Goal: Task Accomplishment & Management: Manage account settings

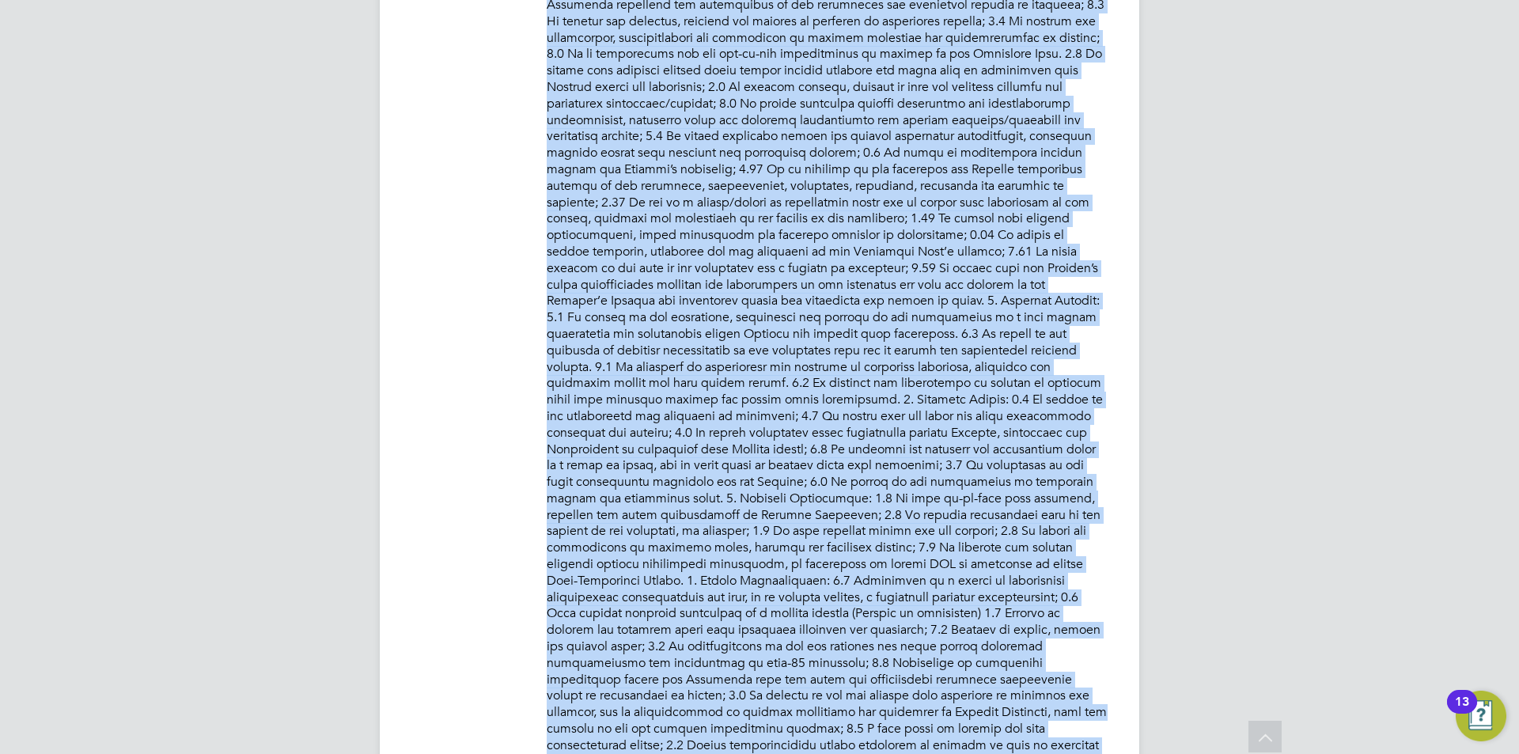
scroll to position [1173, 0]
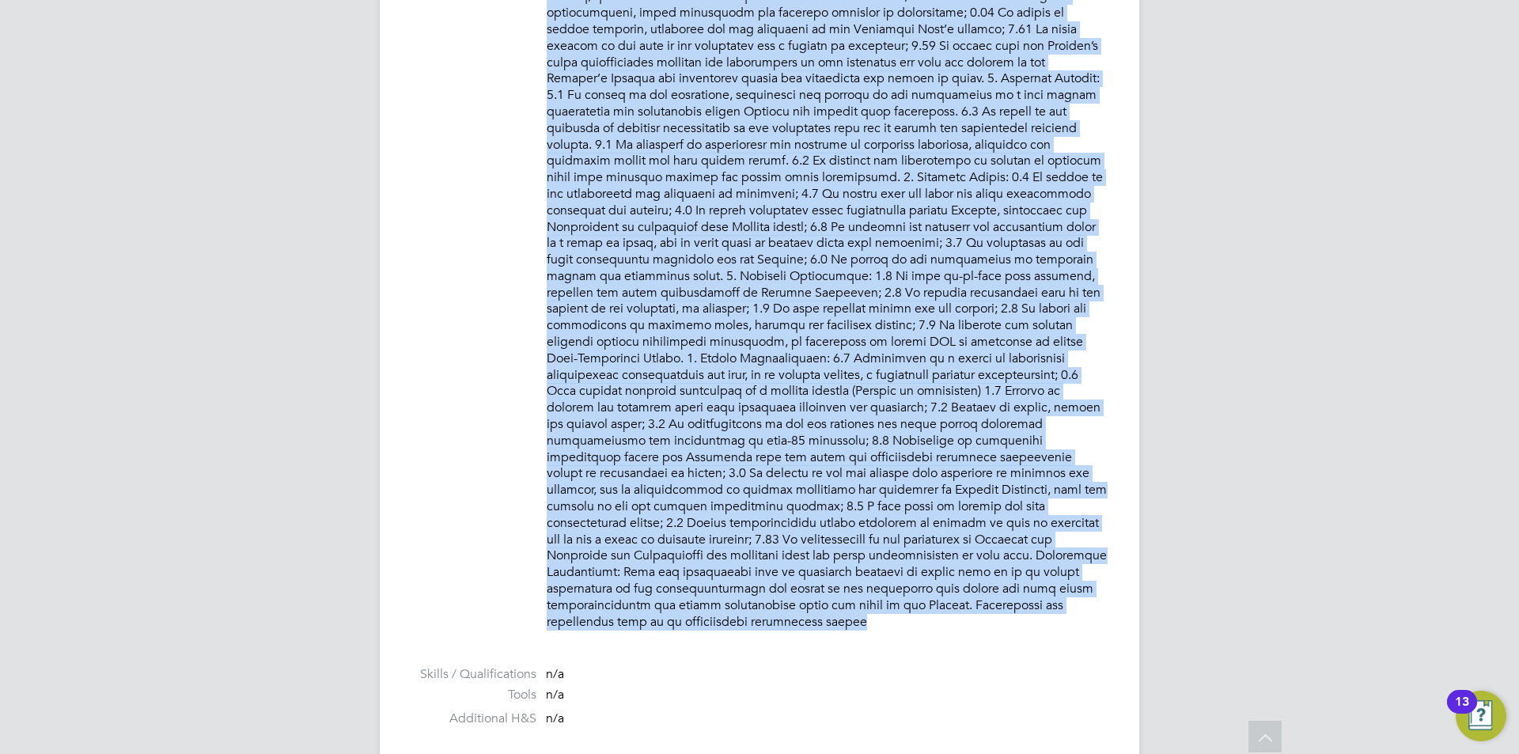
drag, startPoint x: 547, startPoint y: 431, endPoint x: 861, endPoint y: 628, distance: 370.0
click at [861, 628] on ul "PO No PO Number Valid From Valid To Expiry 05950398 01 Aug 2025 31 Jul 2026 336…" at bounding box center [759, 135] width 696 height 1539
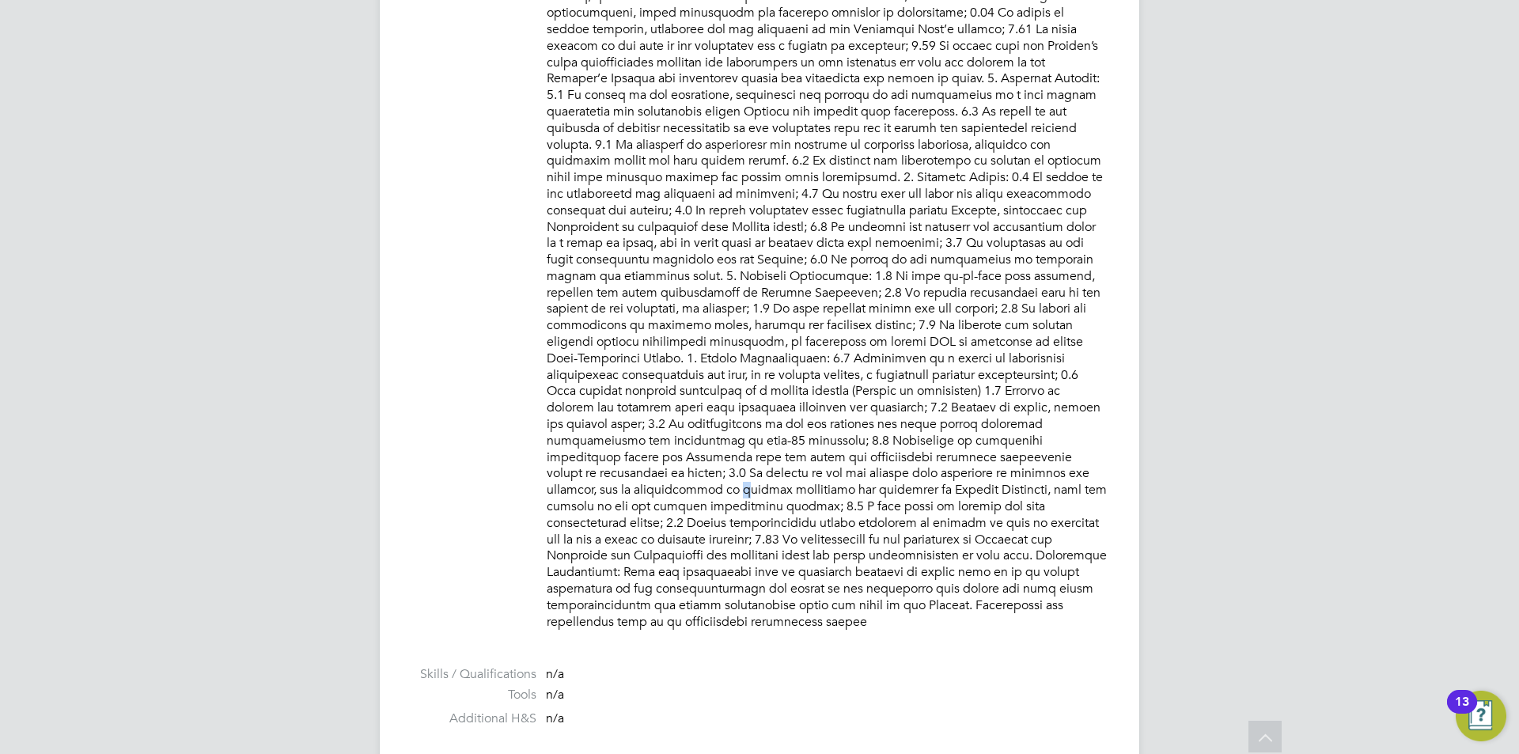
drag, startPoint x: 488, startPoint y: 647, endPoint x: 900, endPoint y: 478, distance: 445.6
click at [900, 478] on p at bounding box center [827, 62] width 561 height 1135
click at [873, 602] on p at bounding box center [827, 62] width 561 height 1135
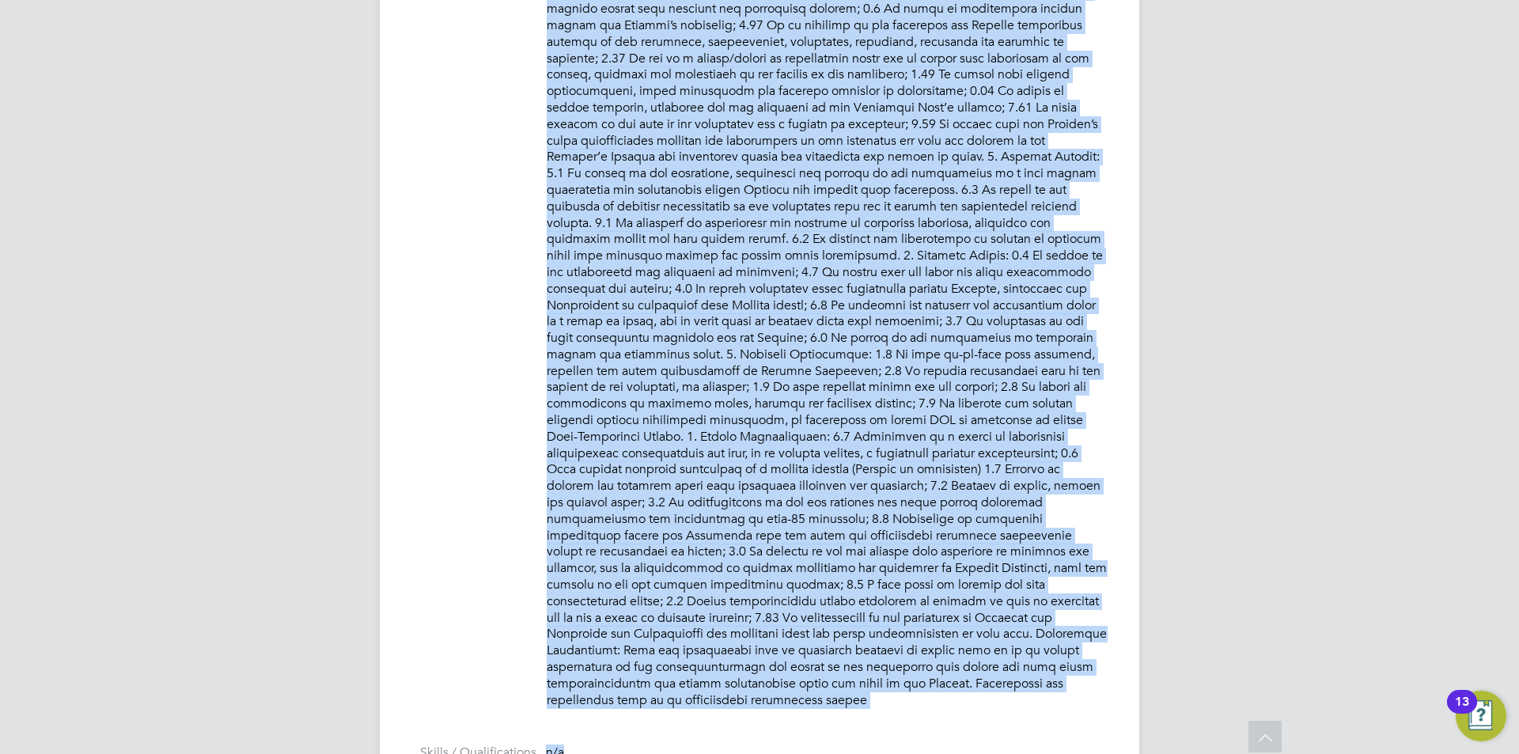
scroll to position [1340, 0]
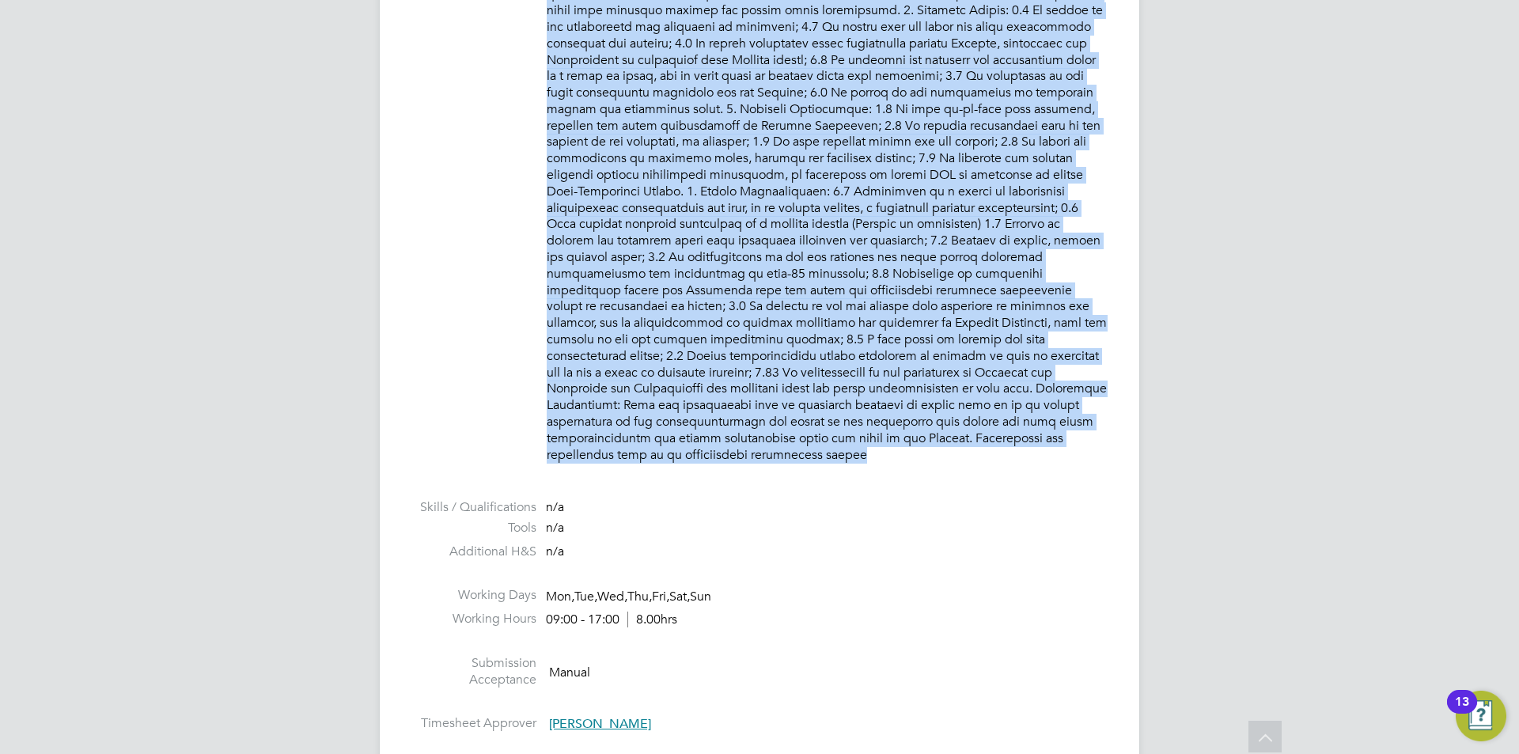
drag, startPoint x: 547, startPoint y: 462, endPoint x: 1000, endPoint y: 464, distance: 453.3
copy p "PURPOSE OF JOB: • To have responsibility for courses and defined operational is…"
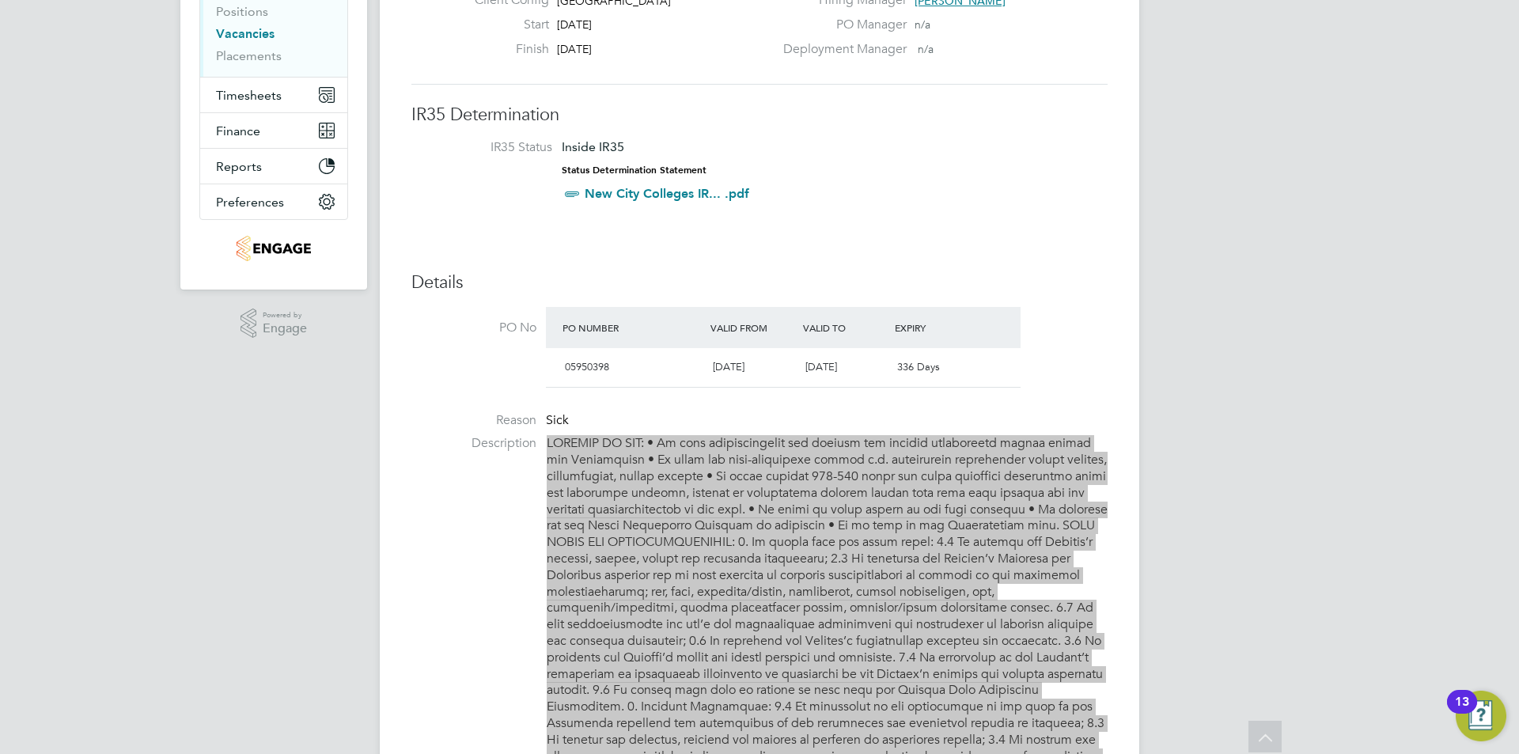
scroll to position [0, 0]
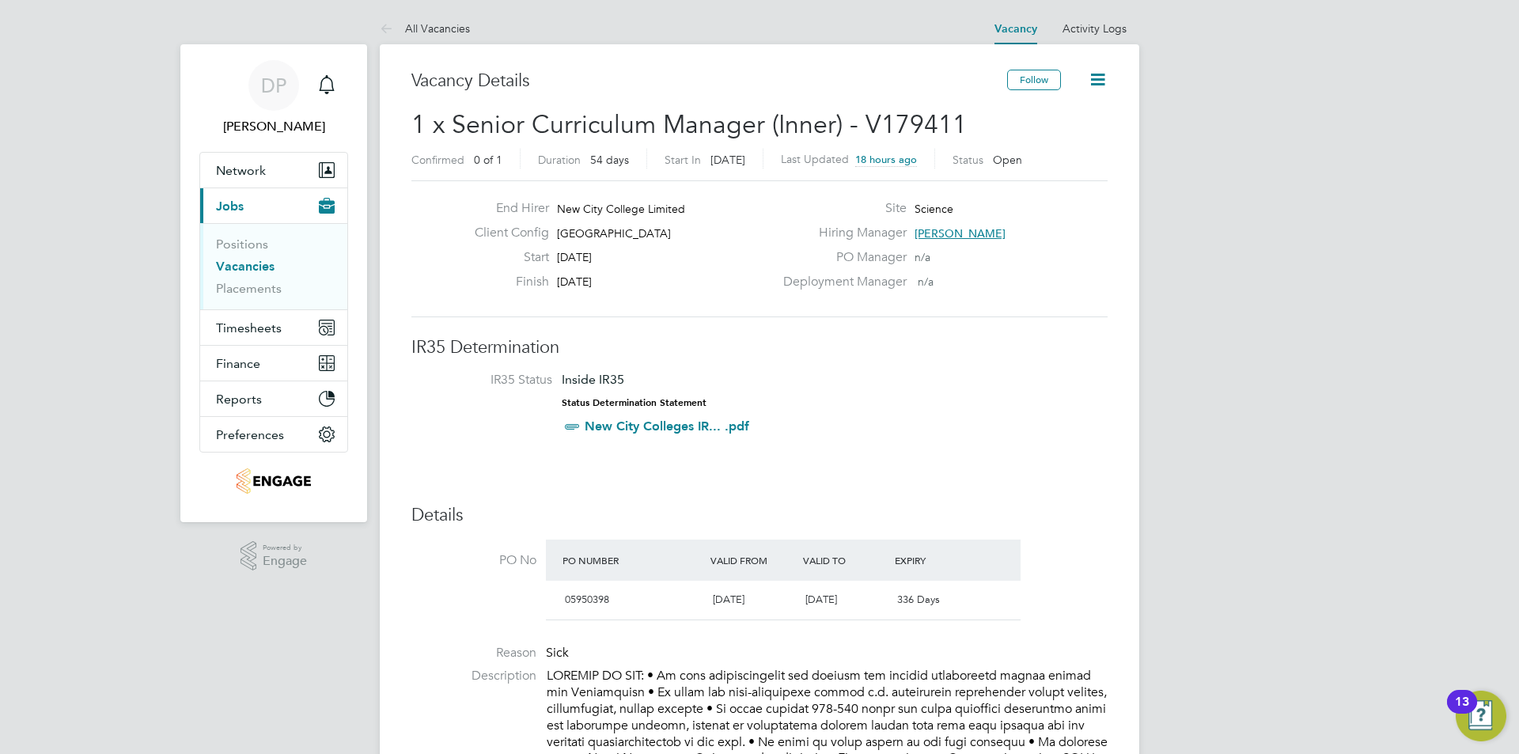
click at [730, 128] on span "1 x Senior Curriculum Manager (Inner) - V179411" at bounding box center [688, 124] width 555 height 31
click at [727, 128] on span "1 x Senior Curriculum Manager (Inner) - V179411" at bounding box center [688, 124] width 555 height 31
click at [725, 128] on span "1 x Senior Curriculum Manager (Inner) - V179411" at bounding box center [688, 124] width 555 height 31
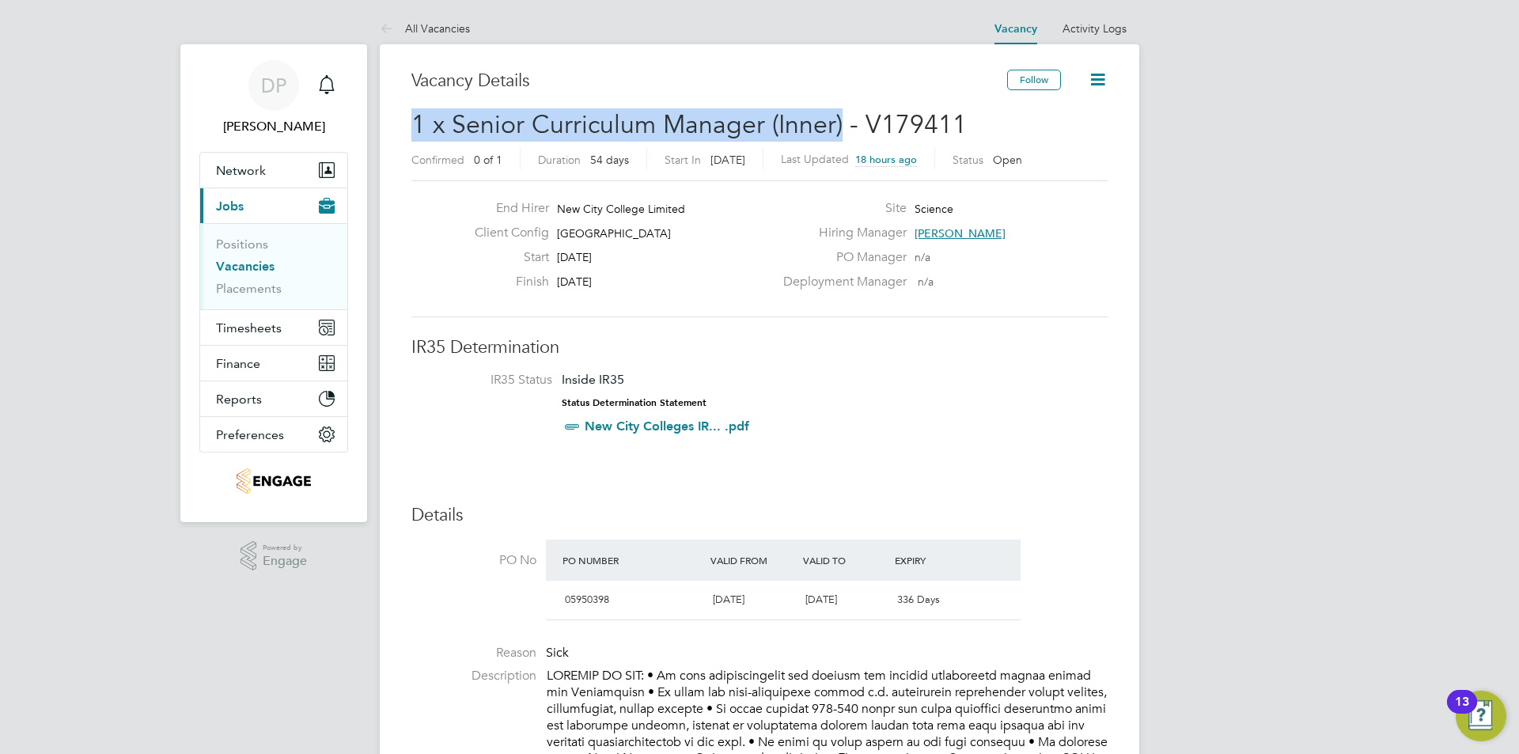
drag, startPoint x: 410, startPoint y: 119, endPoint x: 840, endPoint y: 120, distance: 430.3
copy span "1 x Senior Curriculum Manager (Inner)"
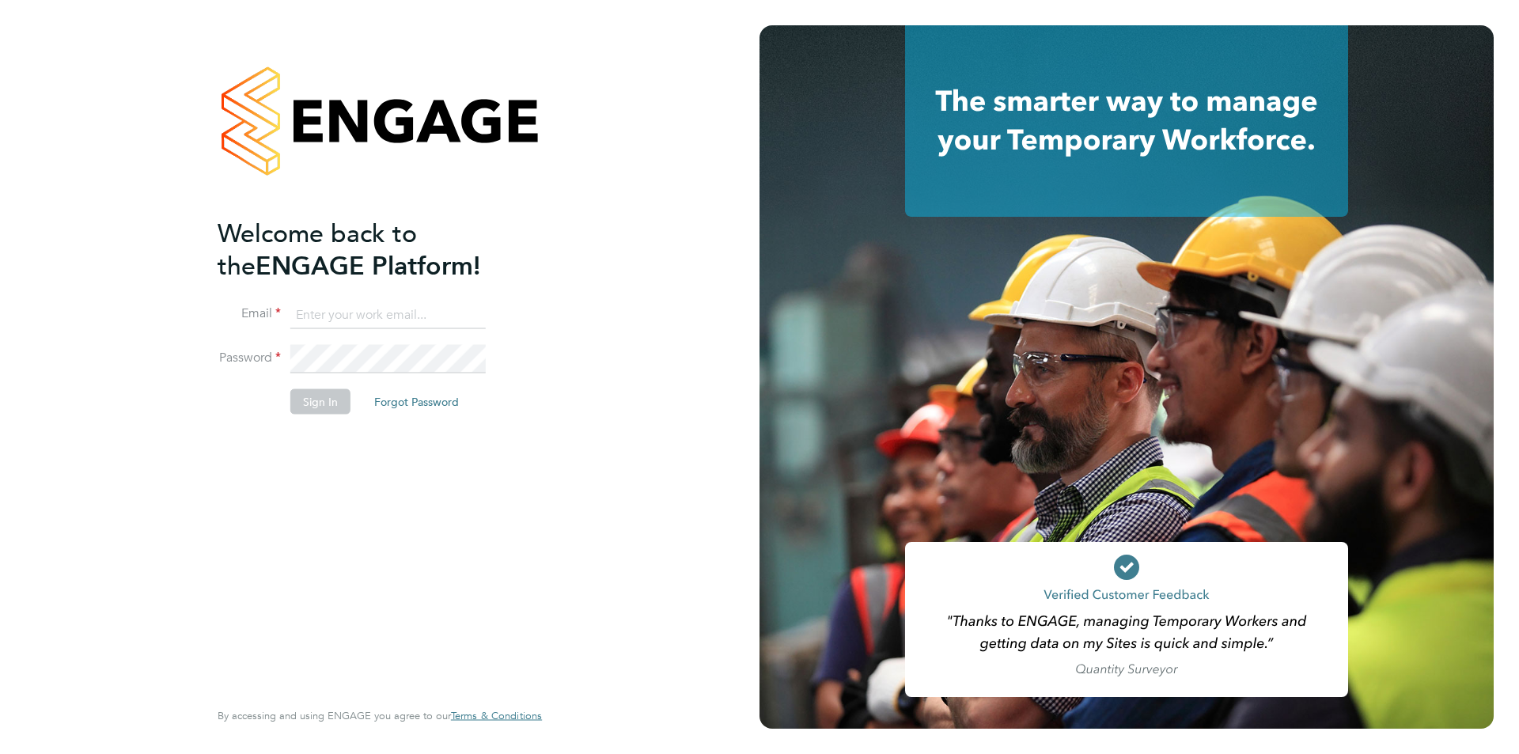
type input "[DOMAIN_NAME][EMAIL_ADDRESS][DOMAIN_NAME]"
click at [331, 384] on li "Password" at bounding box center [372, 367] width 309 height 44
click at [329, 396] on button "Sign In" at bounding box center [320, 401] width 60 height 25
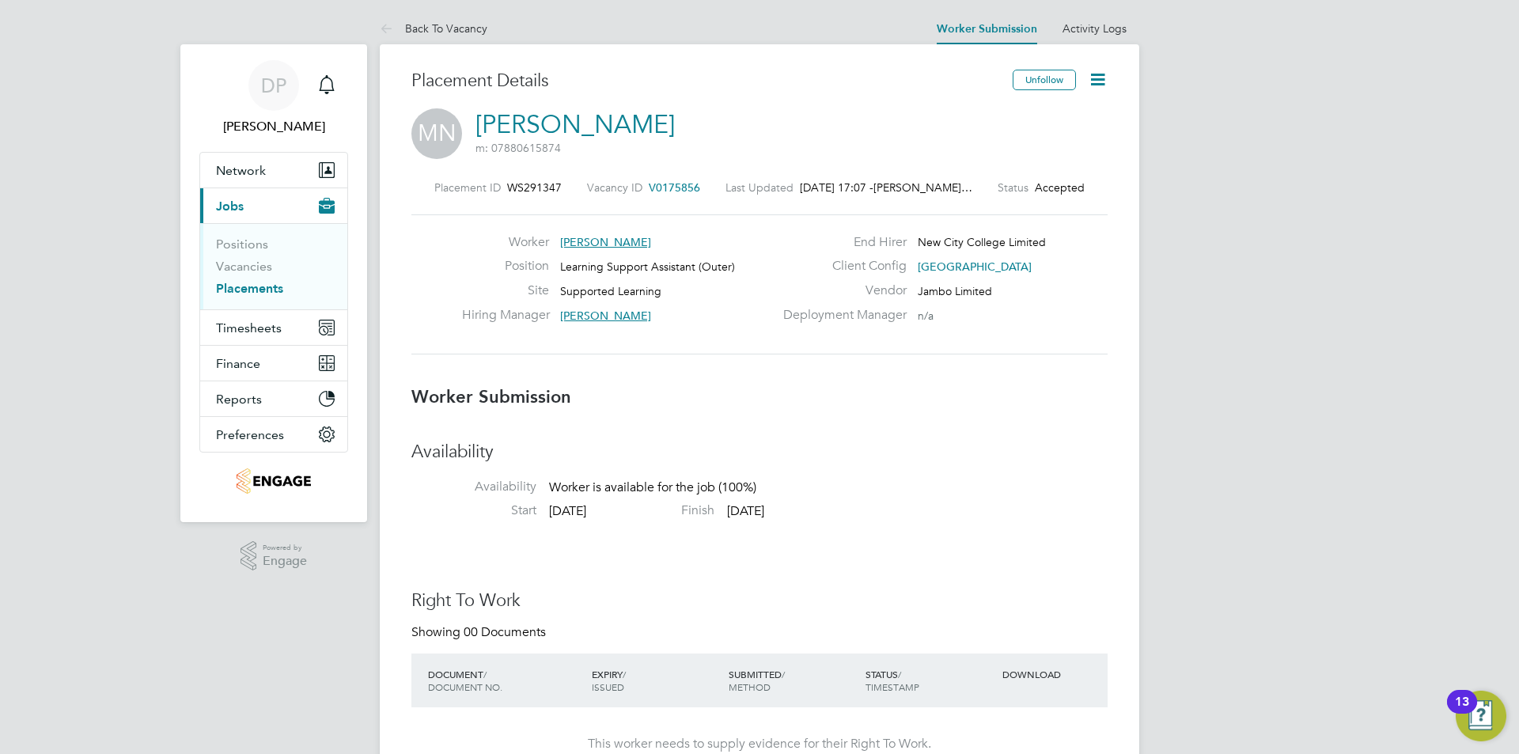
drag, startPoint x: 1248, startPoint y: 412, endPoint x: 1237, endPoint y: 538, distance: 126.3
click at [1088, 85] on icon at bounding box center [1098, 80] width 20 height 20
click at [918, 518] on li "Start 01 Sep 2025 Finish 03 Jul 2026" at bounding box center [759, 514] width 696 height 24
click at [1100, 70] on icon at bounding box center [1098, 80] width 20 height 20
click at [1028, 180] on div "Status Accepted" at bounding box center [1041, 187] width 87 height 14
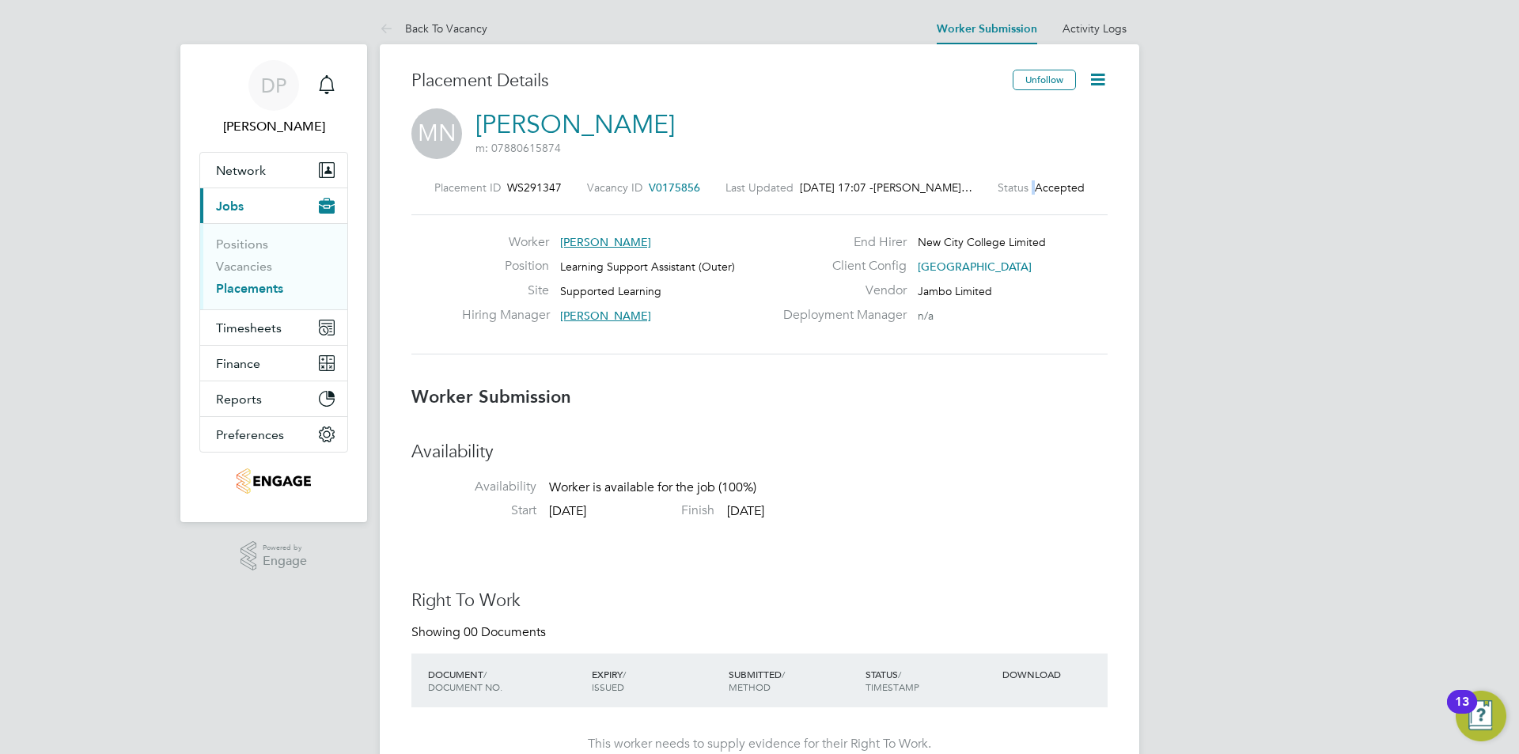
click at [1028, 180] on div "Status Accepted" at bounding box center [1041, 187] width 87 height 14
click at [252, 263] on link "Vacancies" at bounding box center [244, 266] width 56 height 15
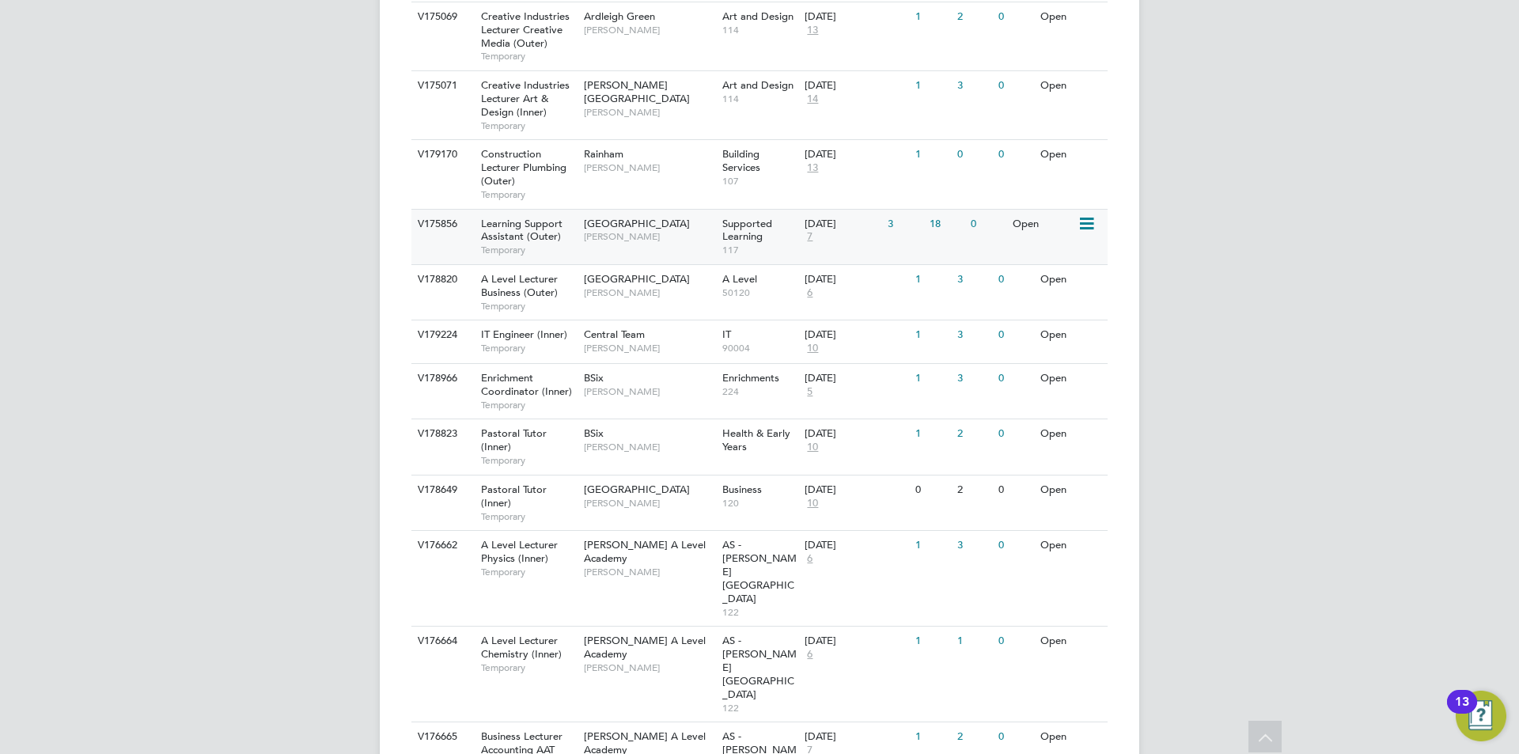
click at [540, 231] on span "Learning Support Assistant (Outer)" at bounding box center [521, 230] width 81 height 27
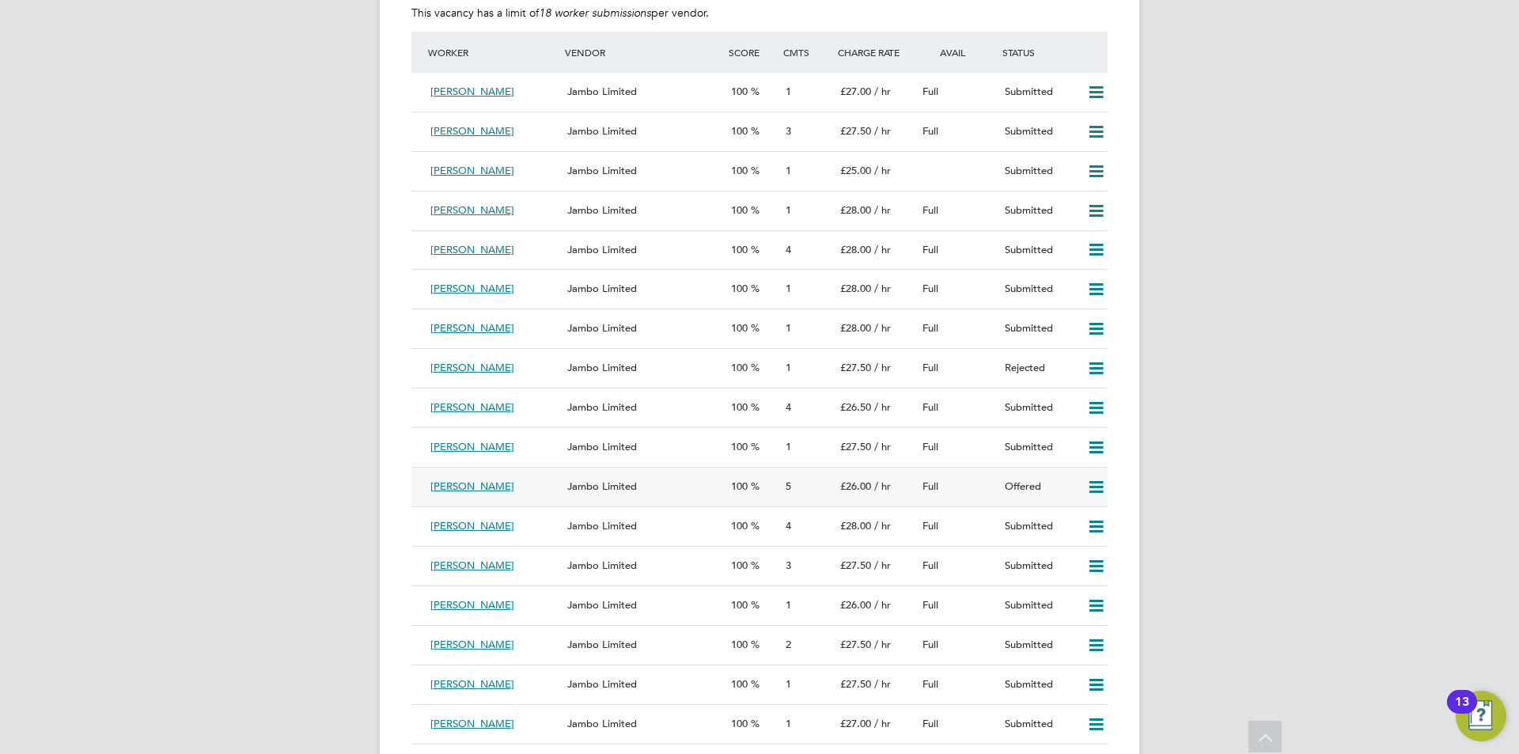
click at [1089, 483] on icon at bounding box center [1096, 487] width 20 height 13
click at [1059, 519] on li "Confirm" at bounding box center [1073, 520] width 60 height 22
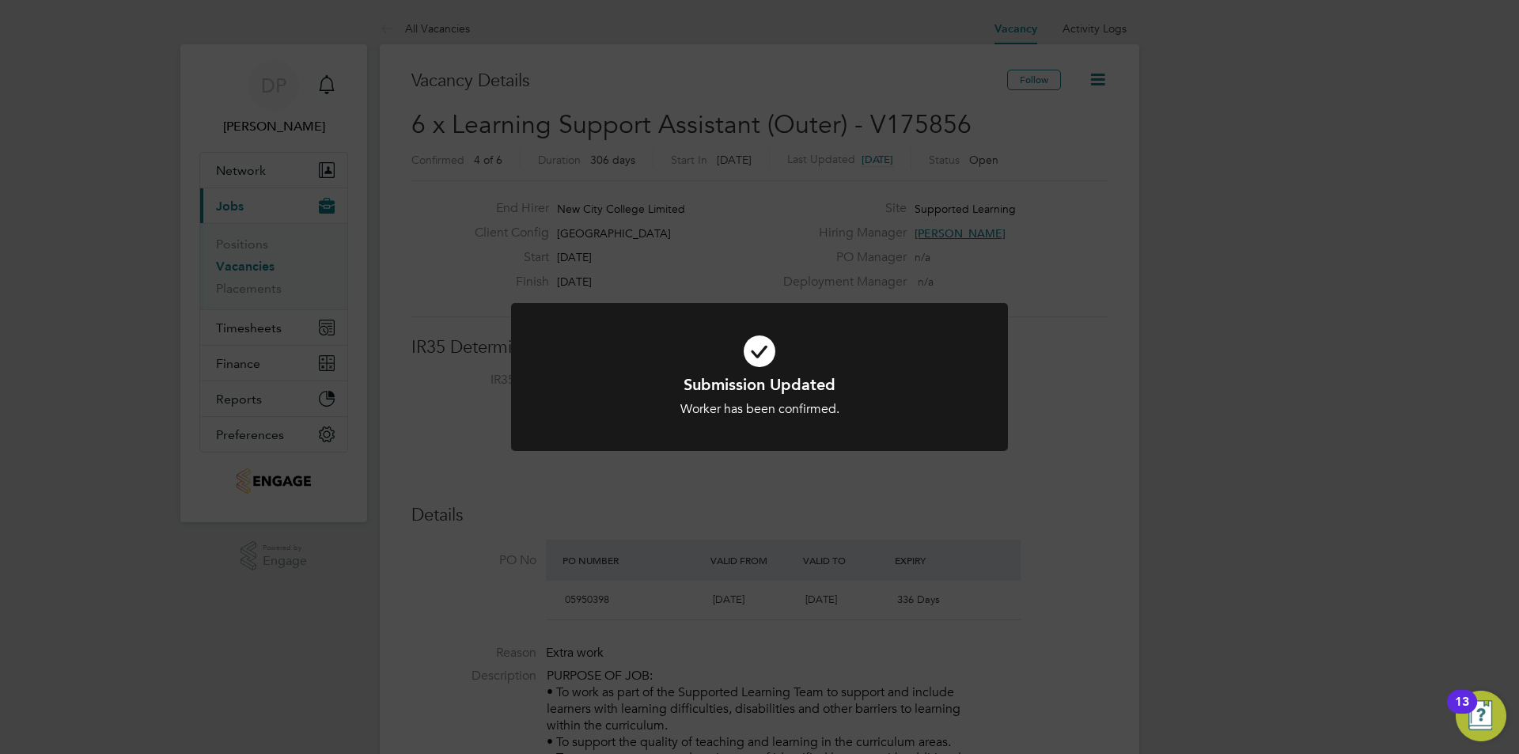
click at [1095, 366] on div "Submission Updated Worker has been confirmed. Cancel Okay" at bounding box center [759, 377] width 1519 height 754
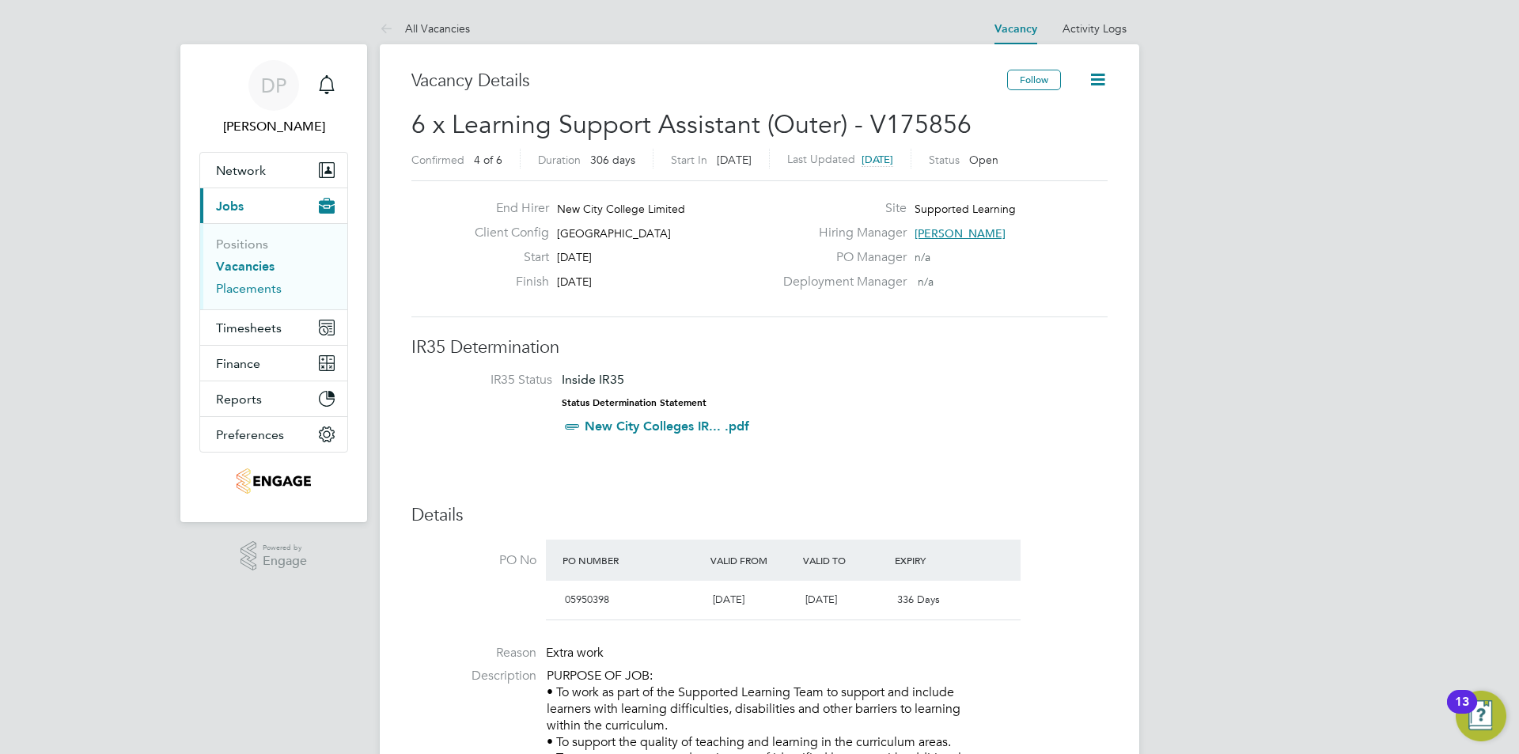
click at [264, 282] on link "Placements" at bounding box center [249, 288] width 66 height 15
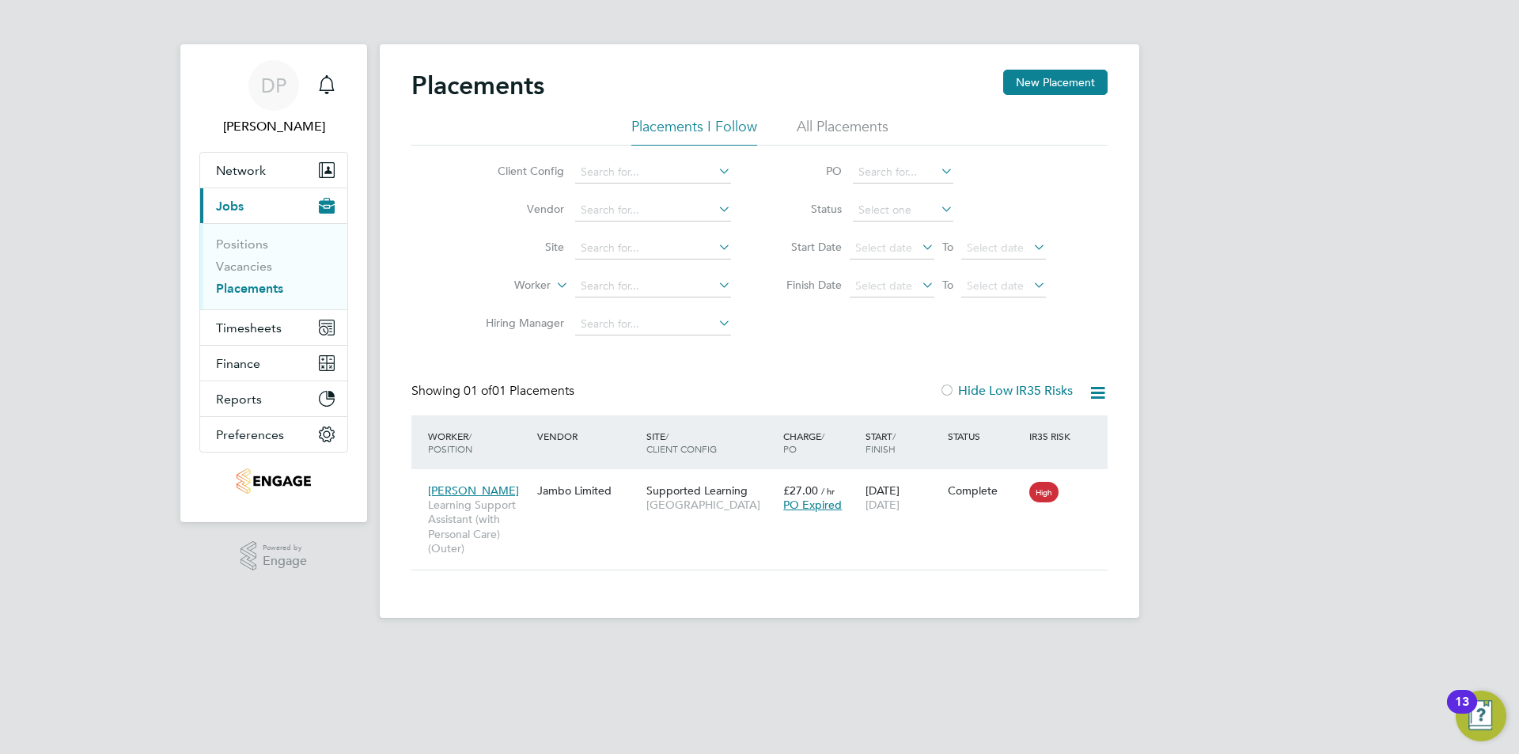
click at [797, 125] on li "All Placements" at bounding box center [843, 131] width 92 height 28
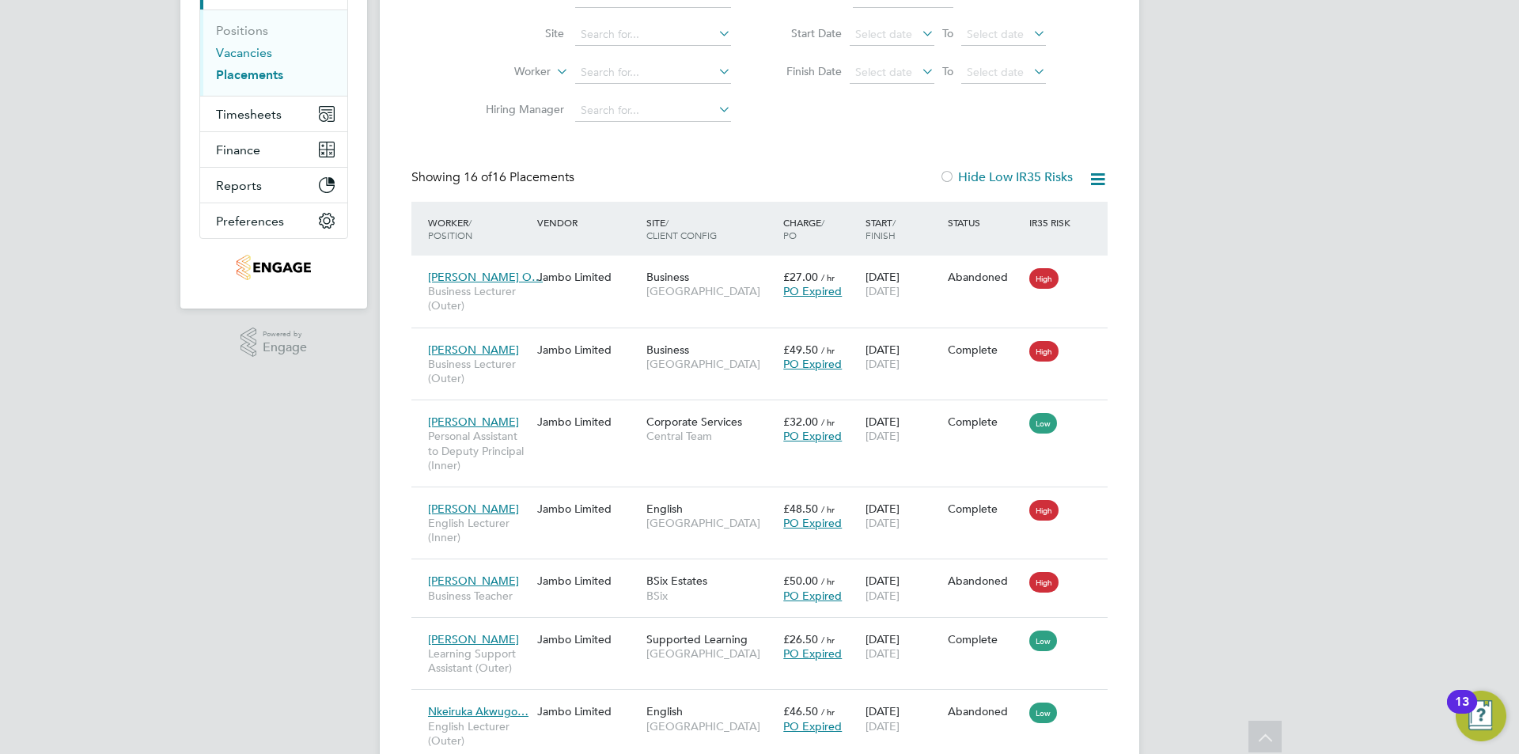
click at [262, 53] on link "Vacancies" at bounding box center [244, 52] width 56 height 15
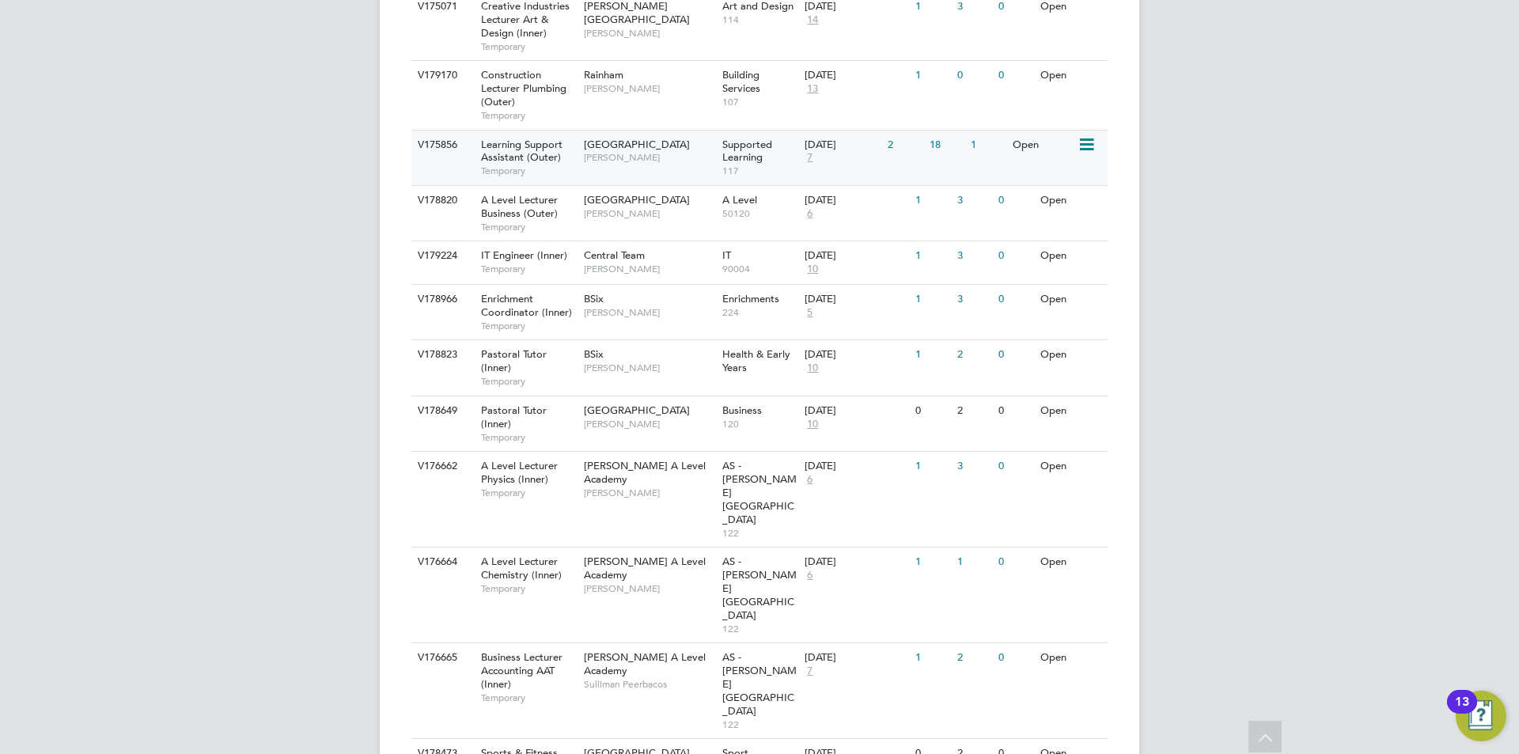
click at [629, 153] on span "[PERSON_NAME]" at bounding box center [649, 157] width 131 height 13
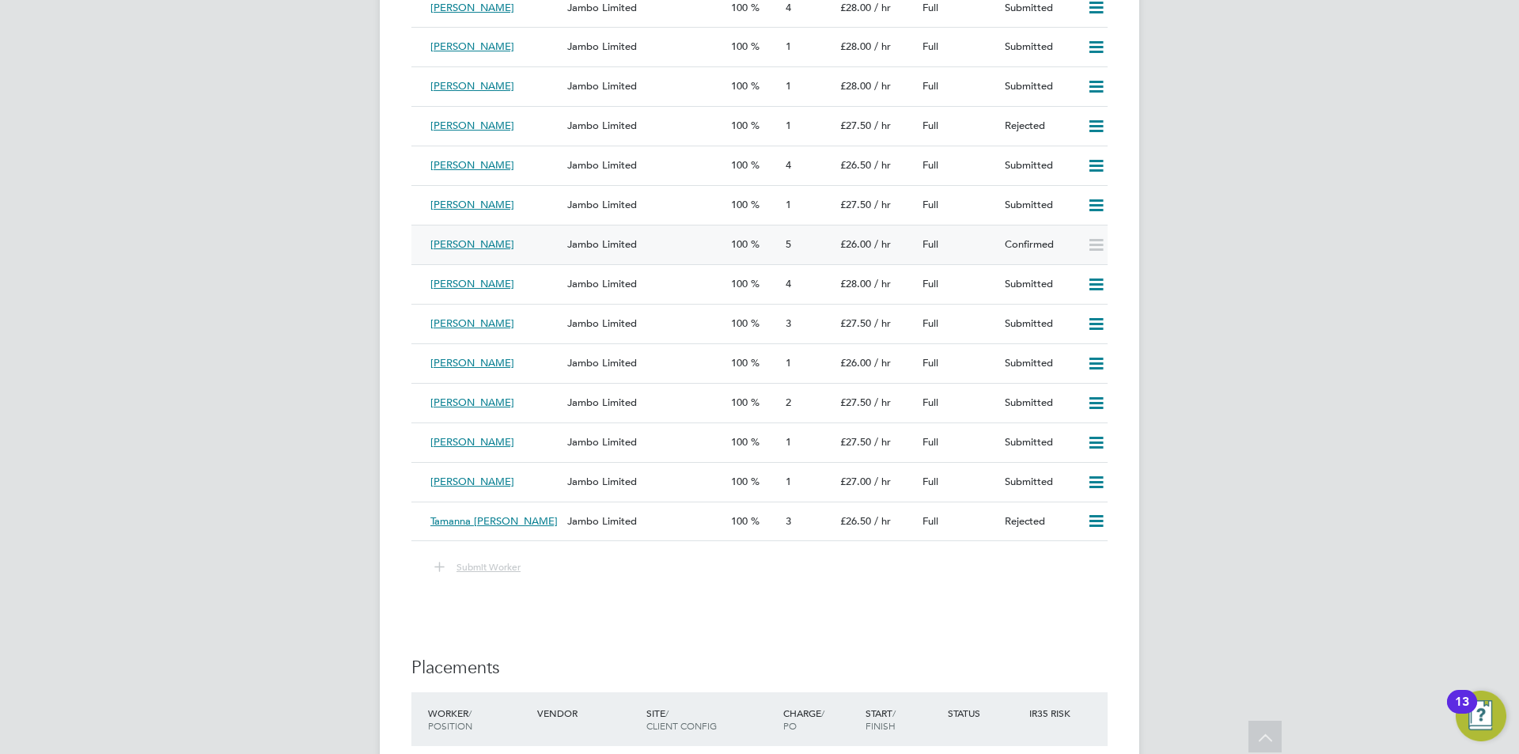
click at [651, 244] on div "Jambo Limited" at bounding box center [643, 245] width 164 height 26
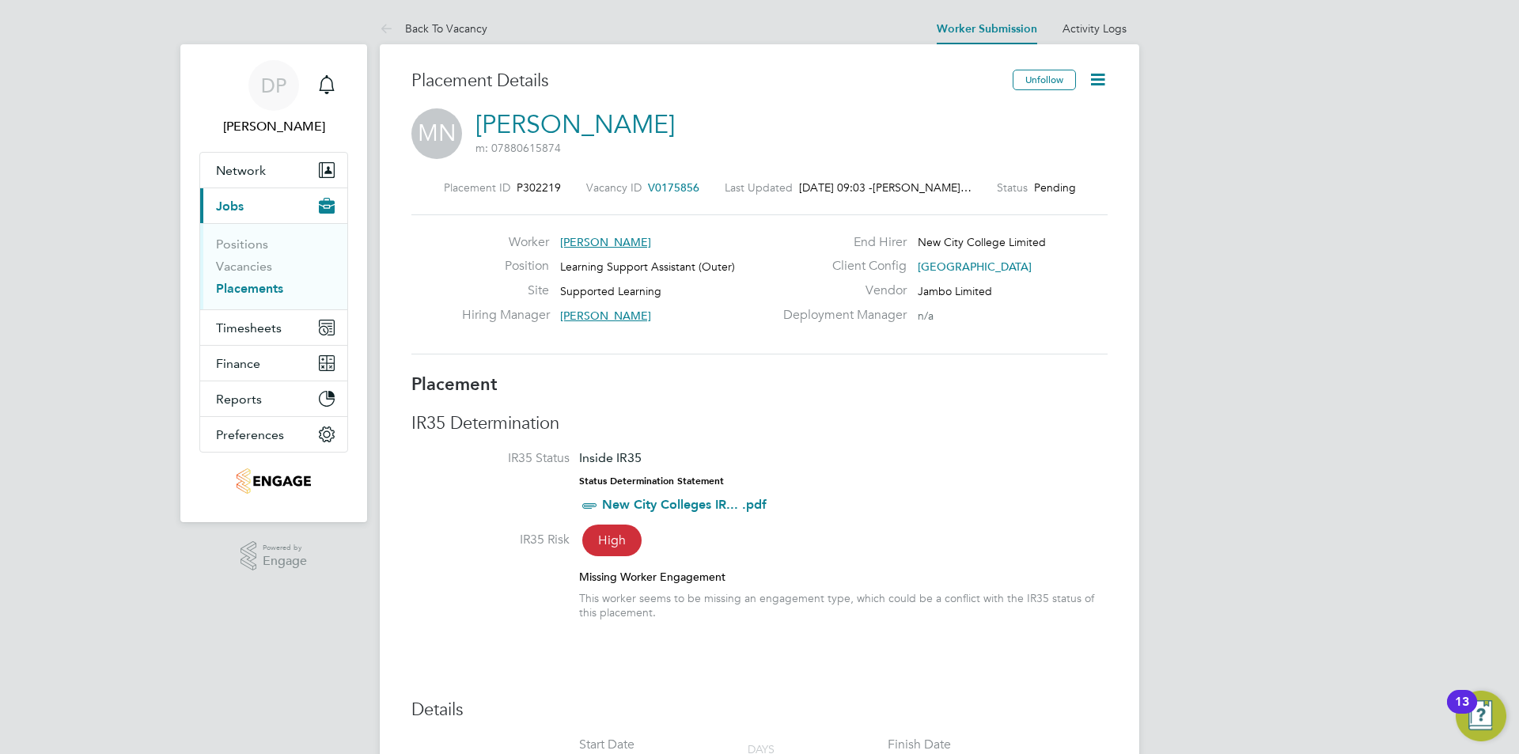
click at [1100, 78] on icon at bounding box center [1098, 80] width 20 height 20
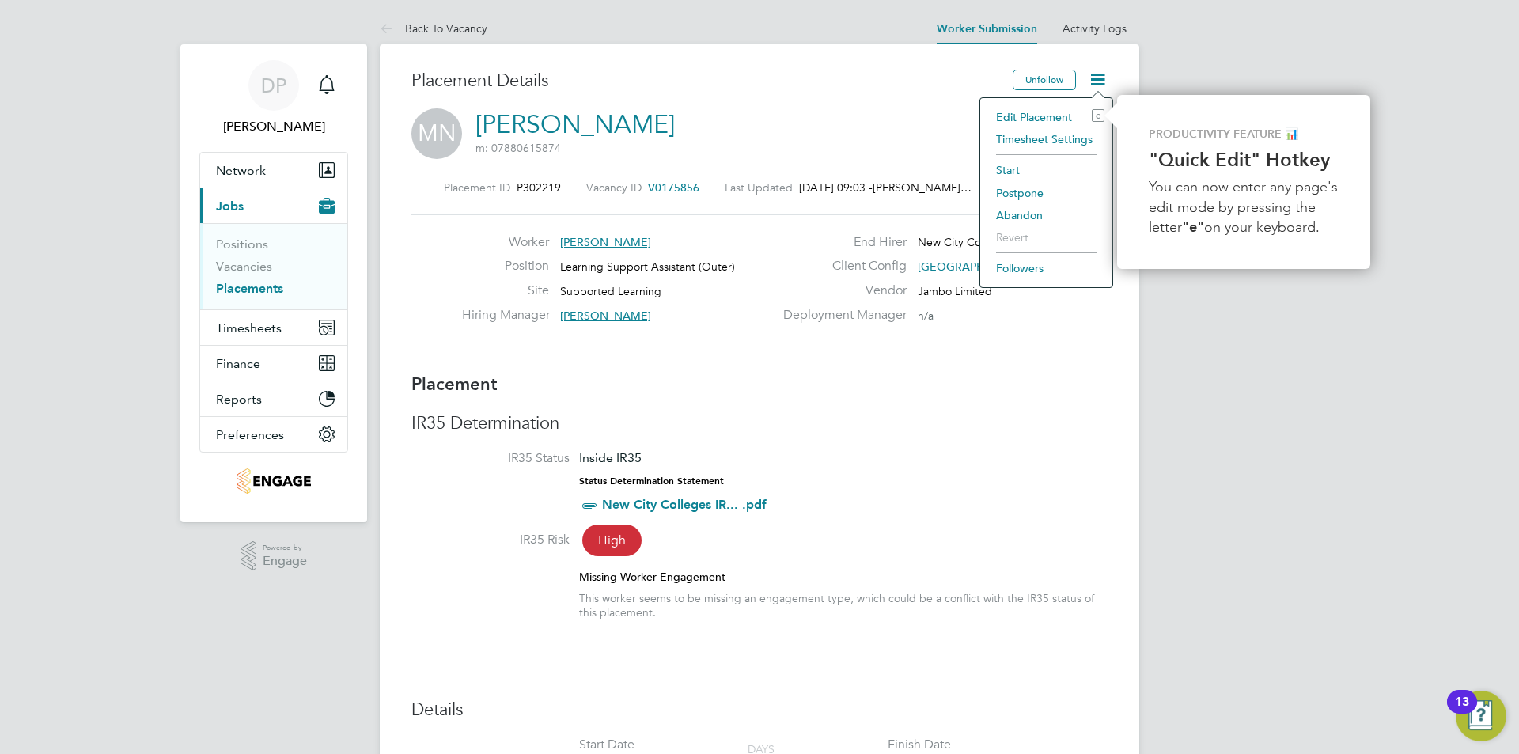
click at [1050, 115] on li "Edit Placement e" at bounding box center [1046, 117] width 116 height 22
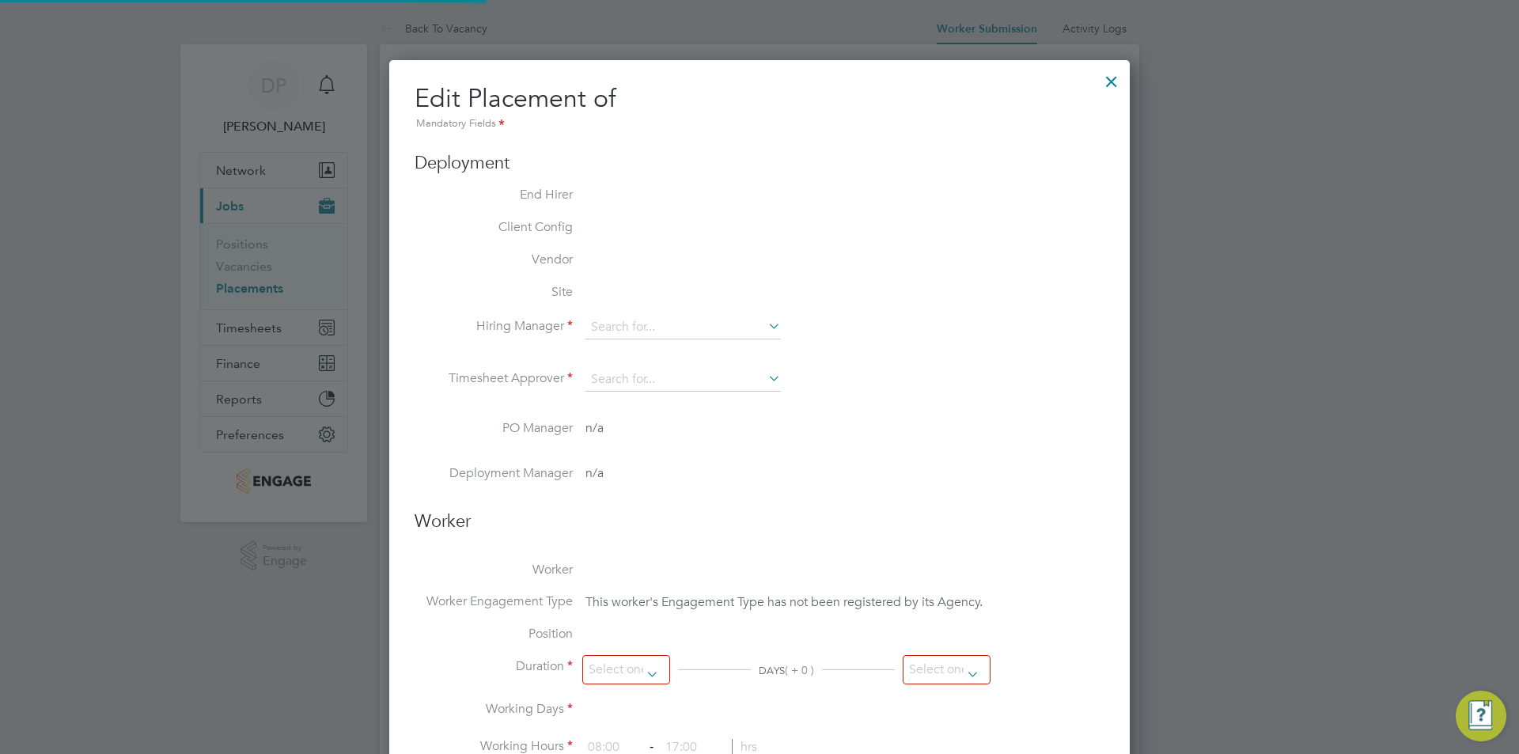
type input "[PERSON_NAME]"
type input "[DATE]"
type input "09:00"
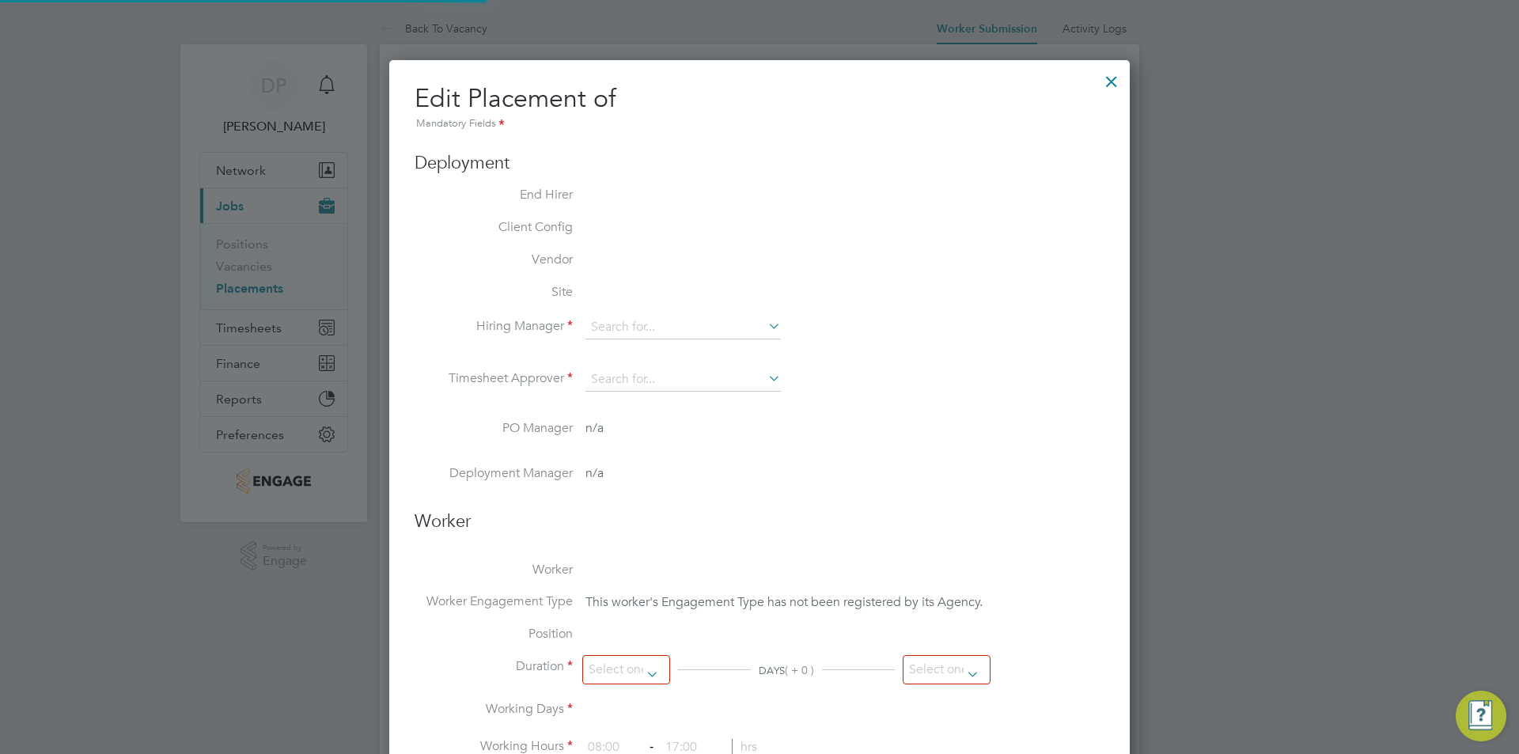
type input "17:00"
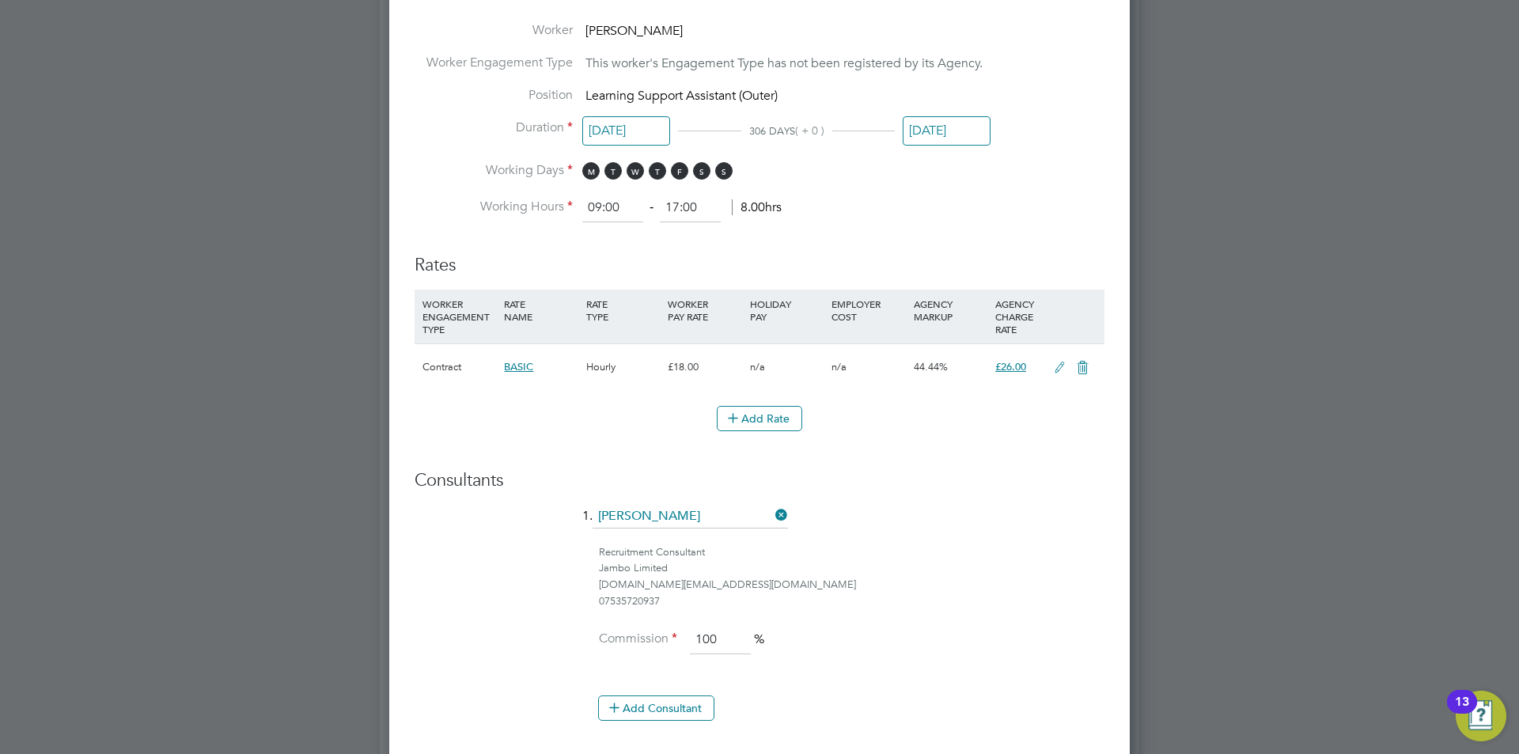
click at [1062, 367] on icon at bounding box center [1060, 368] width 20 height 13
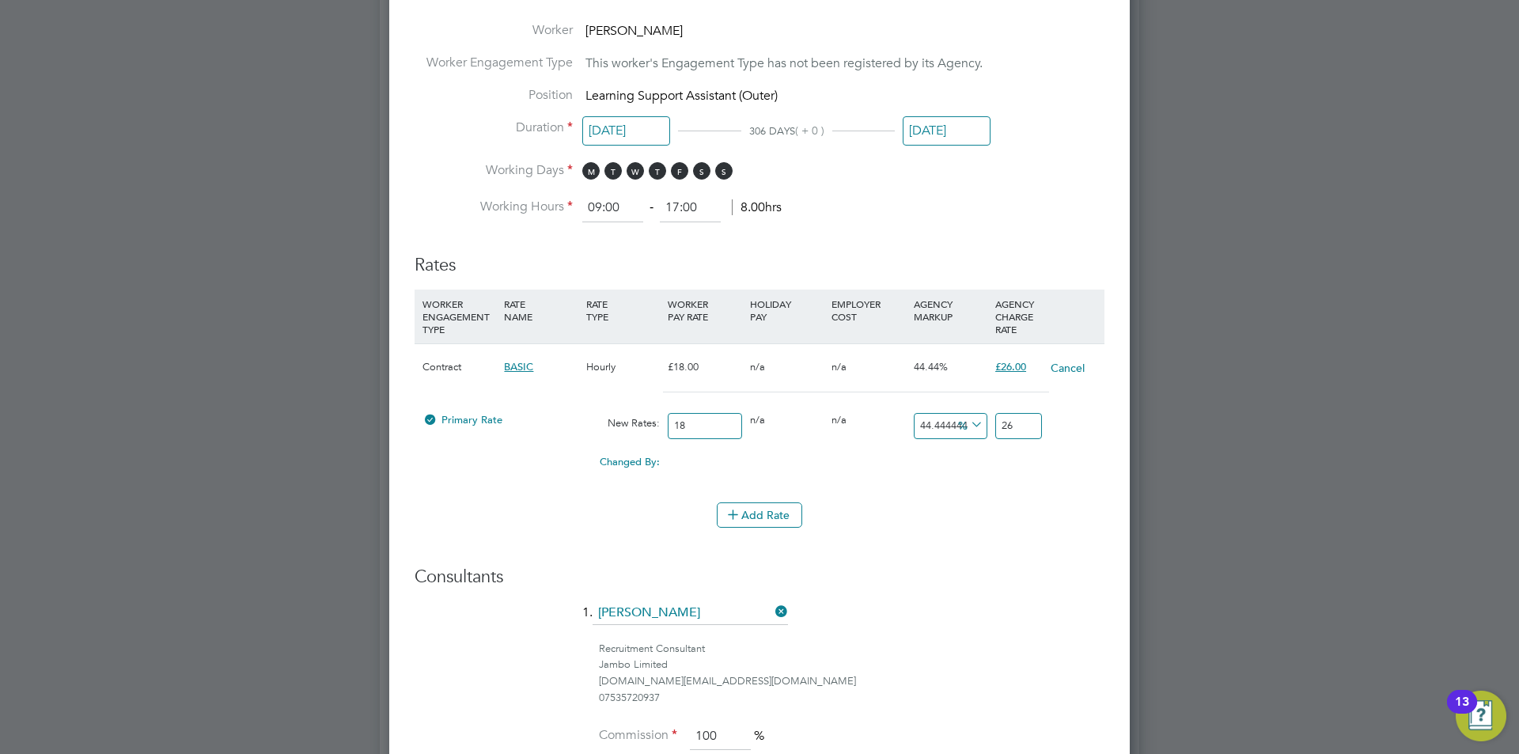
drag, startPoint x: 711, startPoint y: 429, endPoint x: 613, endPoint y: 415, distance: 99.1
click at [614, 416] on div "Primary Rate New Rates: 18 0 n/a 0 n/a 44.44444444444444 0 % 26" at bounding box center [760, 426] width 690 height 42
type input "1"
type input "1.4444444444444444"
type input "19"
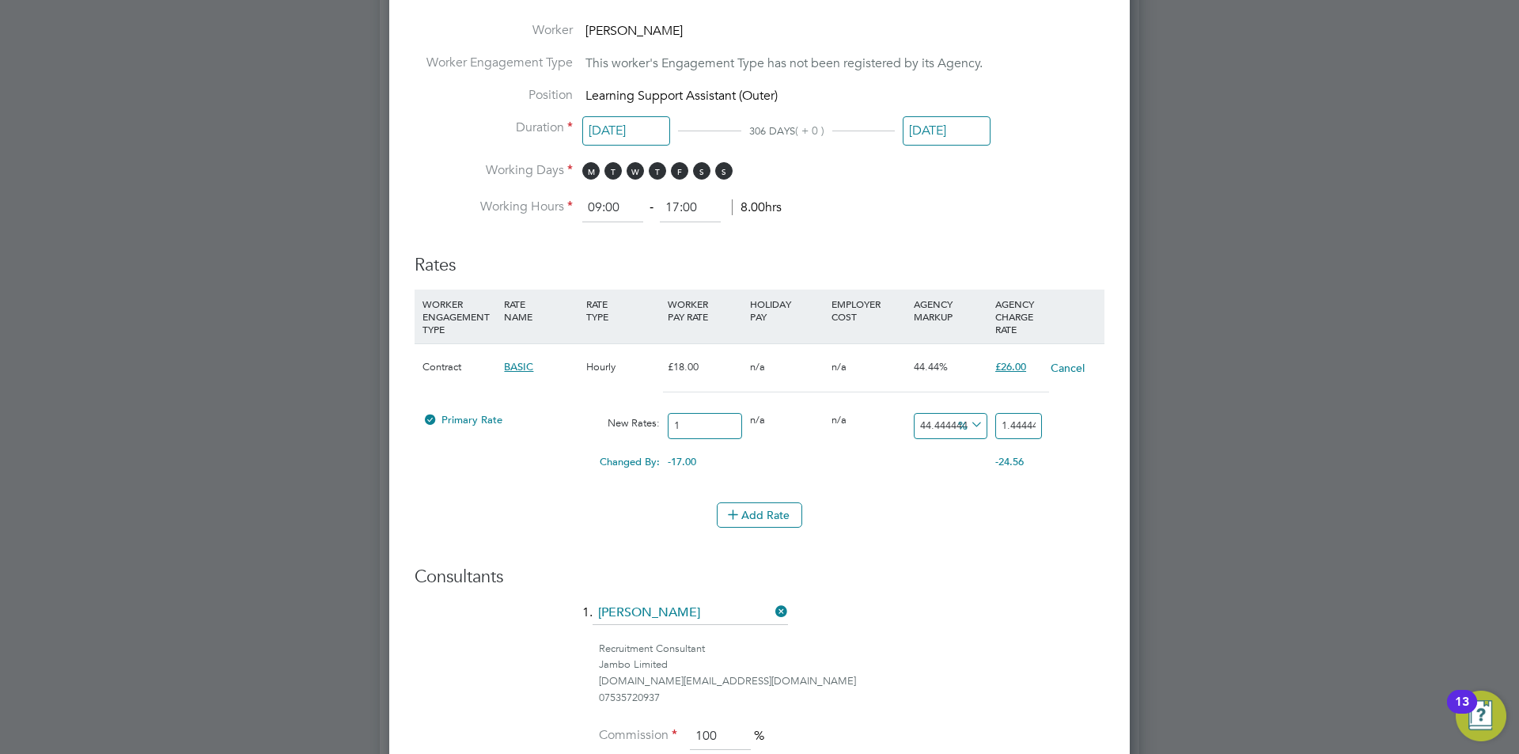
type input "27.444444444444443"
type input "19.5"
type input "28.166666666666664"
type input "19.50"
click at [967, 423] on icon at bounding box center [967, 425] width 0 height 22
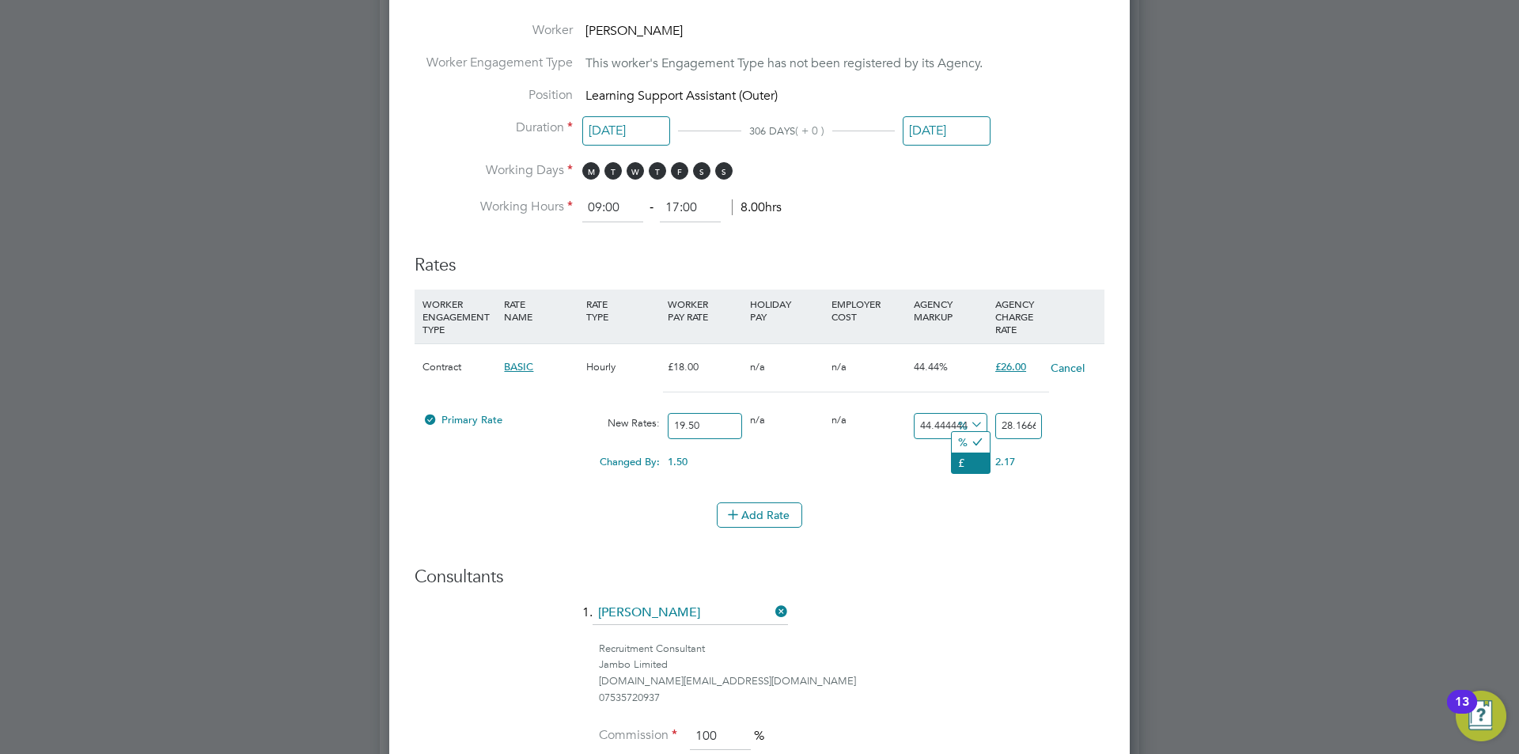
click at [957, 465] on li "£" at bounding box center [971, 462] width 38 height 21
click at [945, 425] on input "8.666666666666664" at bounding box center [951, 426] width 74 height 26
type input "9"
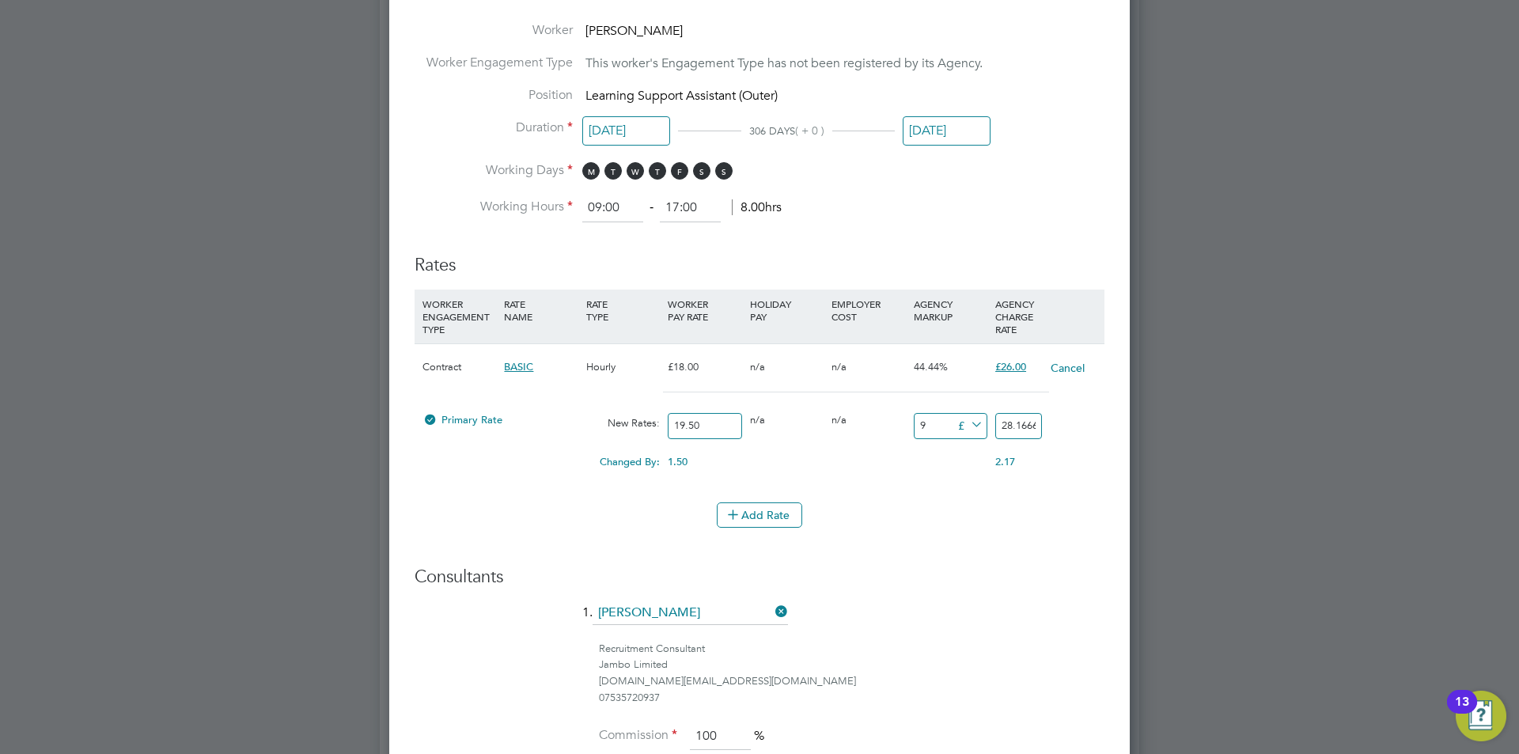
type input "28.5"
click at [945, 425] on input "9" at bounding box center [951, 426] width 74 height 26
type input "1"
type input "20.5"
type input "4"
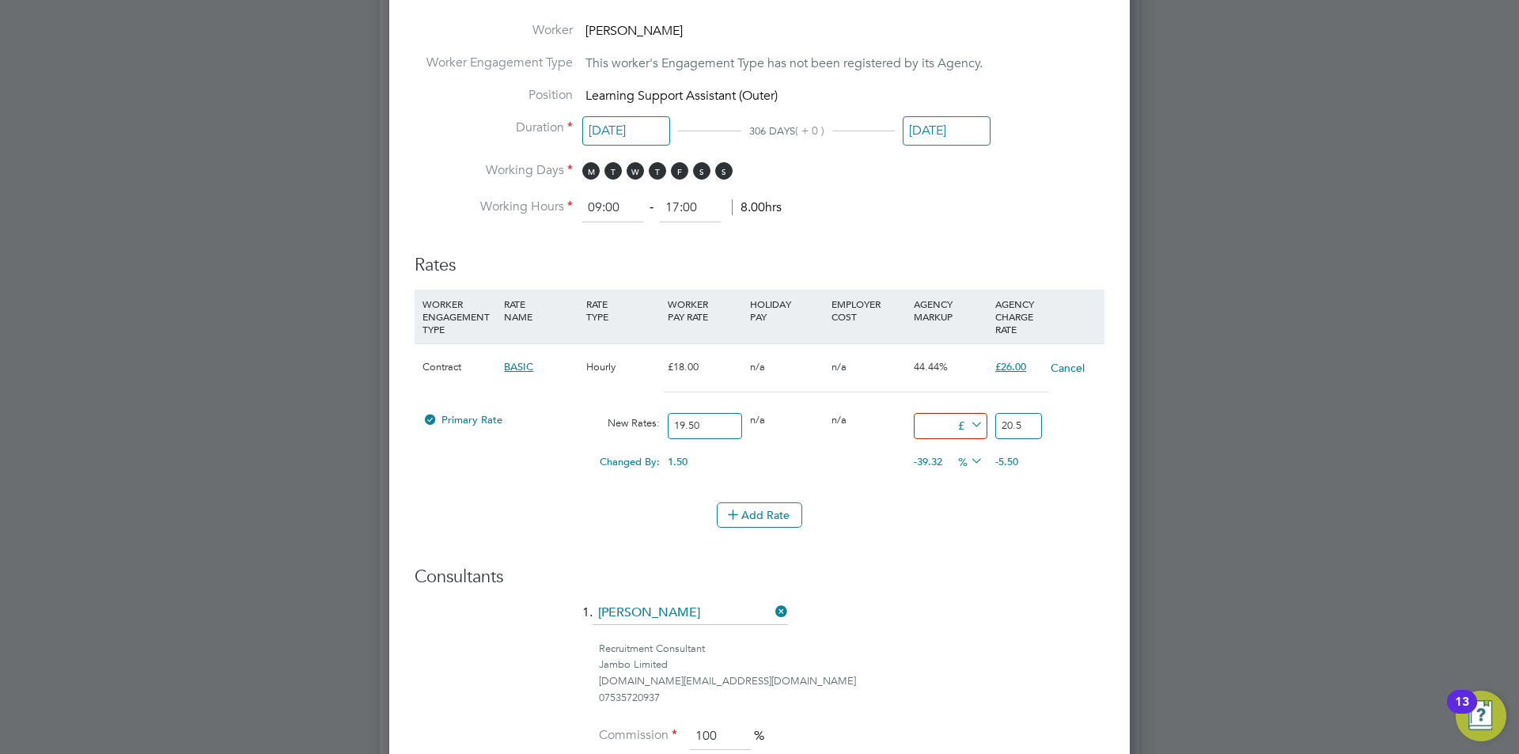
type input "23.5"
type input "8"
type input "27.5"
type input "8.5"
type input "28"
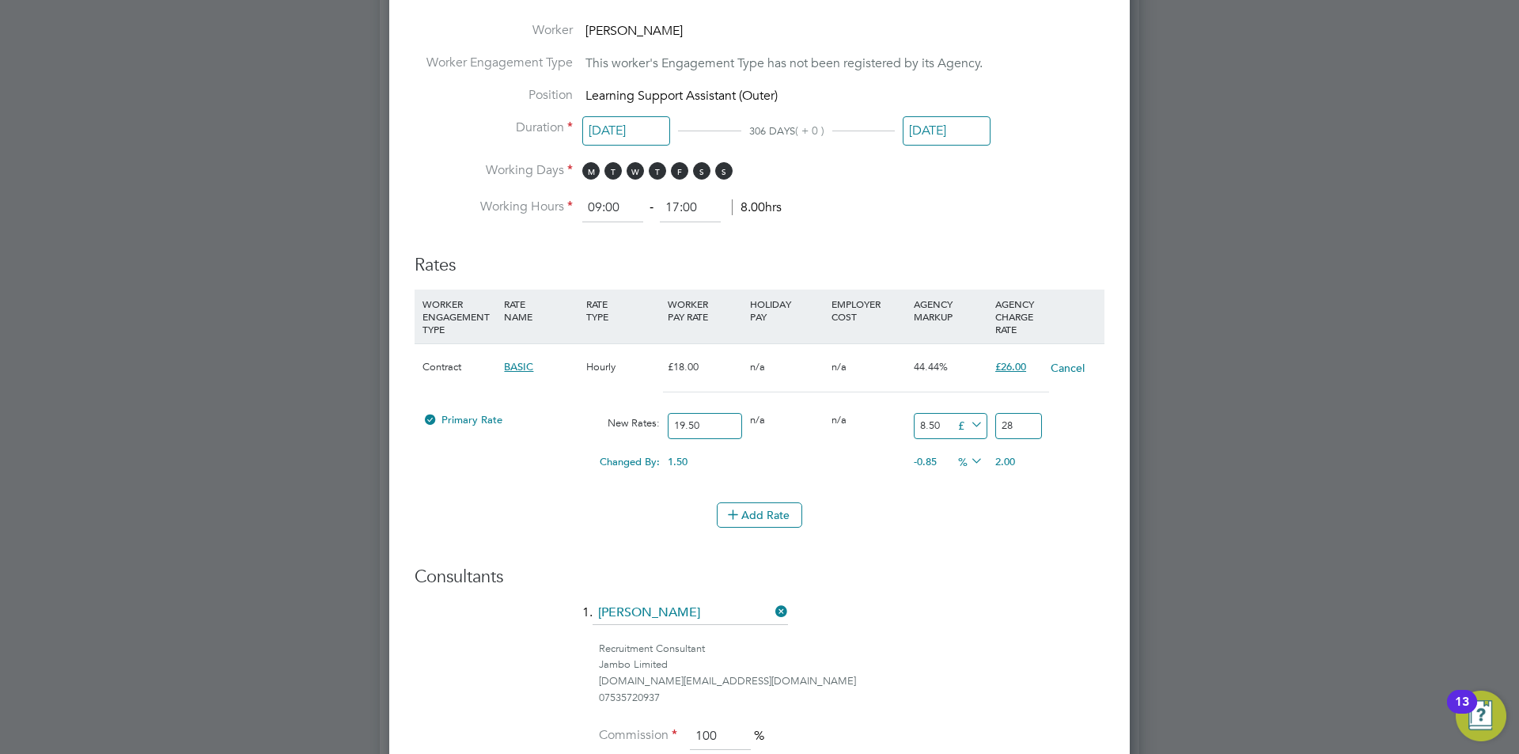
type input "8.50"
click at [1403, 490] on div at bounding box center [759, 377] width 1519 height 754
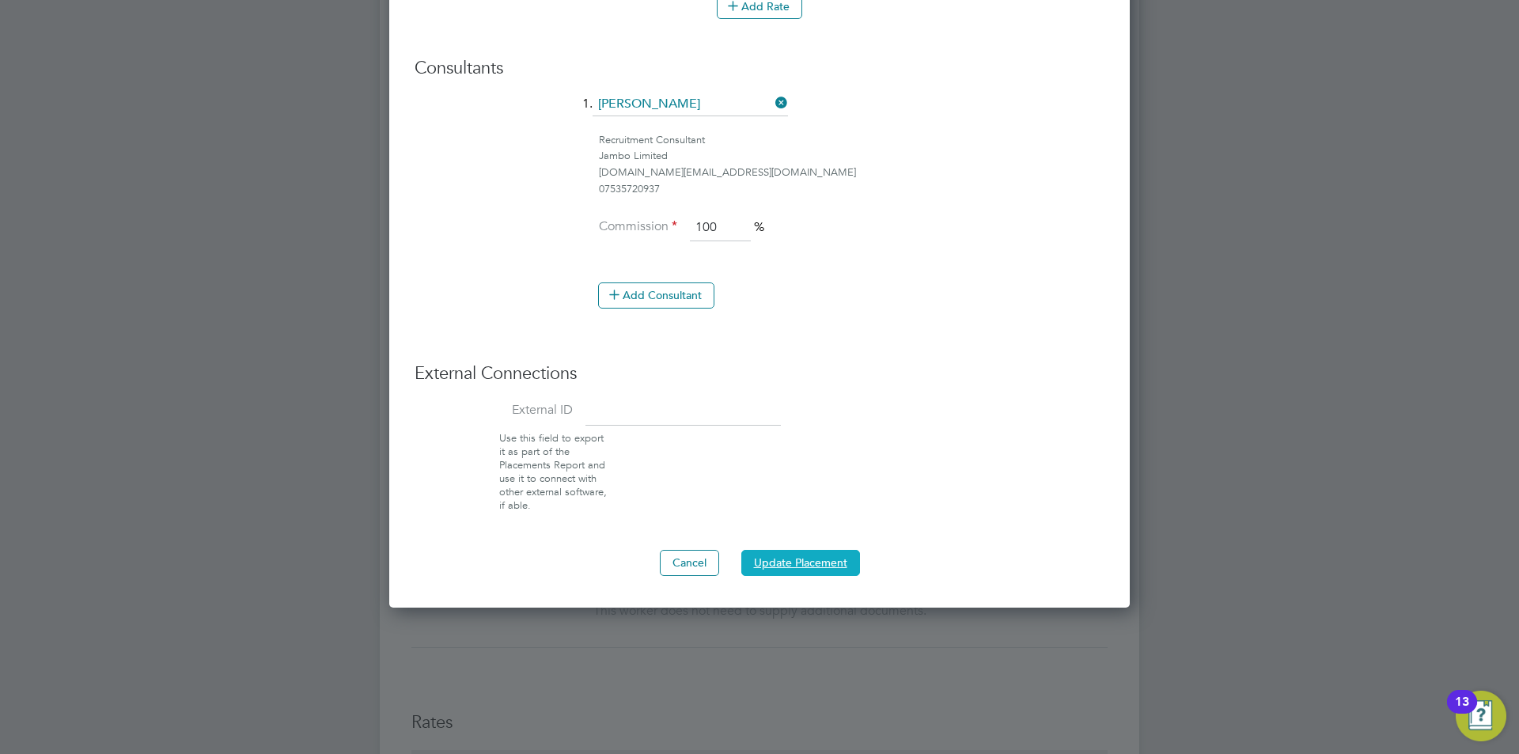
click at [823, 553] on button "Update Placement" at bounding box center [800, 562] width 119 height 25
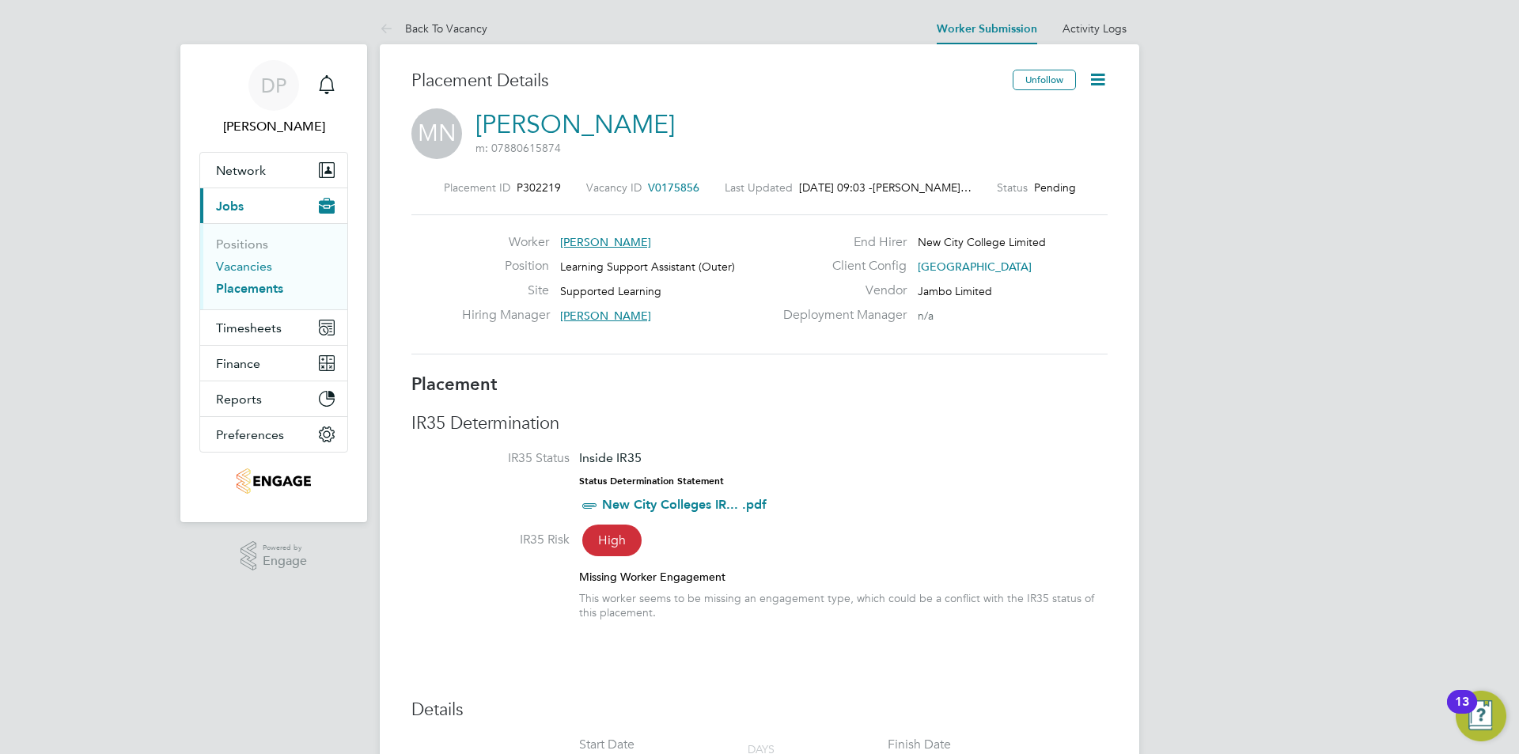
click at [238, 266] on link "Vacancies" at bounding box center [244, 266] width 56 height 15
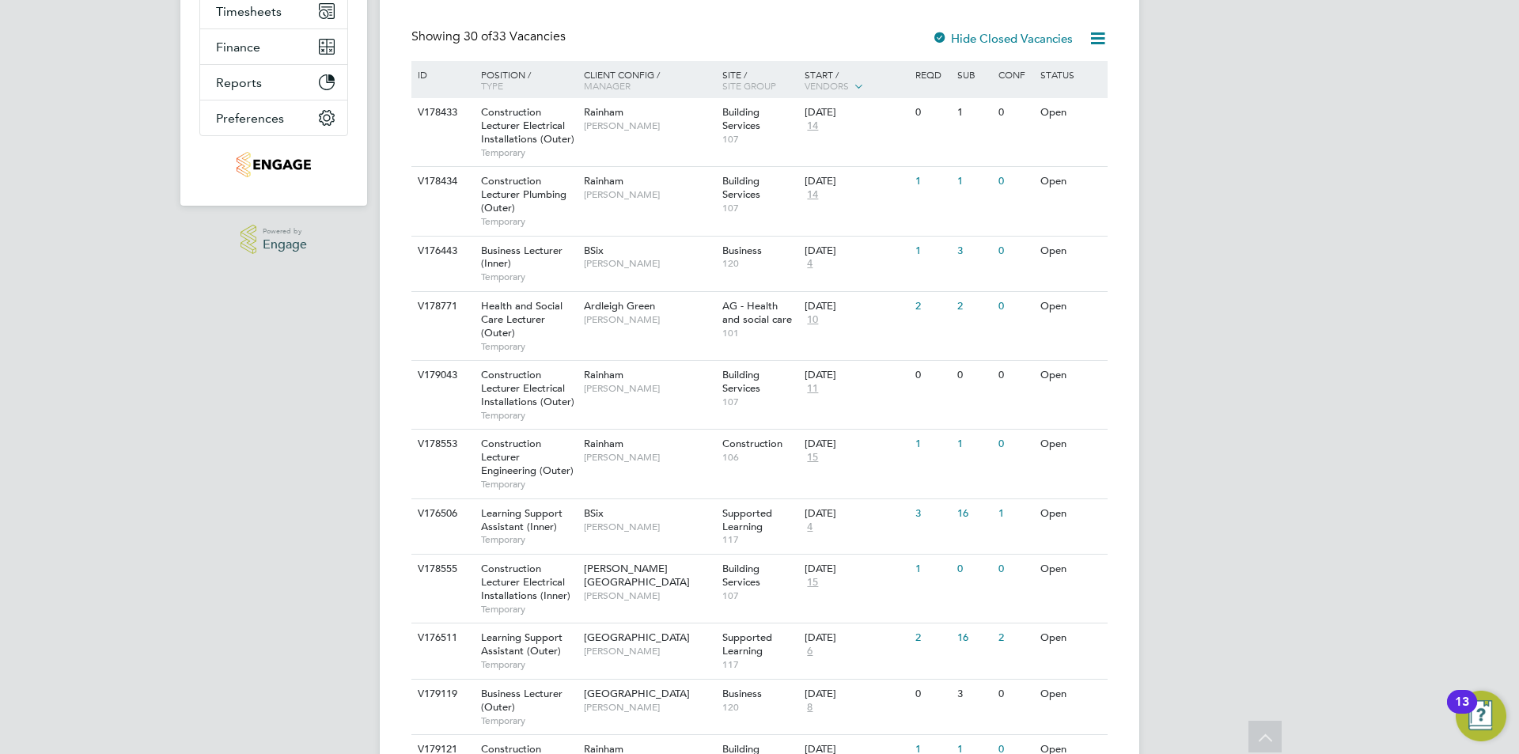
scroll to position [396, 0]
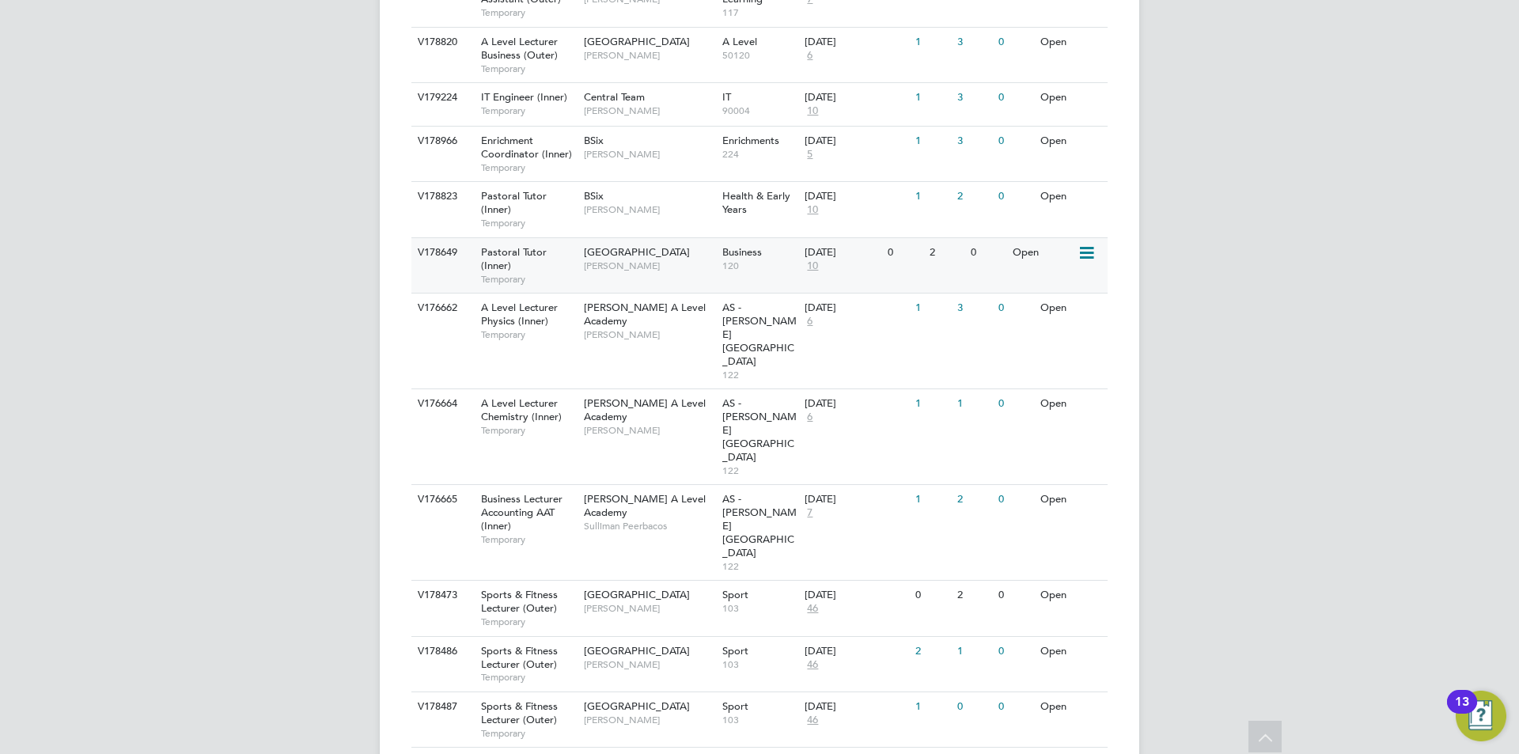
scroll to position [1332, 0]
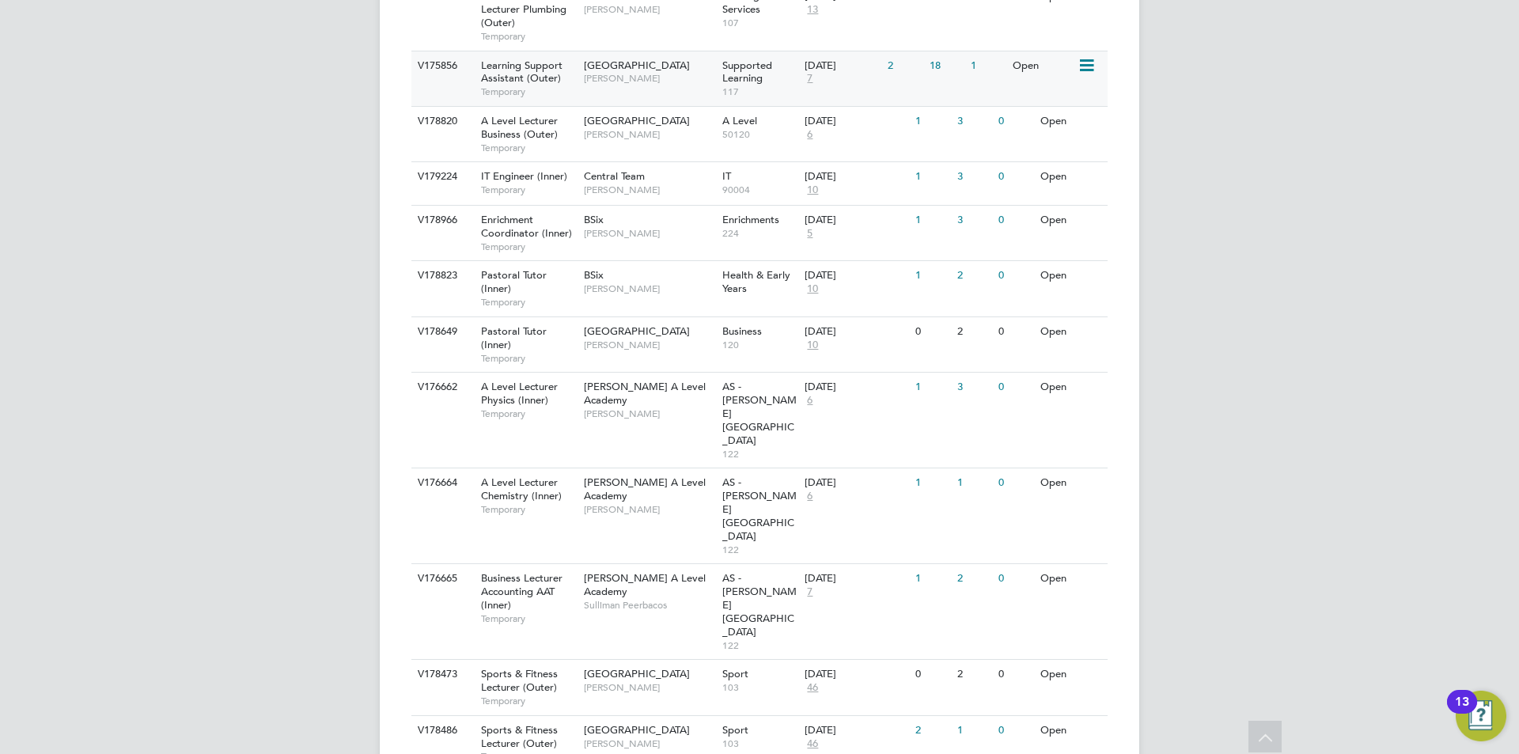
click at [658, 59] on span "[GEOGRAPHIC_DATA]" at bounding box center [637, 65] width 106 height 13
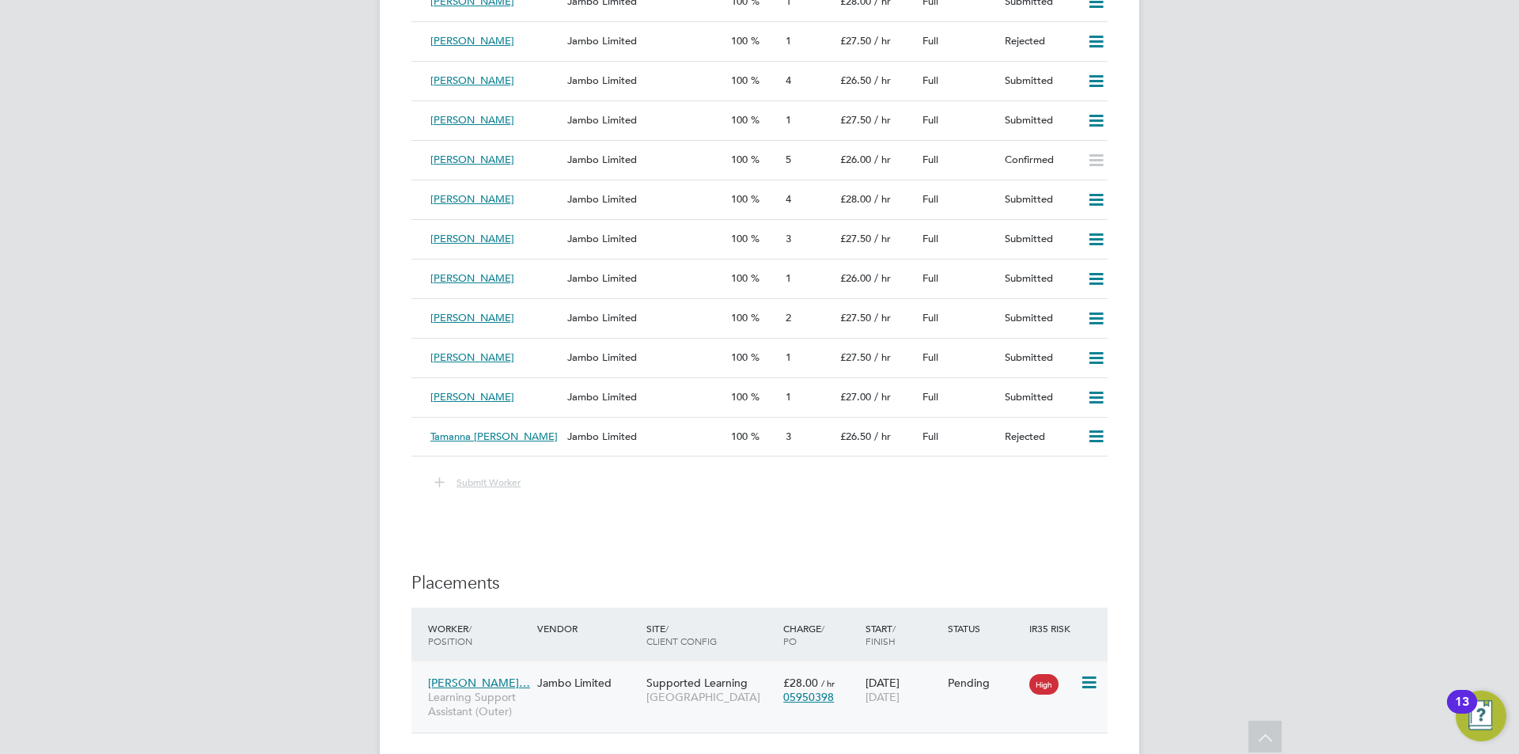
click at [941, 691] on div "01 Sep 2025 03 Jul 2026" at bounding box center [902, 690] width 82 height 44
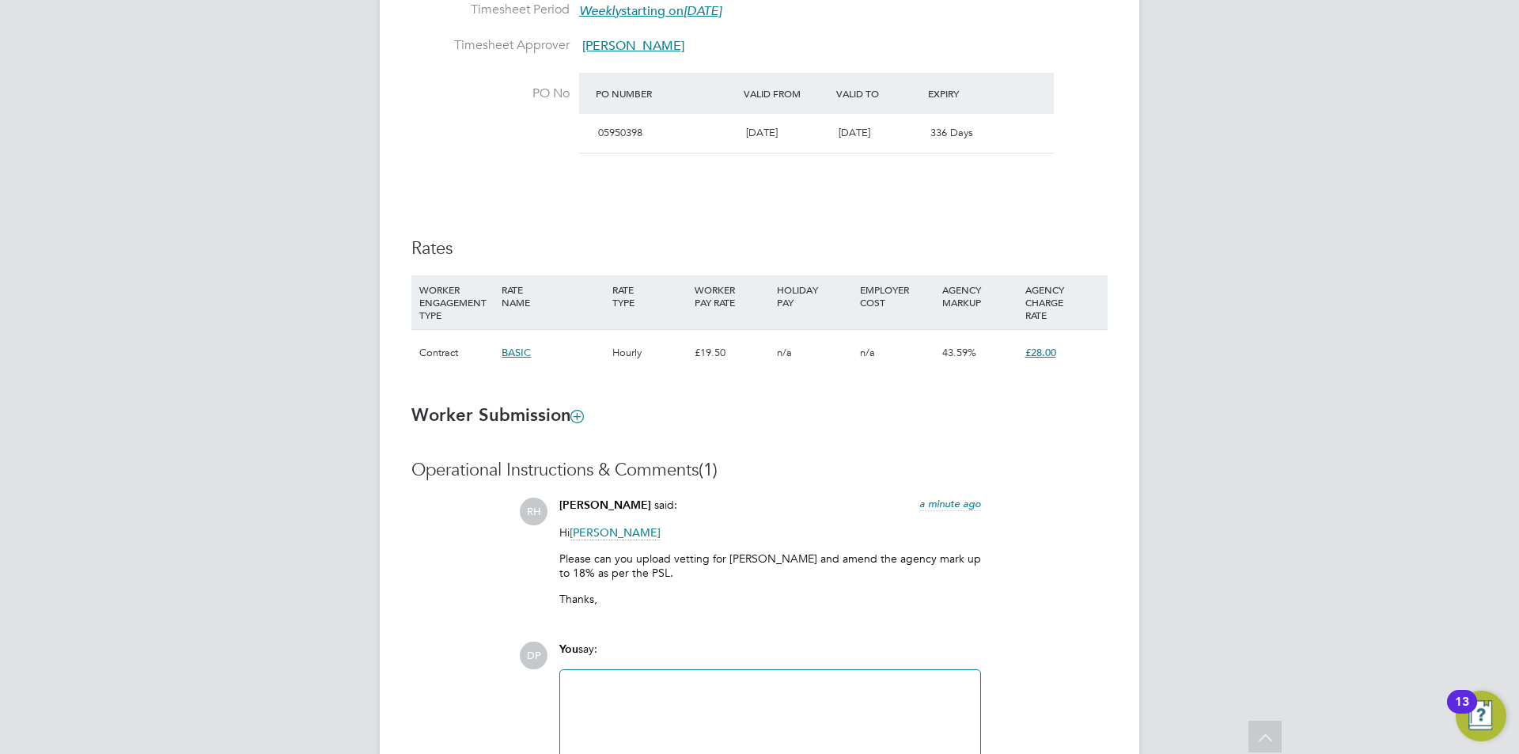
click at [963, 351] on span "43.59%" at bounding box center [959, 352] width 34 height 13
click at [1051, 421] on h3 "Worker Submission" at bounding box center [759, 415] width 696 height 23
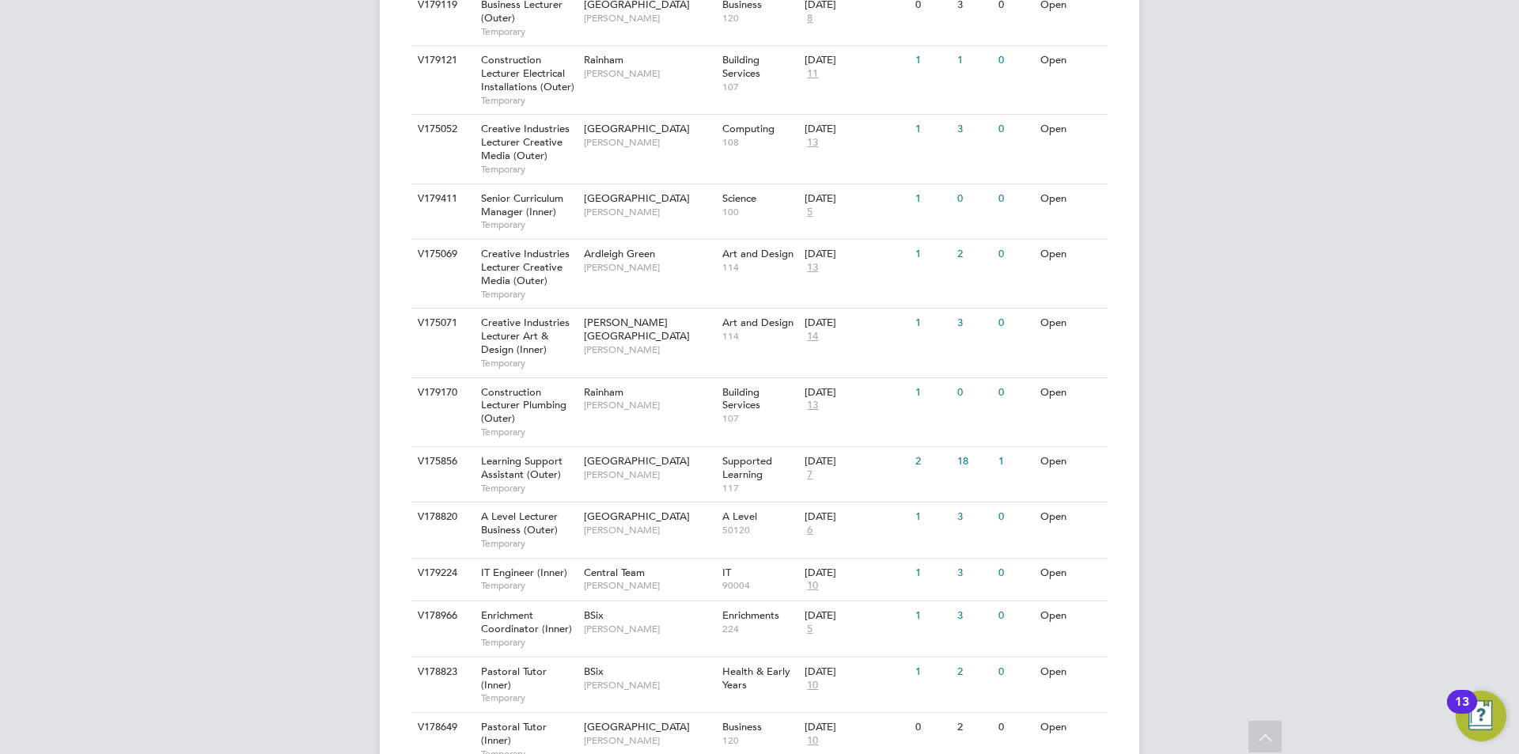
scroll to position [1011, 0]
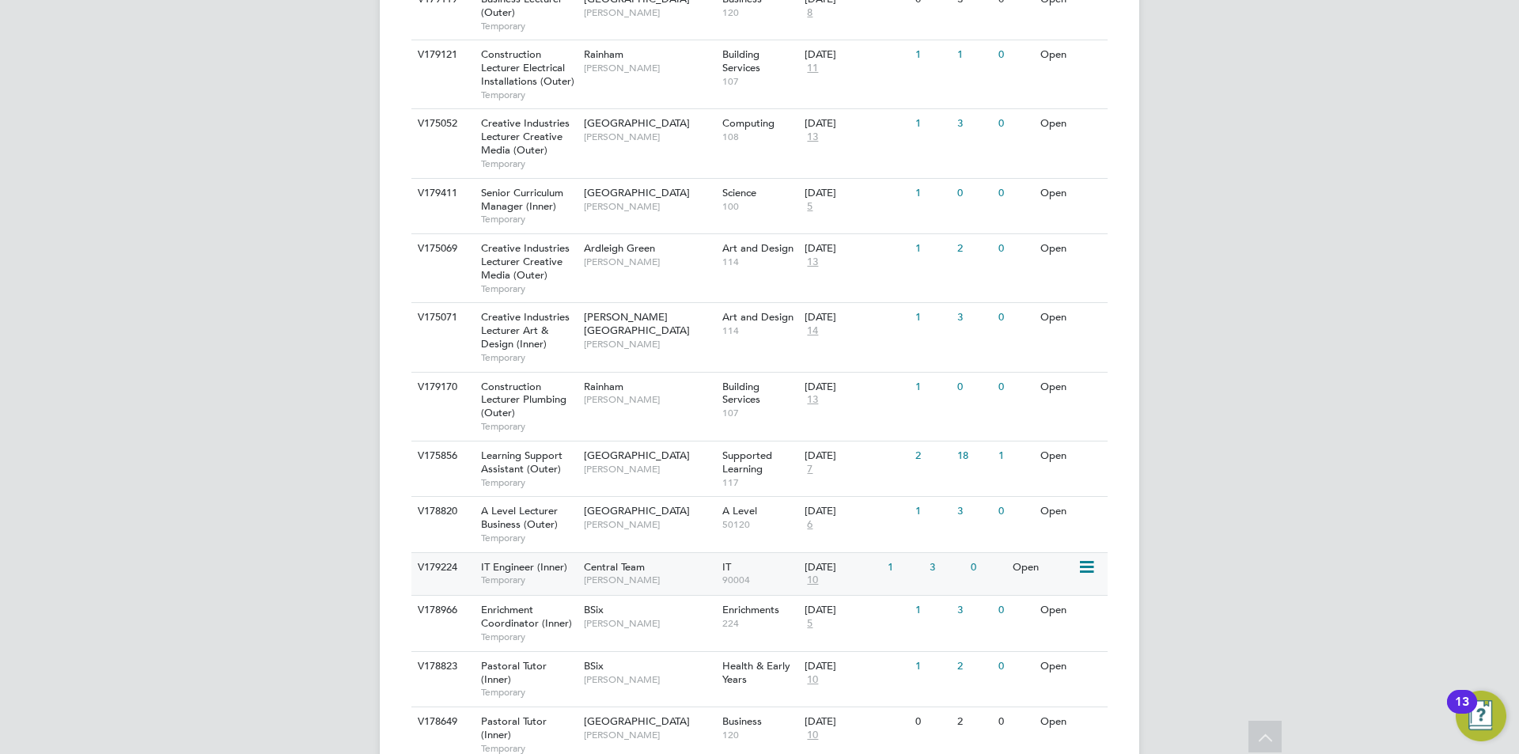
click at [695, 588] on div "Central Team [PERSON_NAME]" at bounding box center [649, 573] width 138 height 41
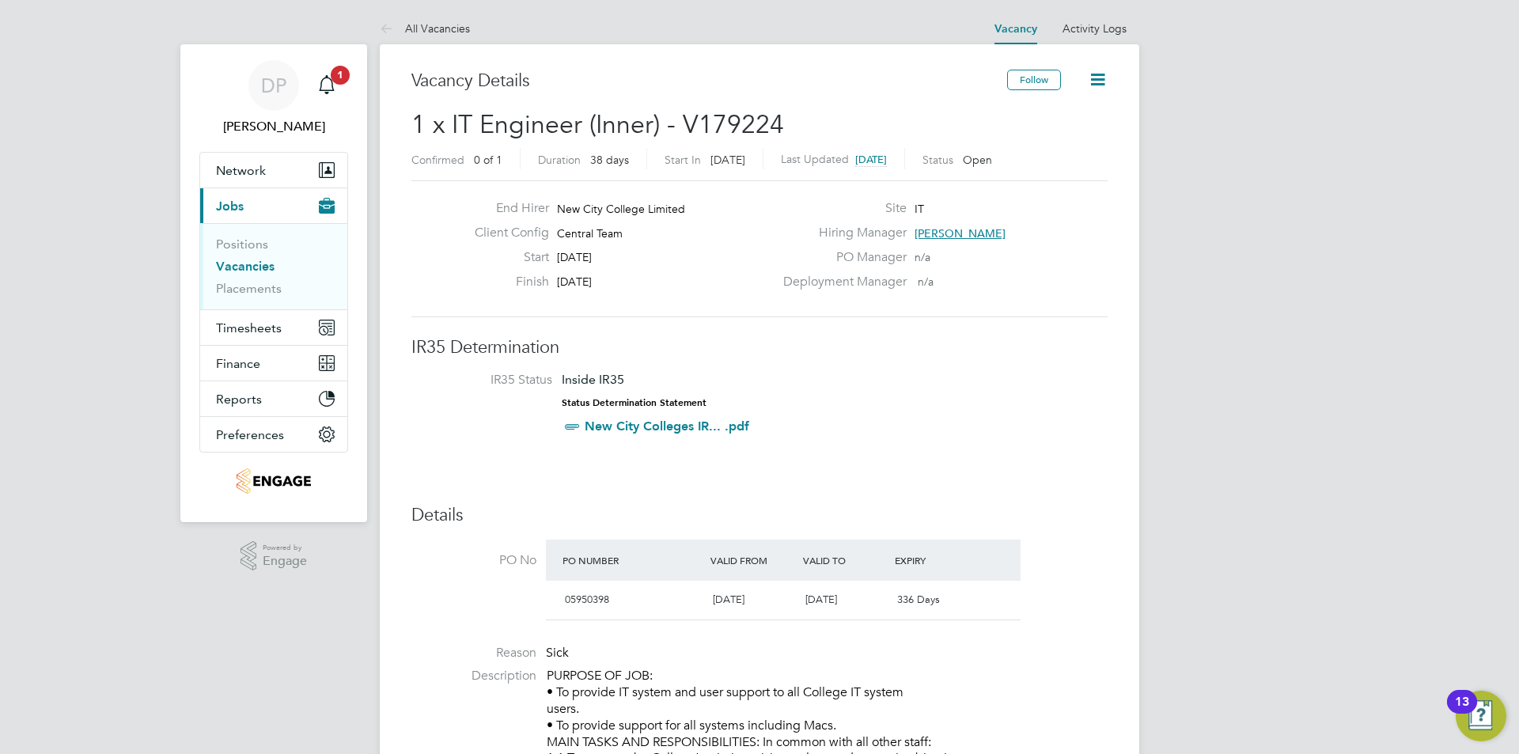
click at [975, 226] on span "[PERSON_NAME]" at bounding box center [959, 233] width 91 height 14
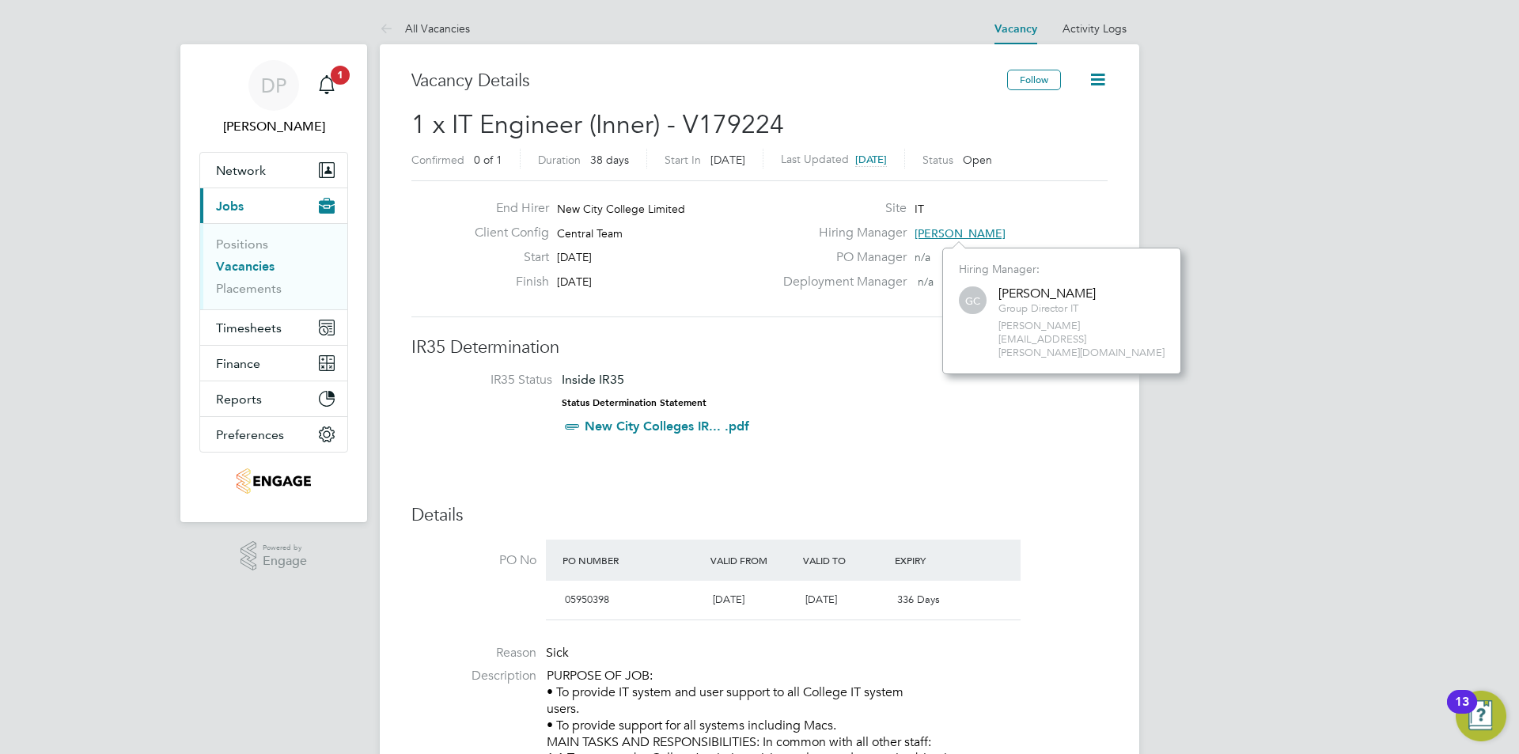
click at [1032, 324] on span "georgina.creighton@ncclondon.ac.uk" at bounding box center [1081, 340] width 166 height 40
copy div "georgina.creighton@ncclondon.ac.uk Remove Remove Remove"
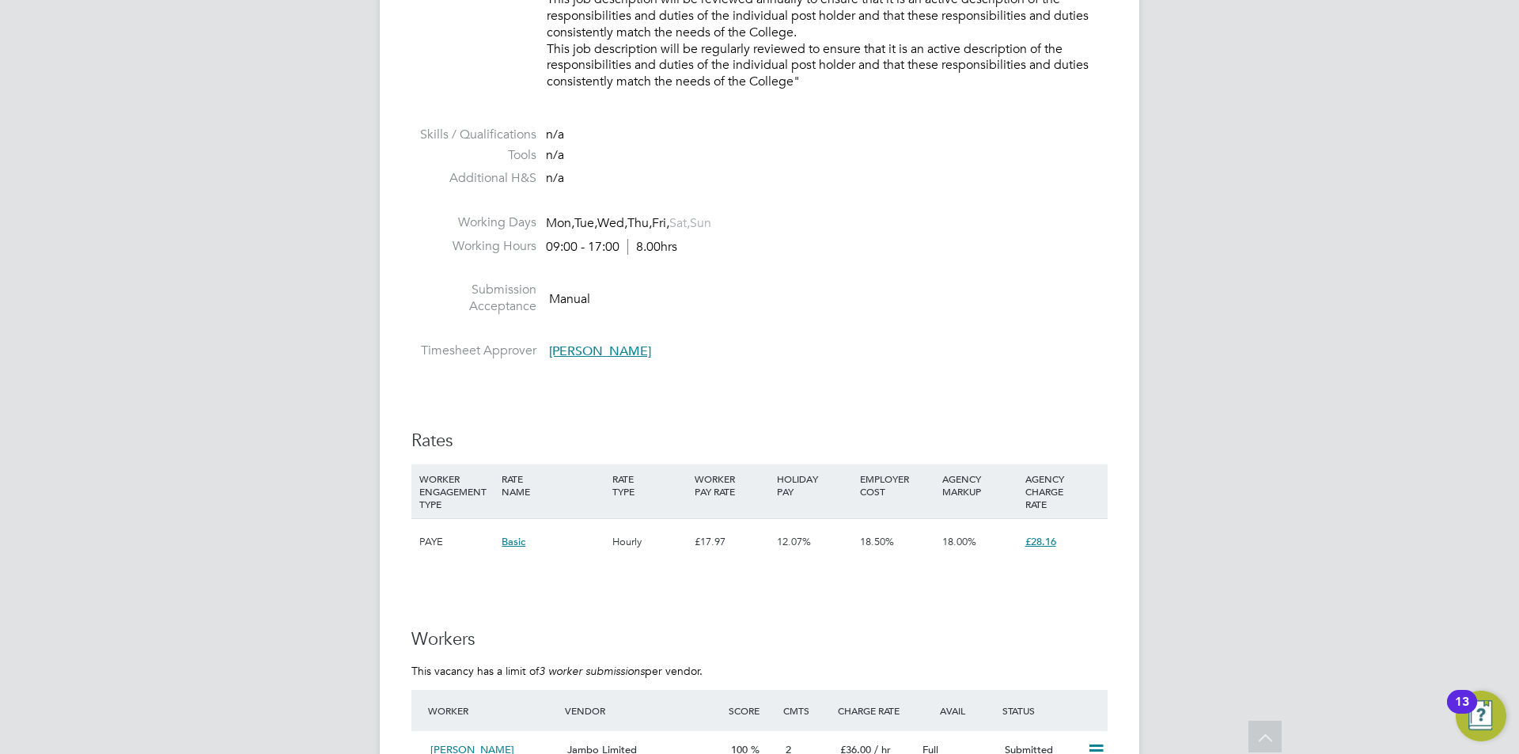
scroll to position [1755, 0]
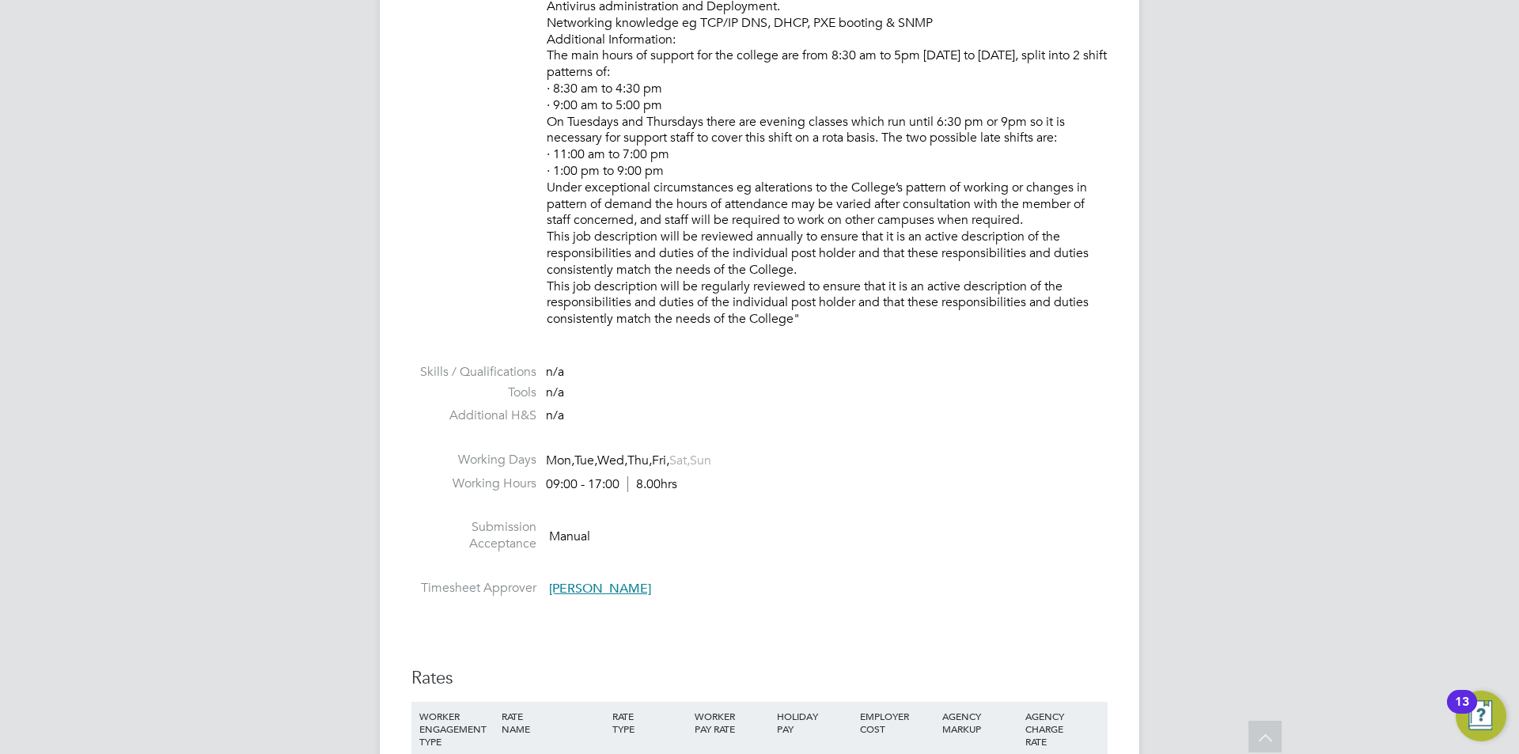
click at [601, 589] on span "James Sanger" at bounding box center [600, 589] width 102 height 16
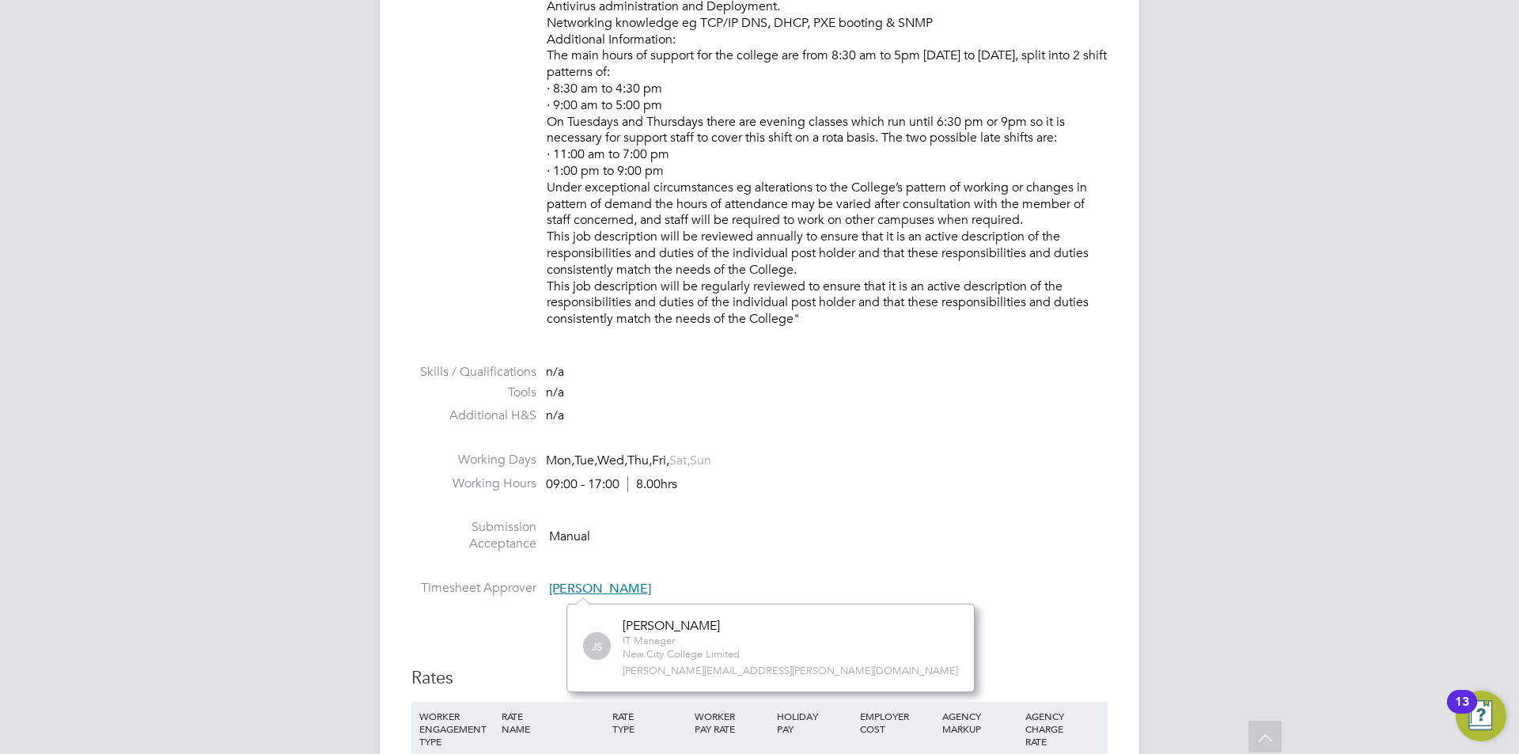
click at [708, 672] on span "james.sanger@ncclondon.ac.uk" at bounding box center [790, 670] width 335 height 13
copy div "james.sanger@ncclondon.ac.uk Remove Remove Remove"
click at [1000, 458] on li "Working Days Mon, Tue, Wed, Thu, Fri, Sat, Sun" at bounding box center [759, 464] width 696 height 24
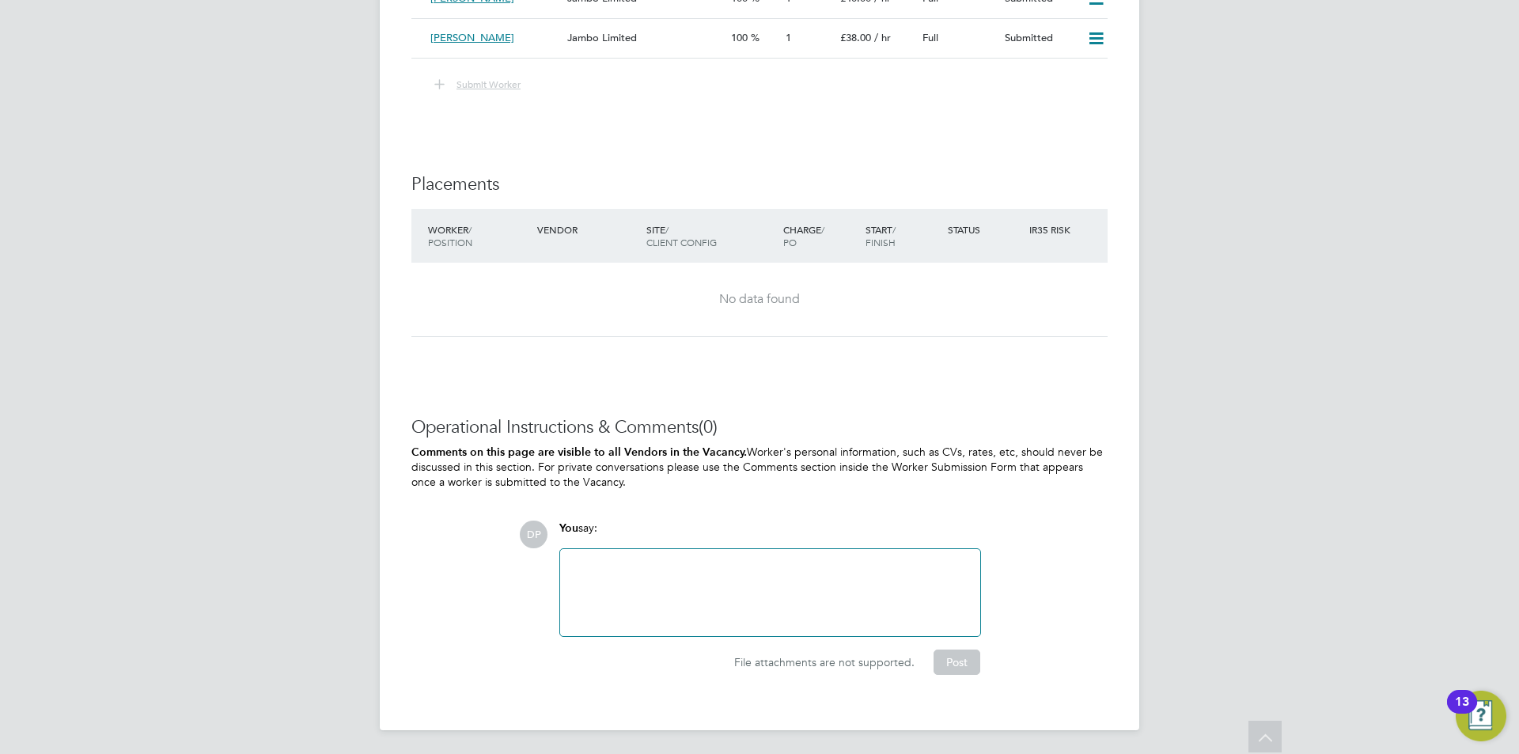
scroll to position [2546, 0]
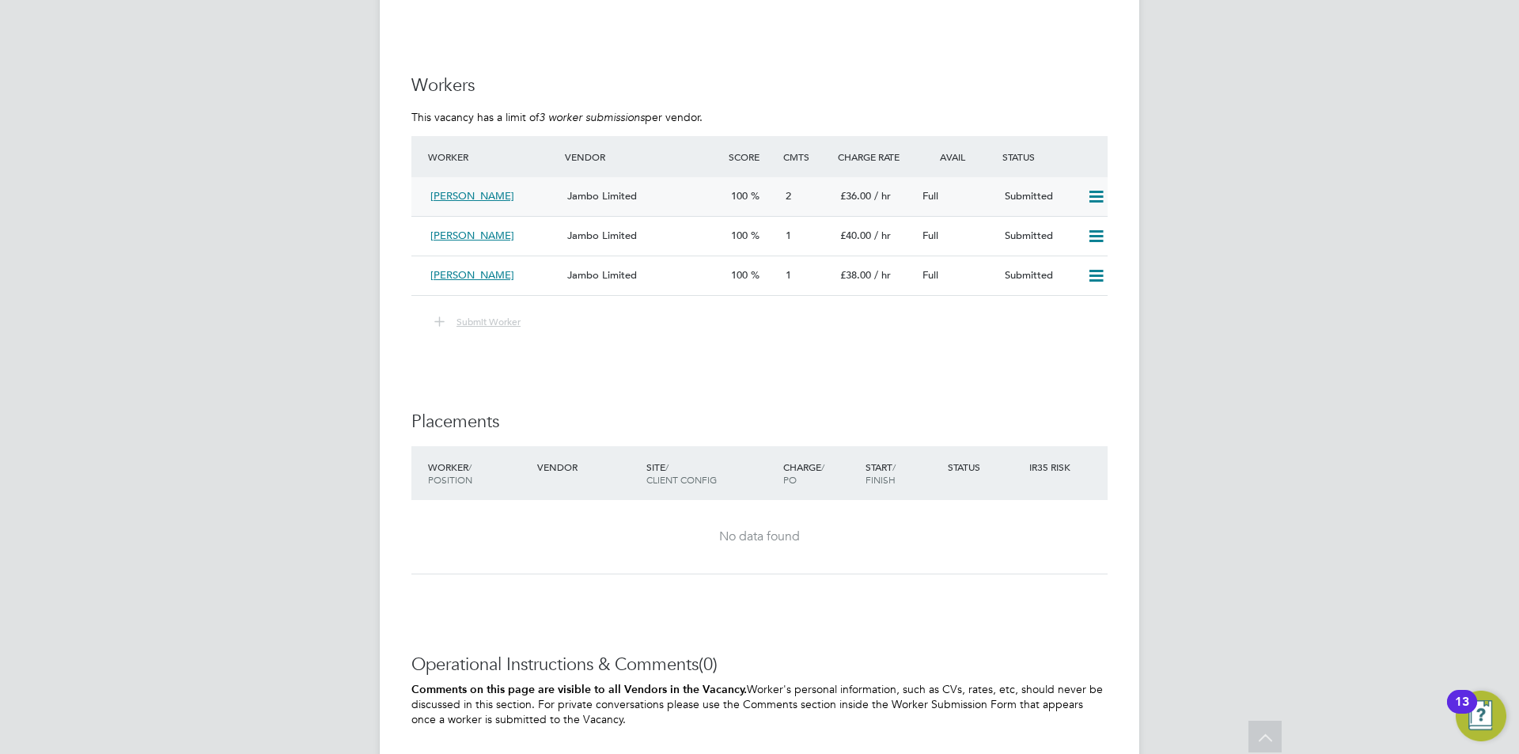
click at [547, 199] on div "Marek Kosierkiewicz" at bounding box center [492, 197] width 137 height 26
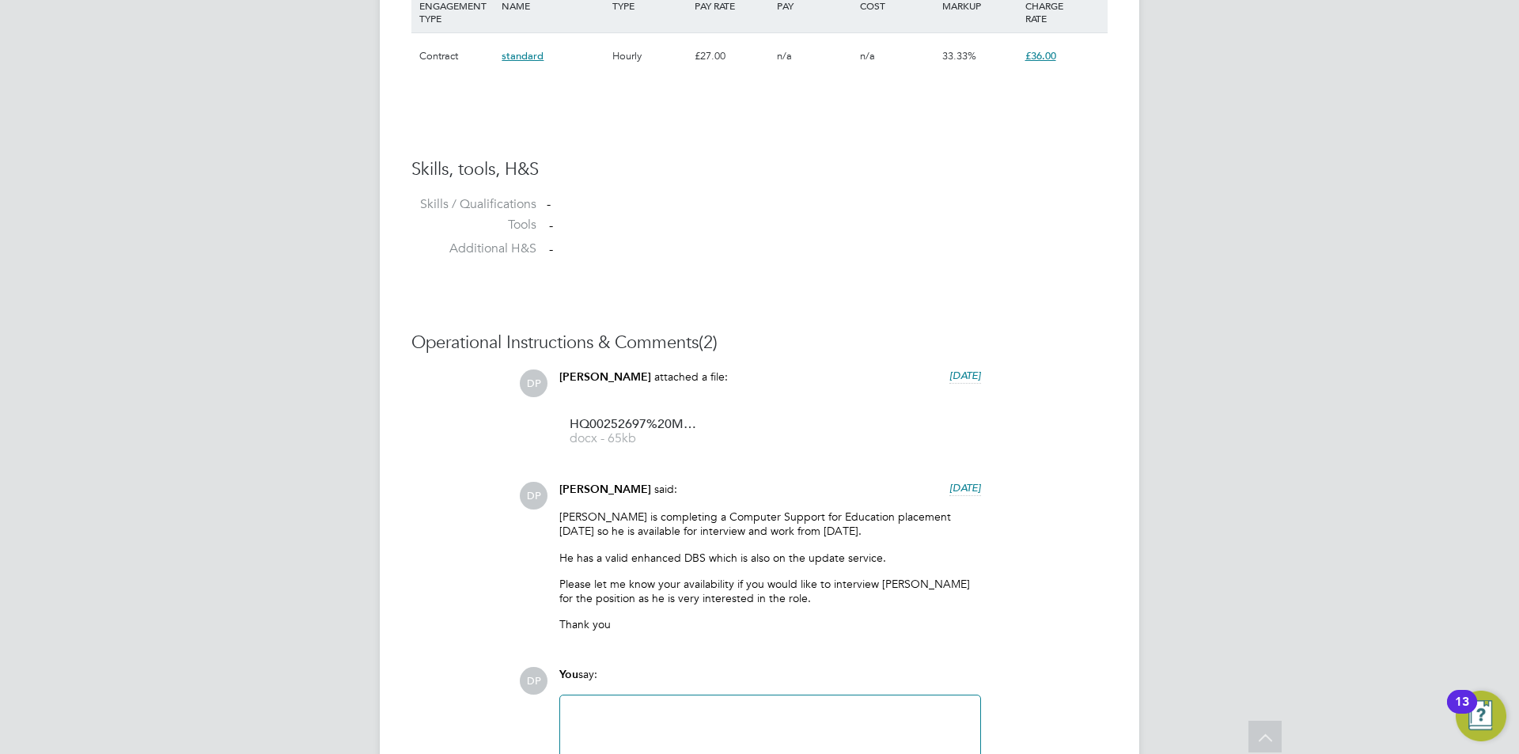
scroll to position [1166, 0]
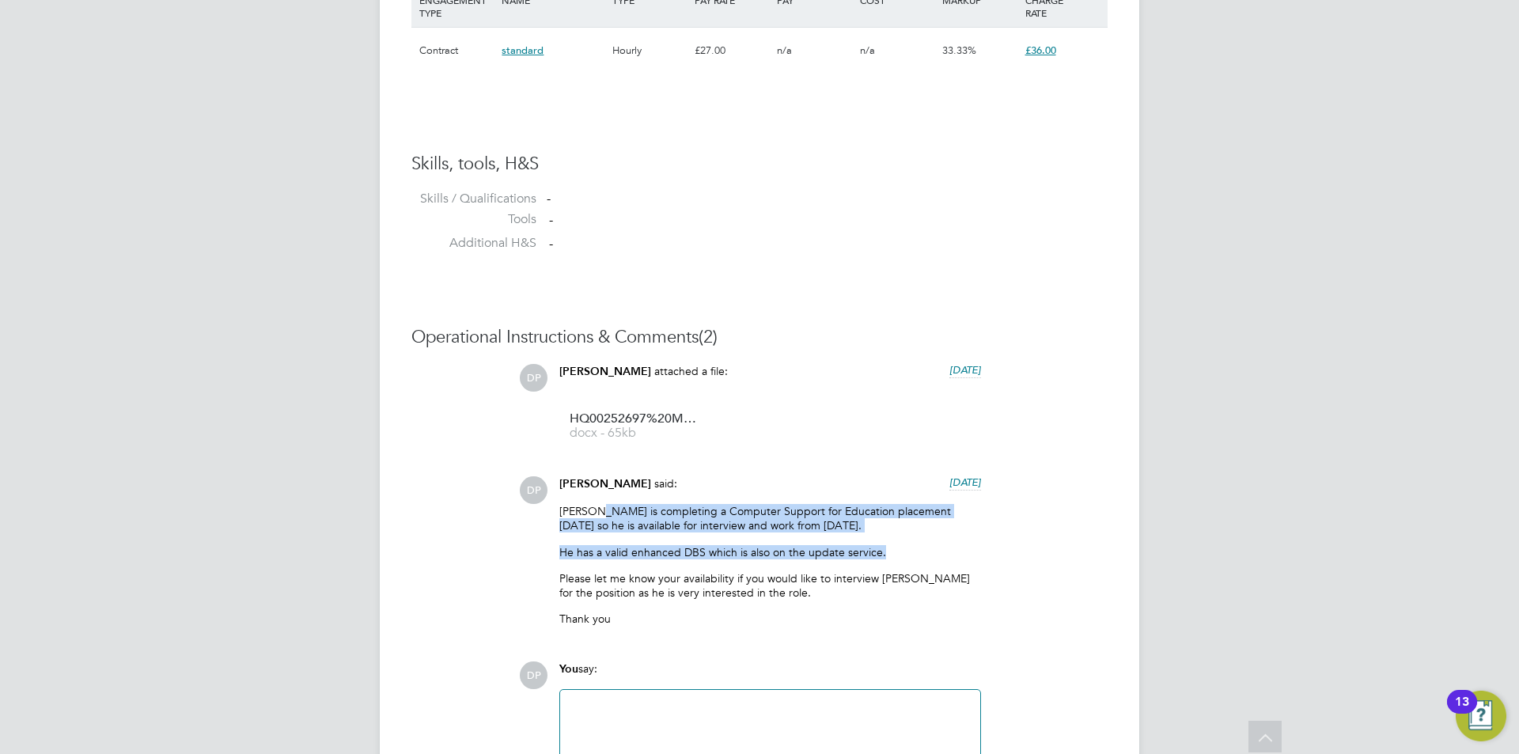
drag, startPoint x: 596, startPoint y: 509, endPoint x: 923, endPoint y: 557, distance: 330.1
click at [923, 557] on div "Marek is completing a Computer Support for Education placement this Friday so h…" at bounding box center [770, 571] width 422 height 134
copy div "s completing a Computer Support for Education placement this Friday so he is av…"
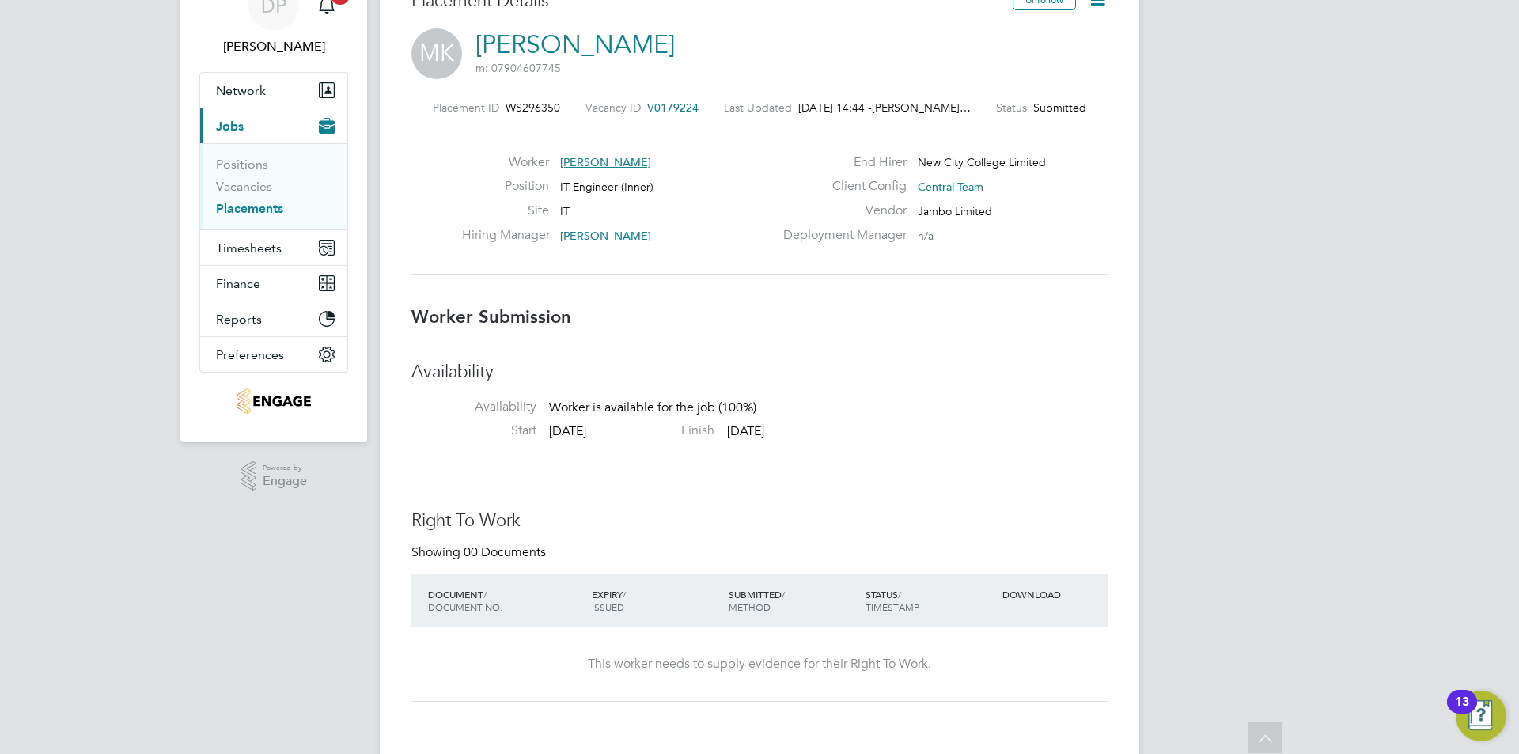
scroll to position [0, 0]
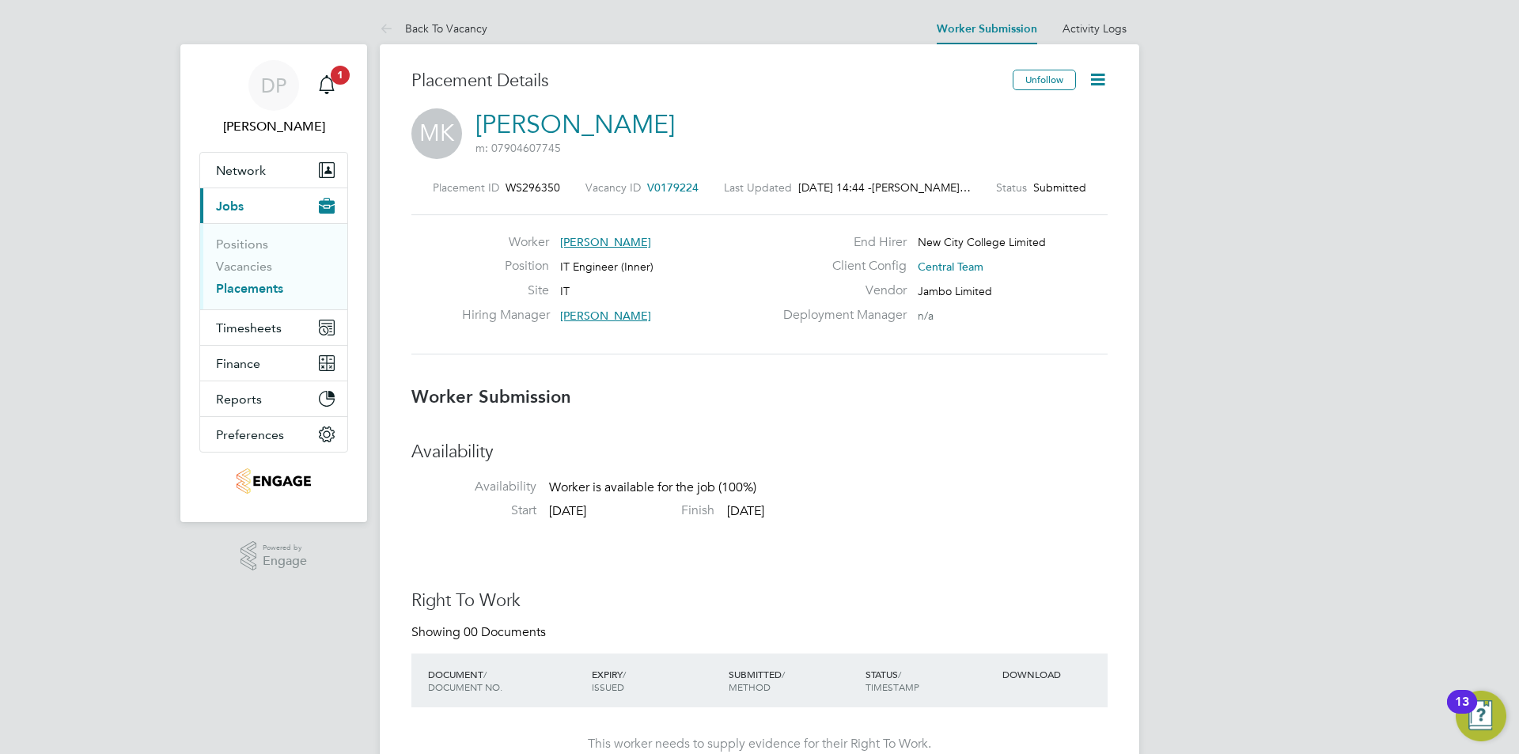
click at [943, 263] on span "Central Team" at bounding box center [951, 266] width 66 height 14
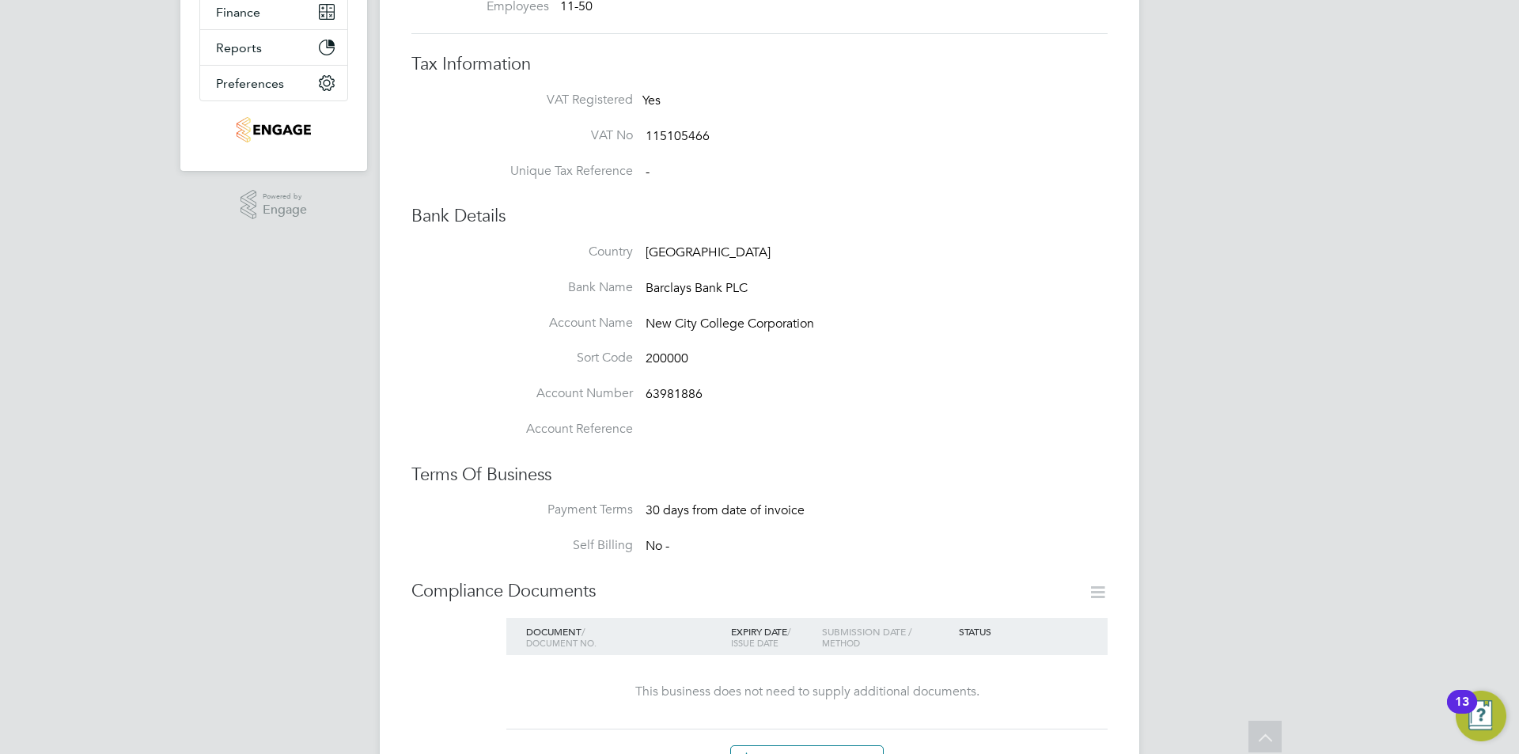
scroll to position [633, 0]
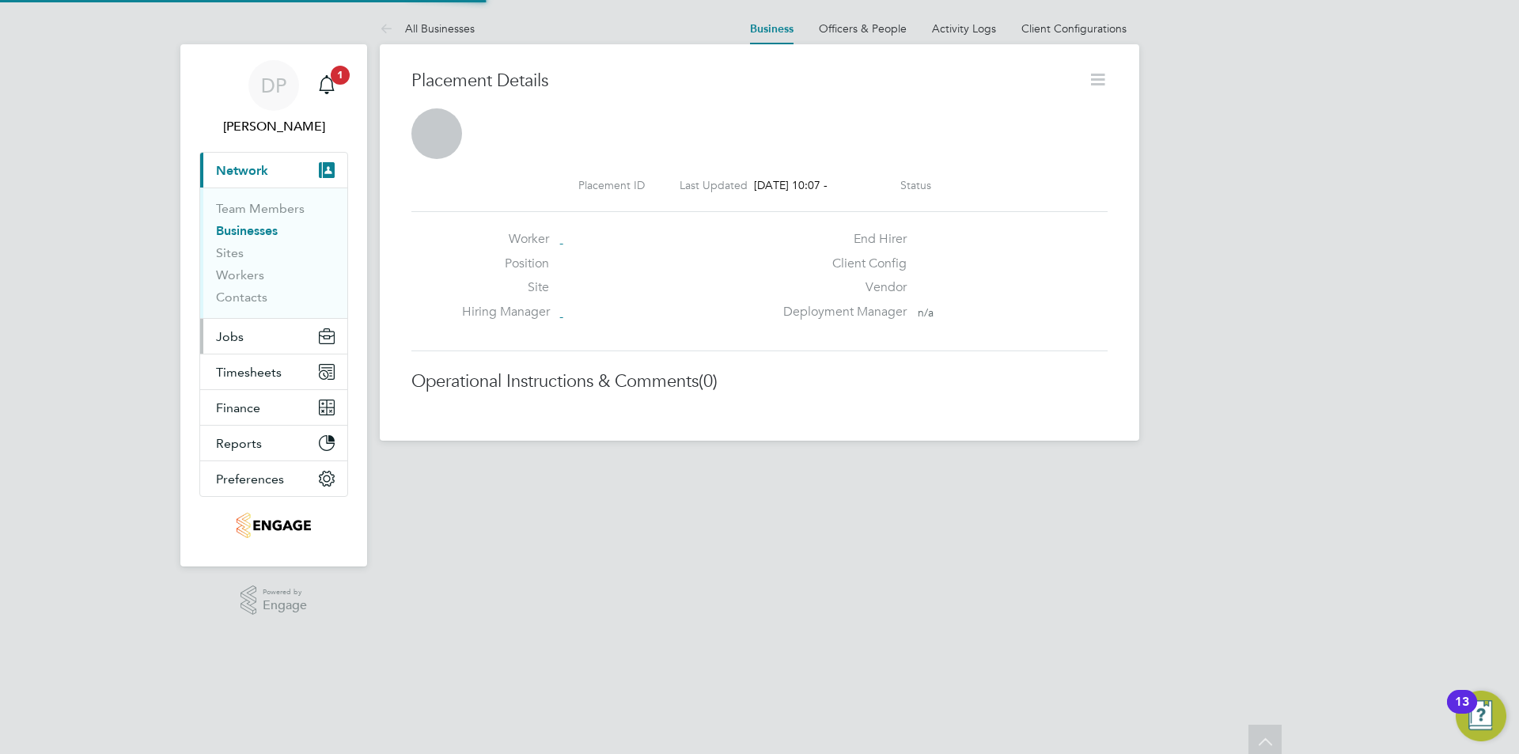
scroll to position [8, 8]
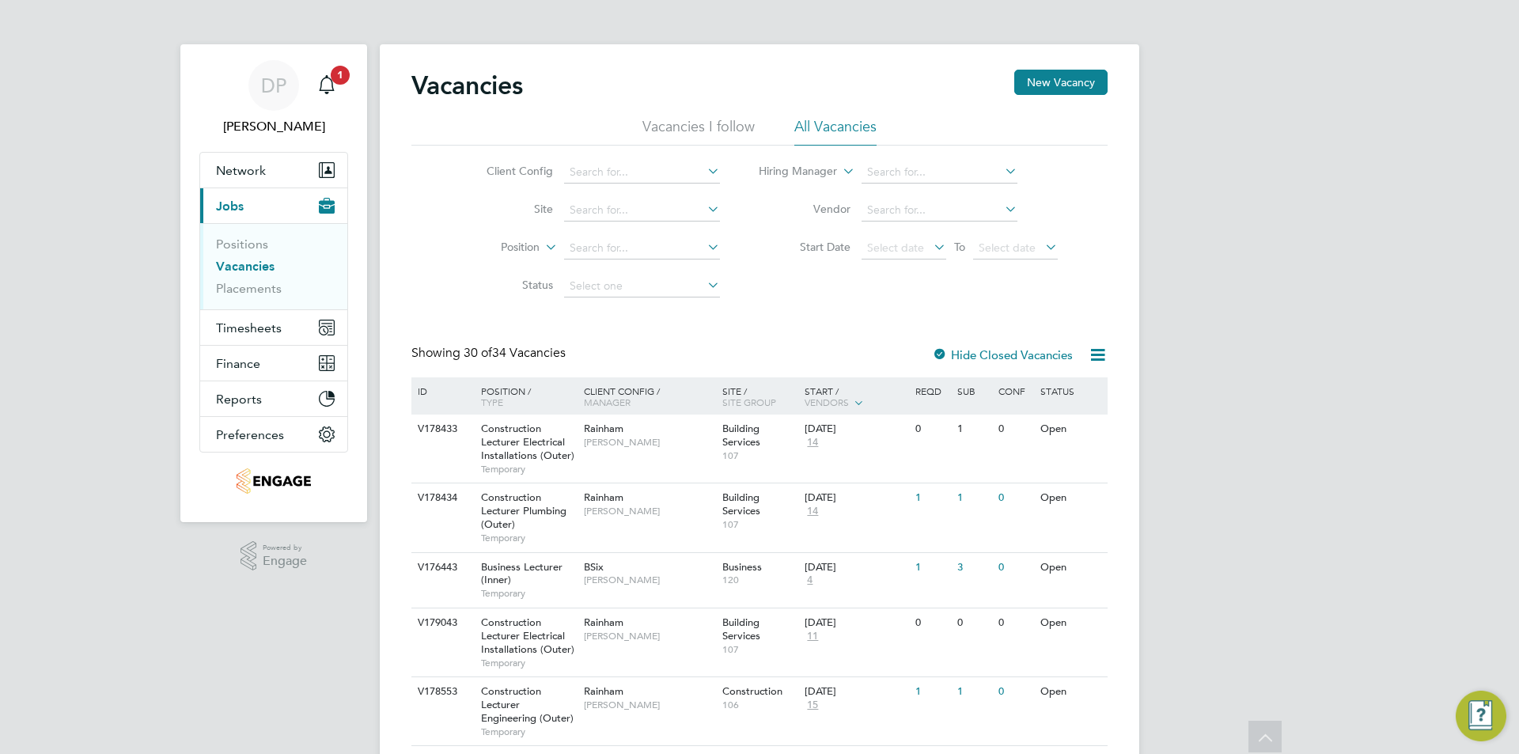
scroll to position [1174, 0]
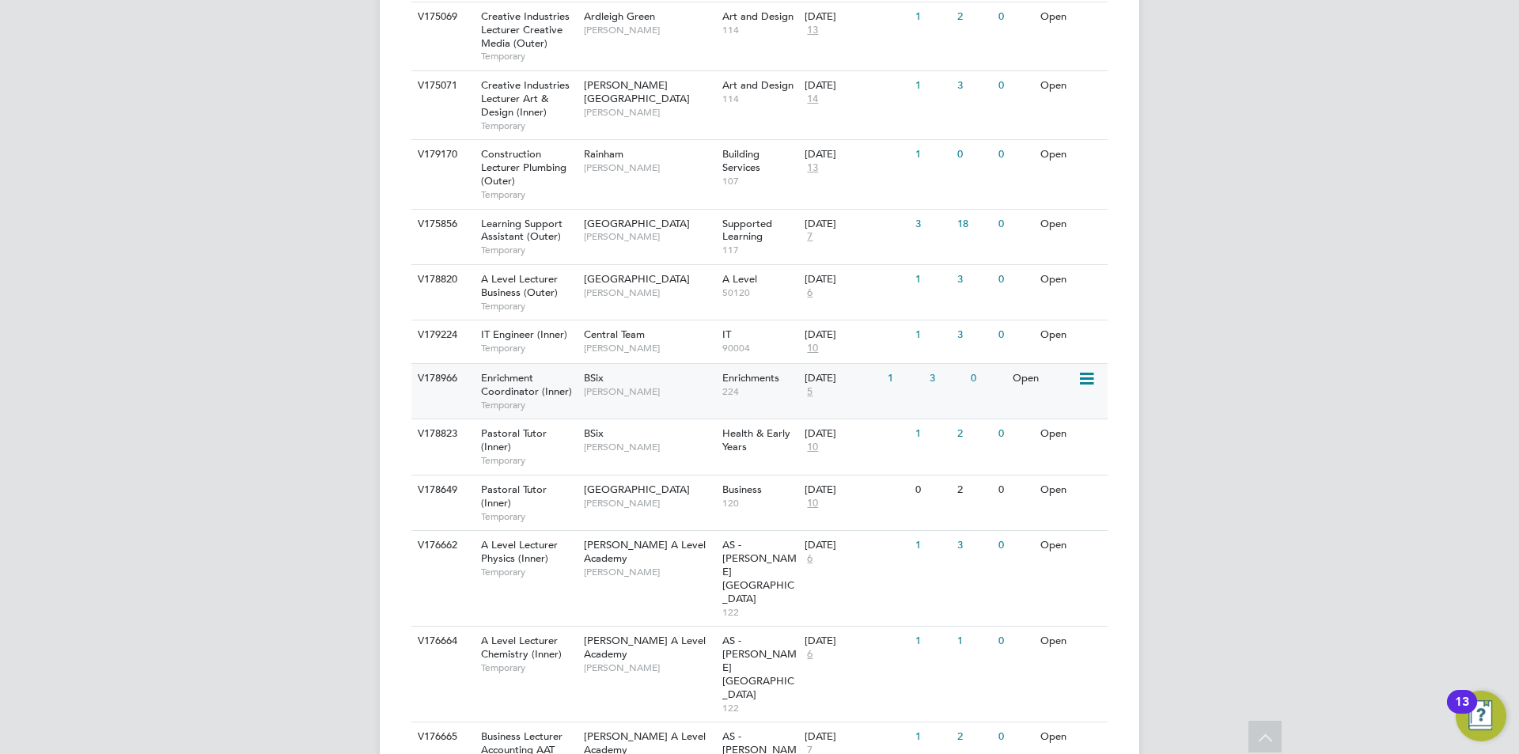
click at [646, 399] on div "BSix [PERSON_NAME]" at bounding box center [649, 384] width 138 height 41
click at [27, 530] on div "DP Danielle Page Notifications 1 Applications: Network Team Members Businesses …" at bounding box center [759, 61] width 1519 height 2470
drag, startPoint x: 1416, startPoint y: 369, endPoint x: 1432, endPoint y: 374, distance: 16.5
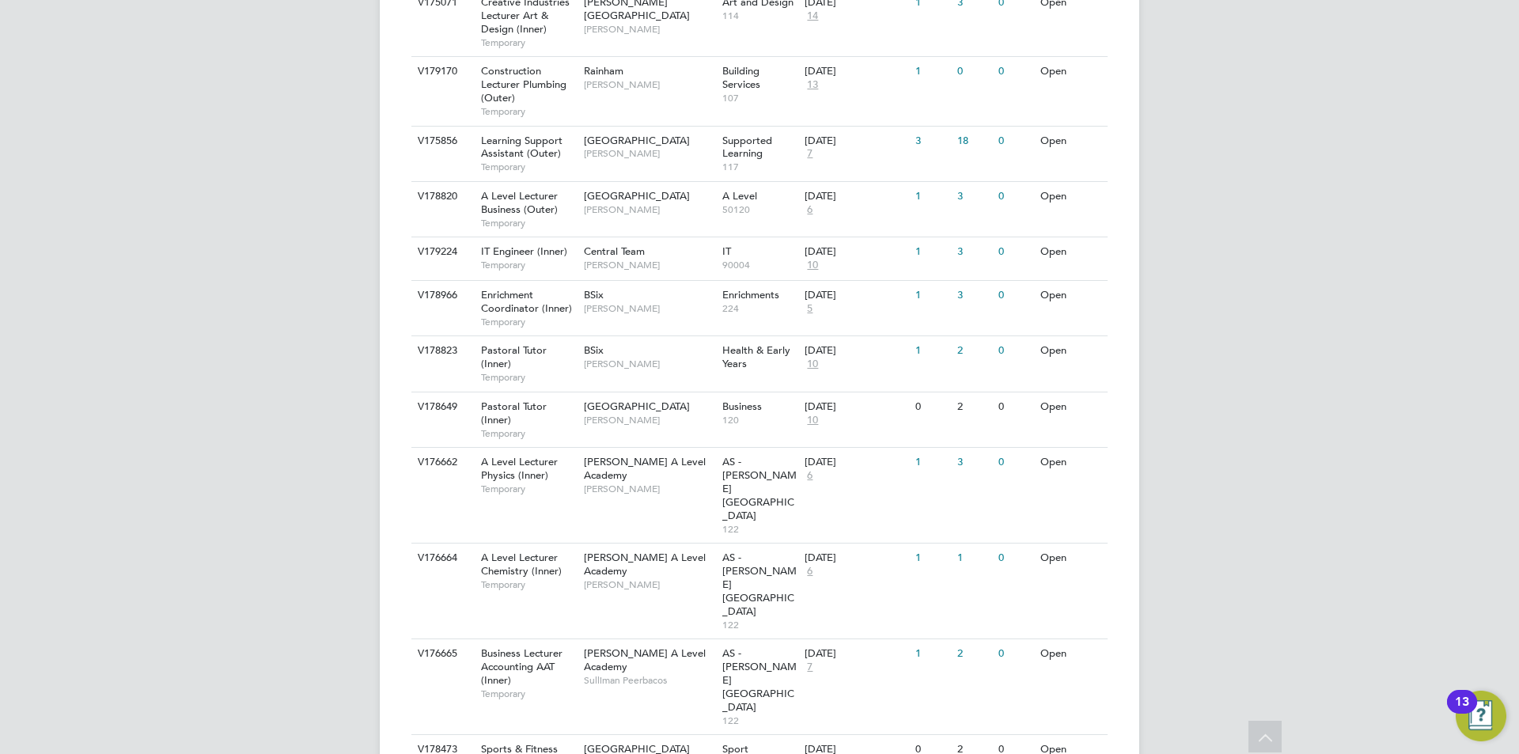
scroll to position [1569, 0]
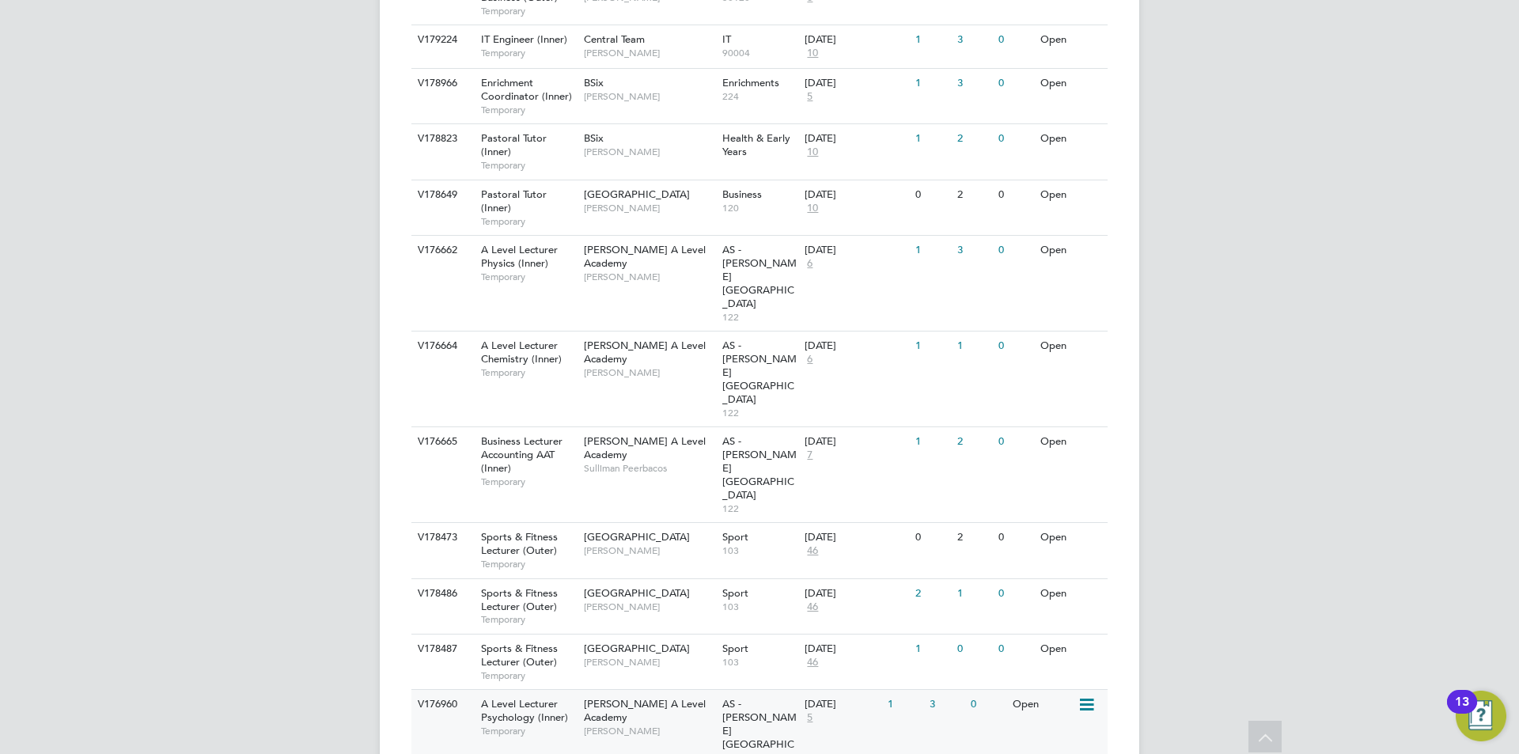
scroll to position [1390, 0]
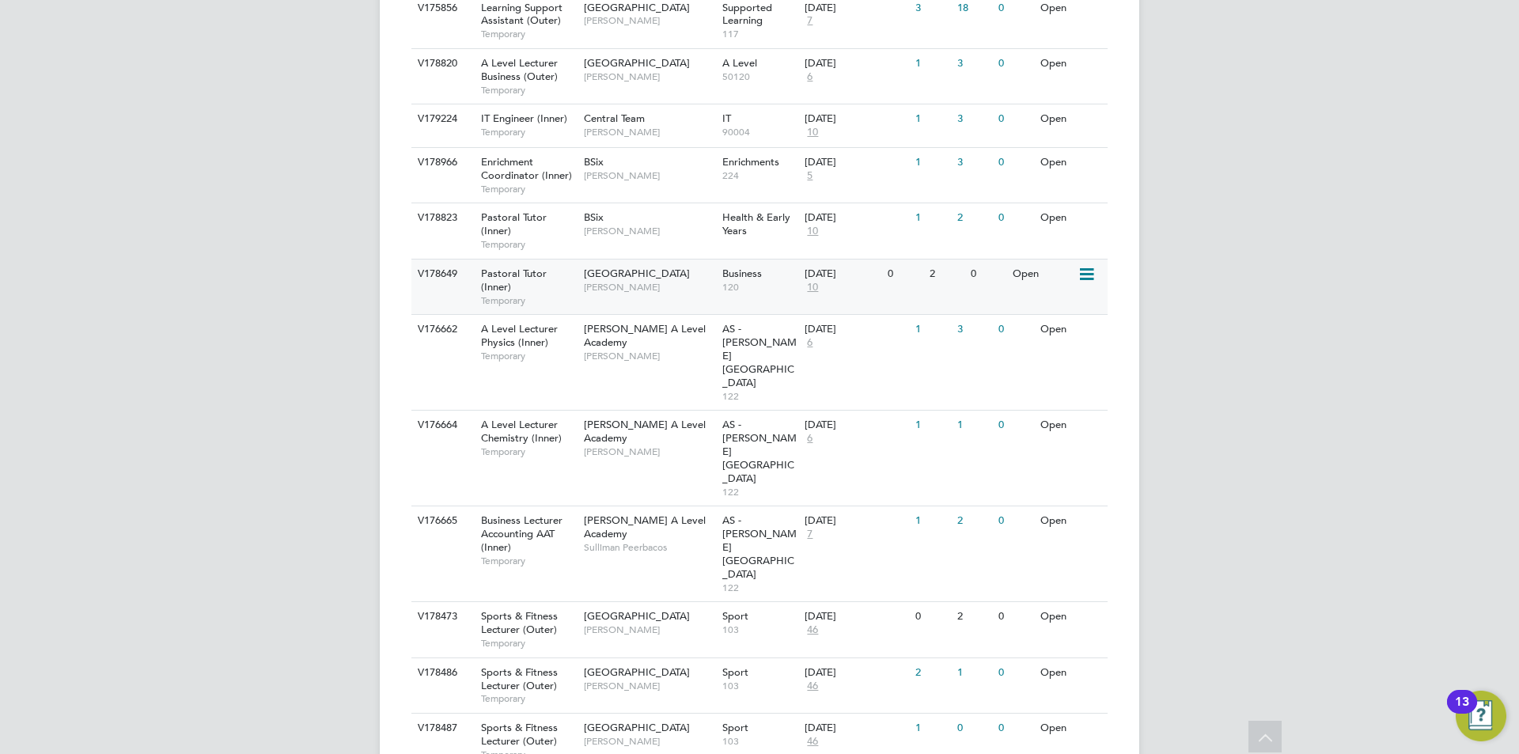
click at [911, 274] on div "0" at bounding box center [904, 273] width 41 height 29
click at [596, 210] on div "BSix Emma Wood" at bounding box center [649, 223] width 138 height 41
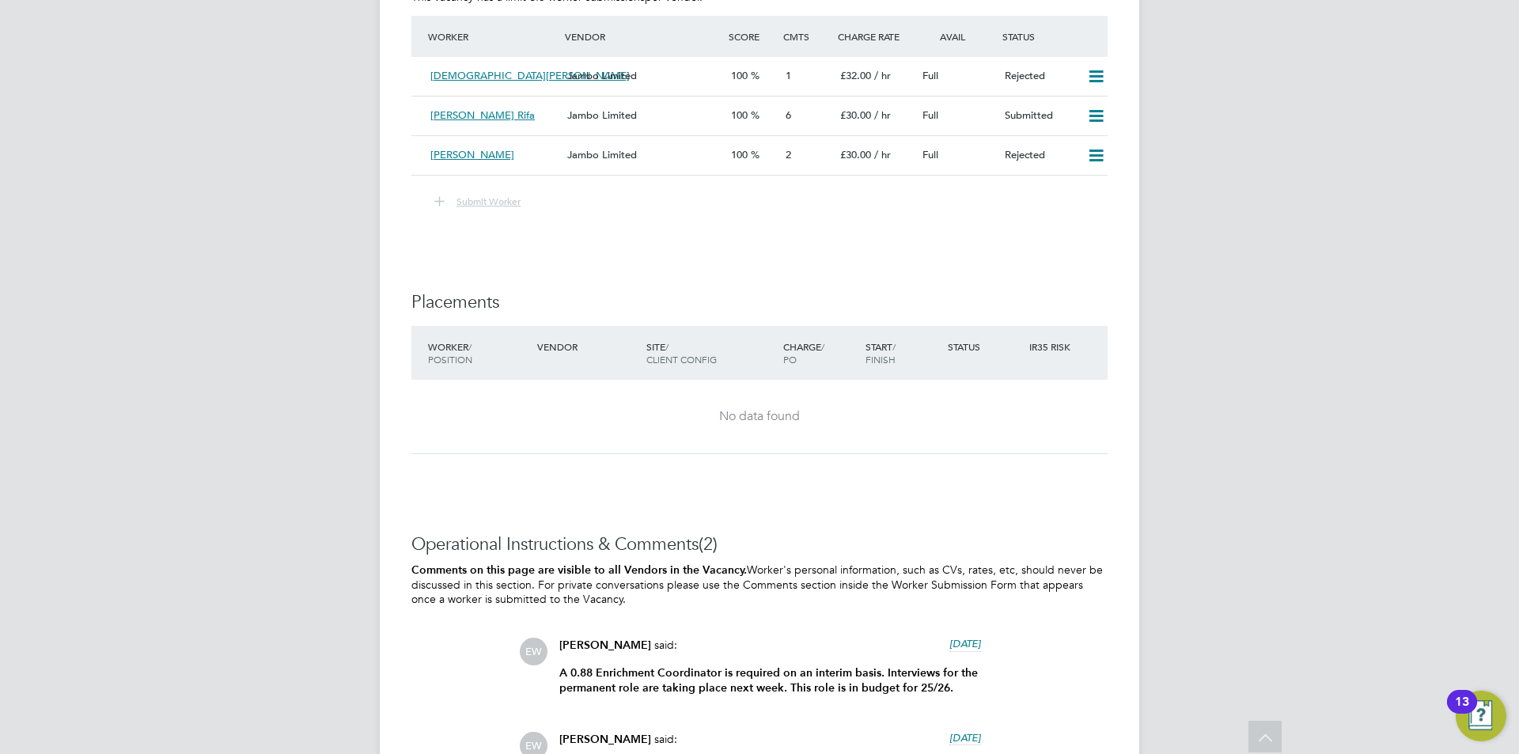
scroll to position [3205, 0]
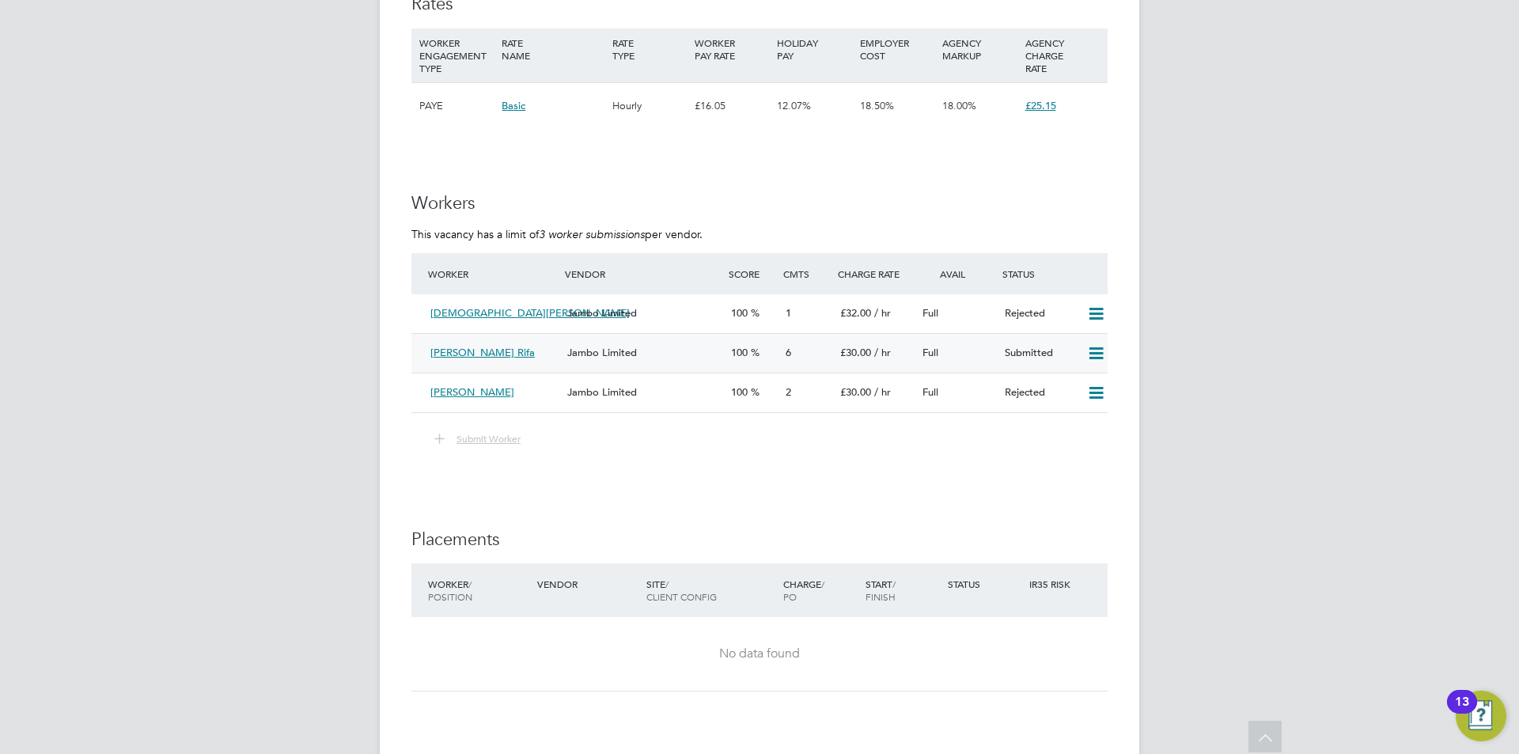
click at [797, 366] on div "6" at bounding box center [806, 353] width 55 height 26
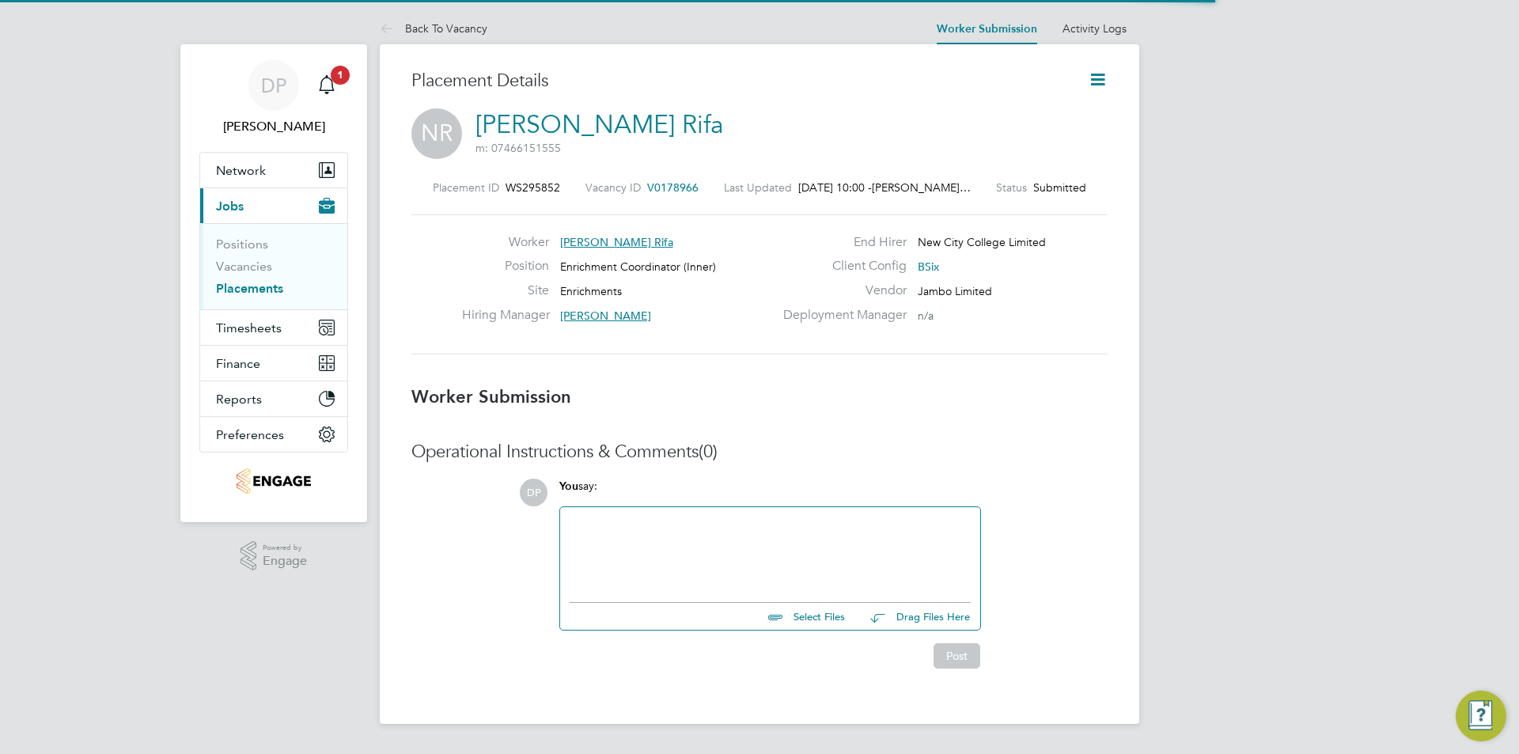
scroll to position [15, 127]
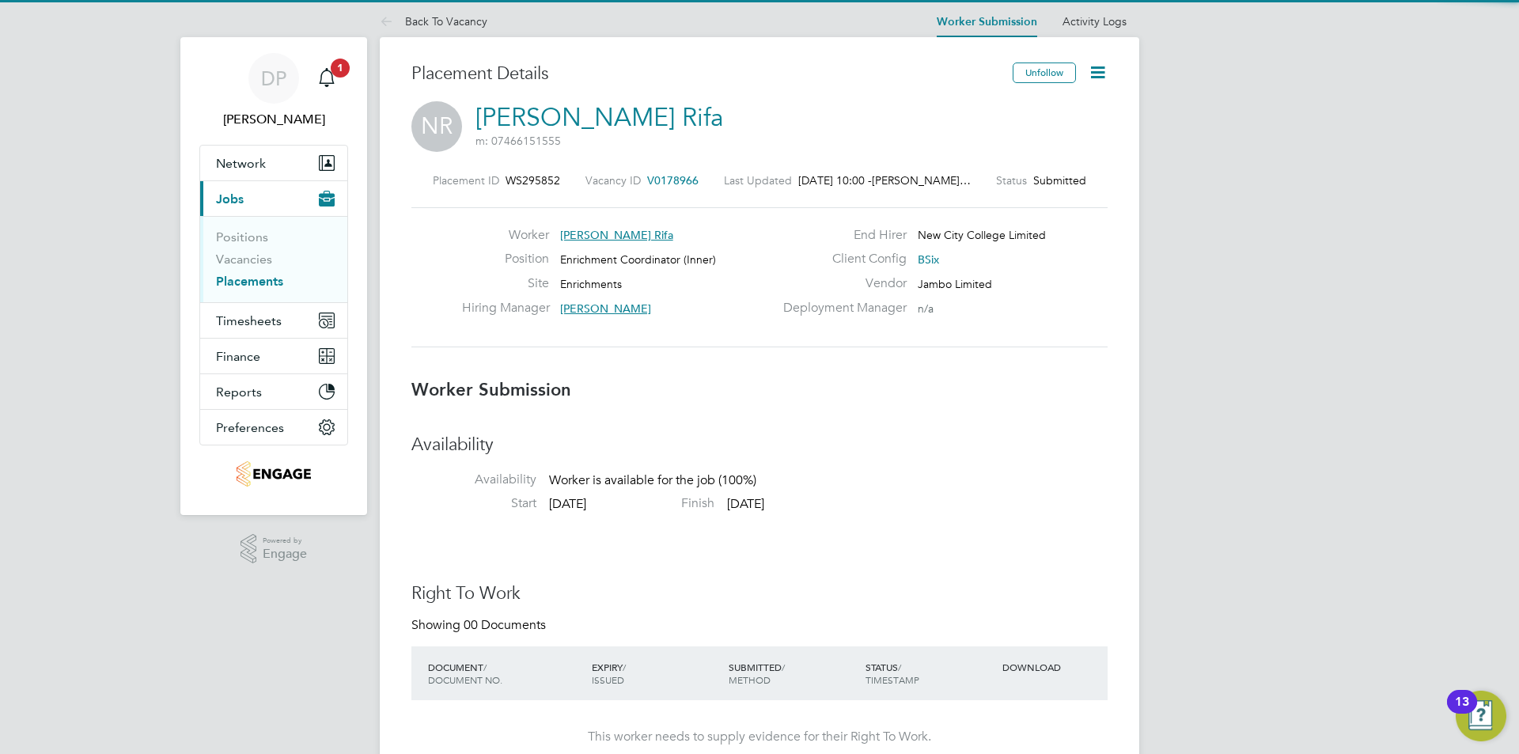
drag, startPoint x: 1359, startPoint y: 362, endPoint x: 1360, endPoint y: 369, distance: 8.0
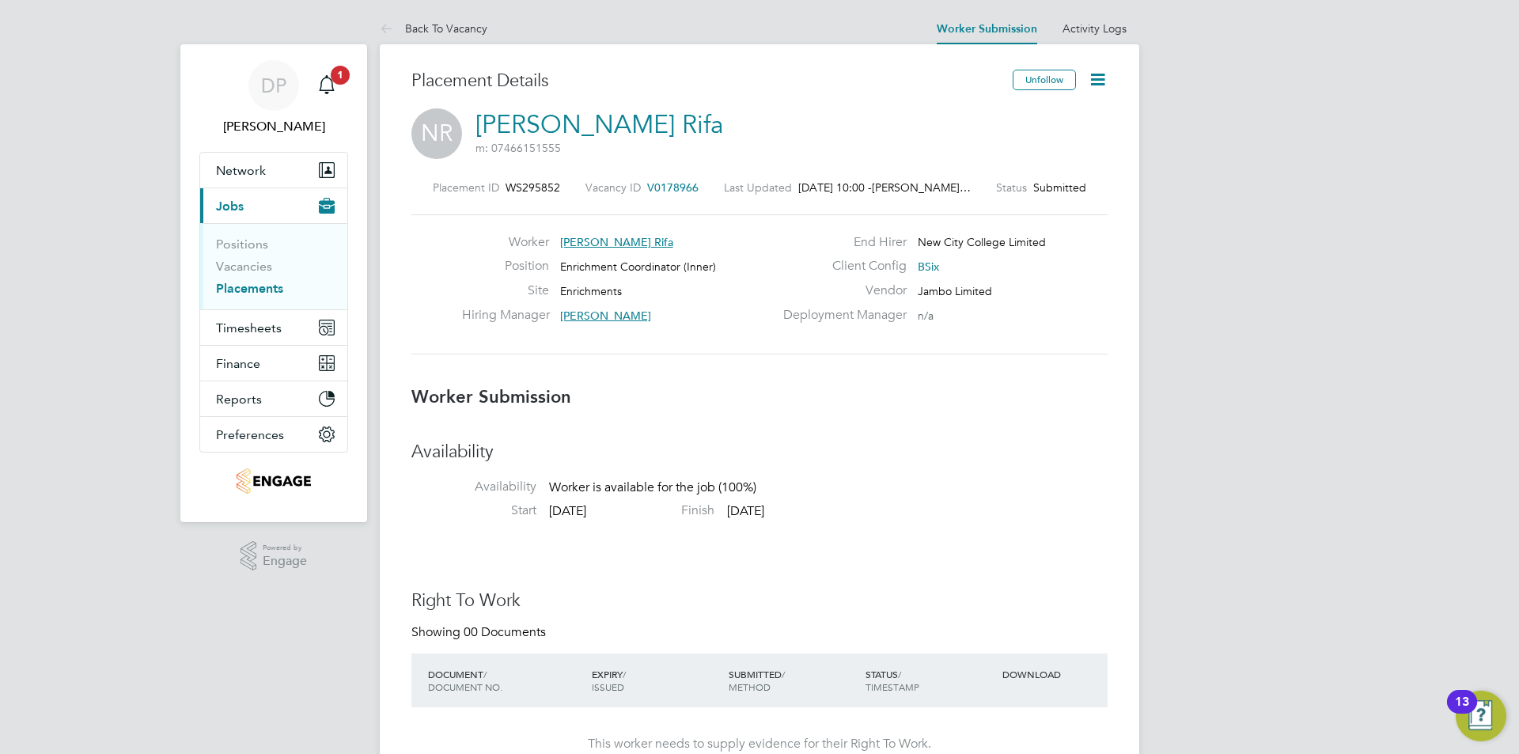
click at [590, 318] on span "[PERSON_NAME]" at bounding box center [605, 316] width 91 height 14
click at [655, 409] on span "emma.wood1@ncclondon.ac.uk" at bounding box center [716, 408] width 180 height 13
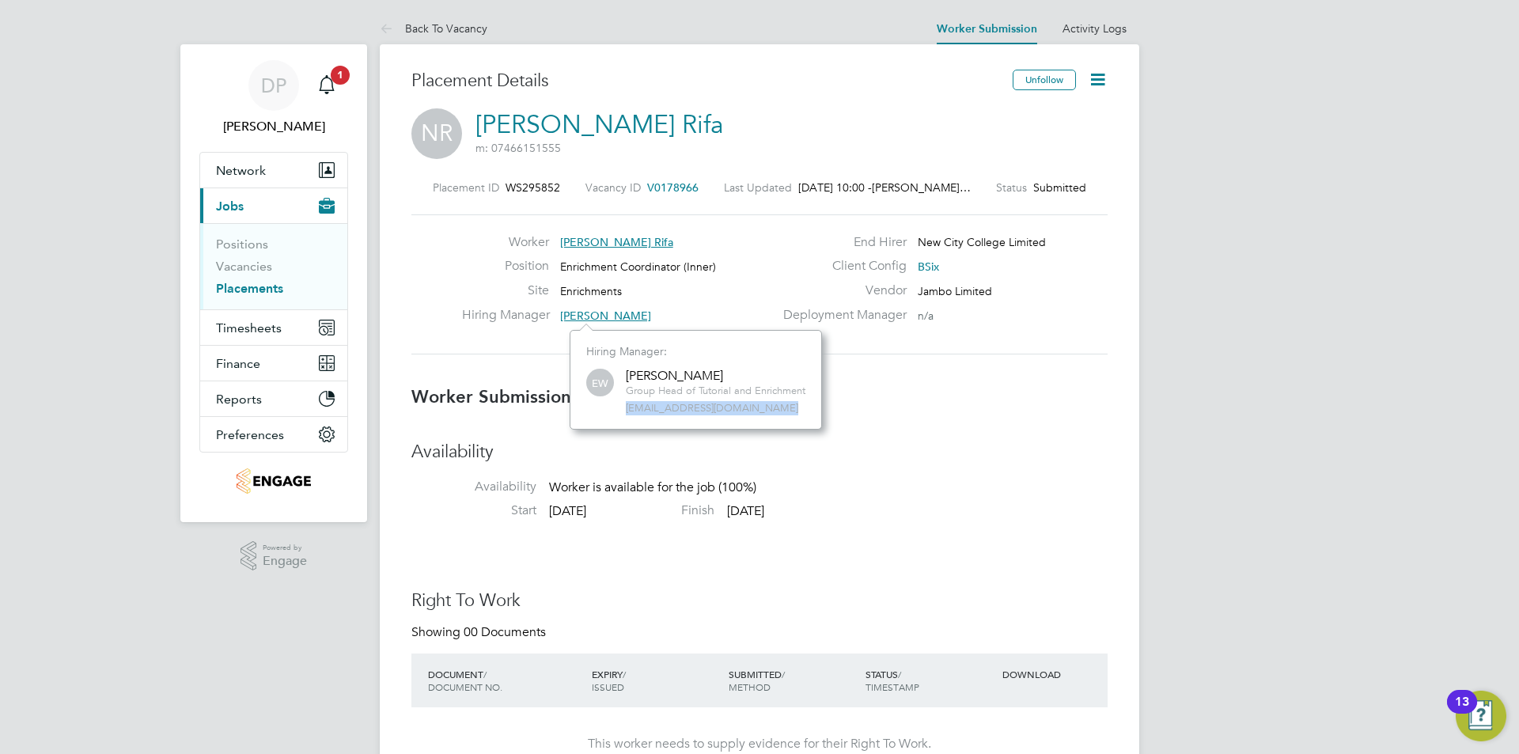
click at [655, 409] on span "emma.wood1@ncclondon.ac.uk" at bounding box center [716, 408] width 180 height 13
copy div "emma.wood1@ncclondon.ac.uk"
drag, startPoint x: 94, startPoint y: 152, endPoint x: 356, endPoint y: 97, distance: 267.6
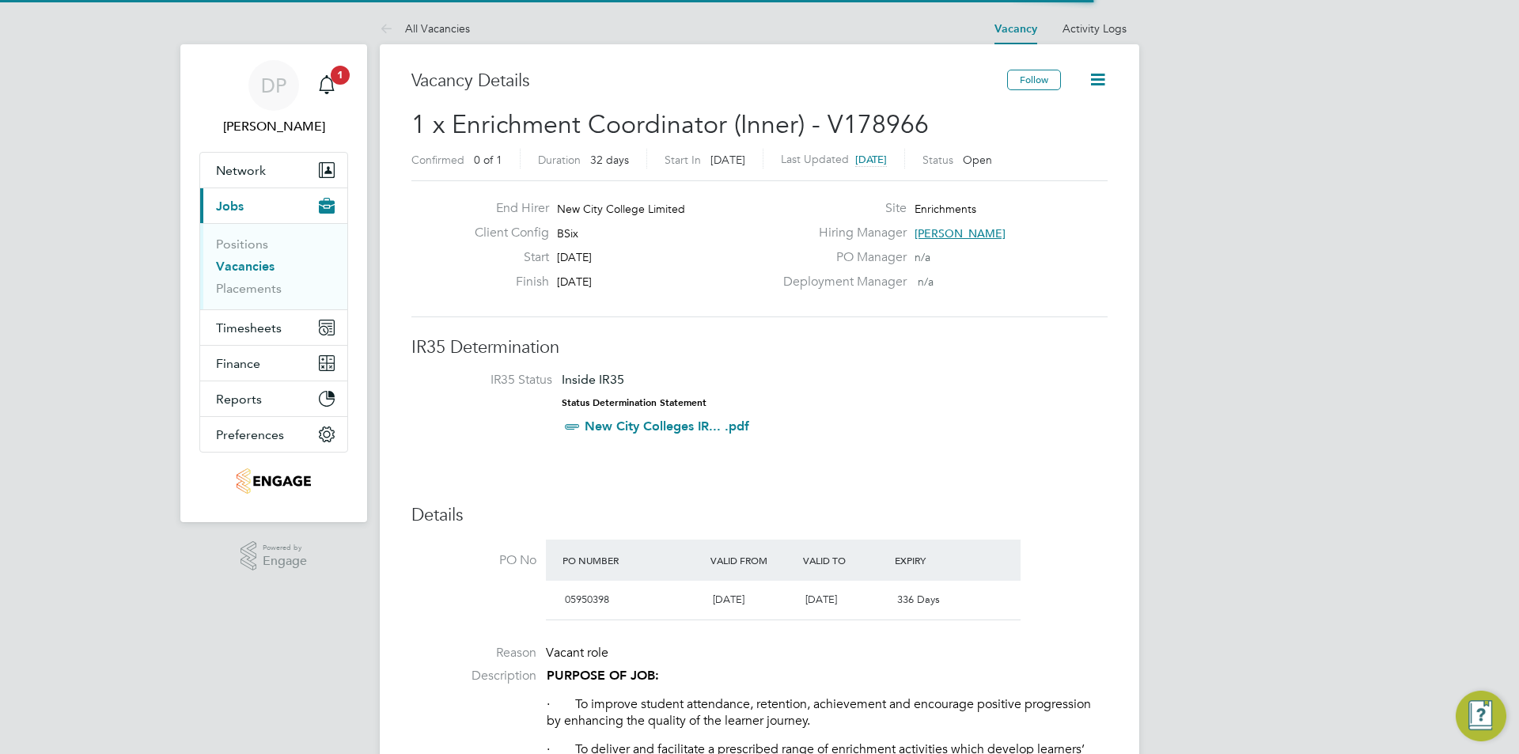
scroll to position [27, 149]
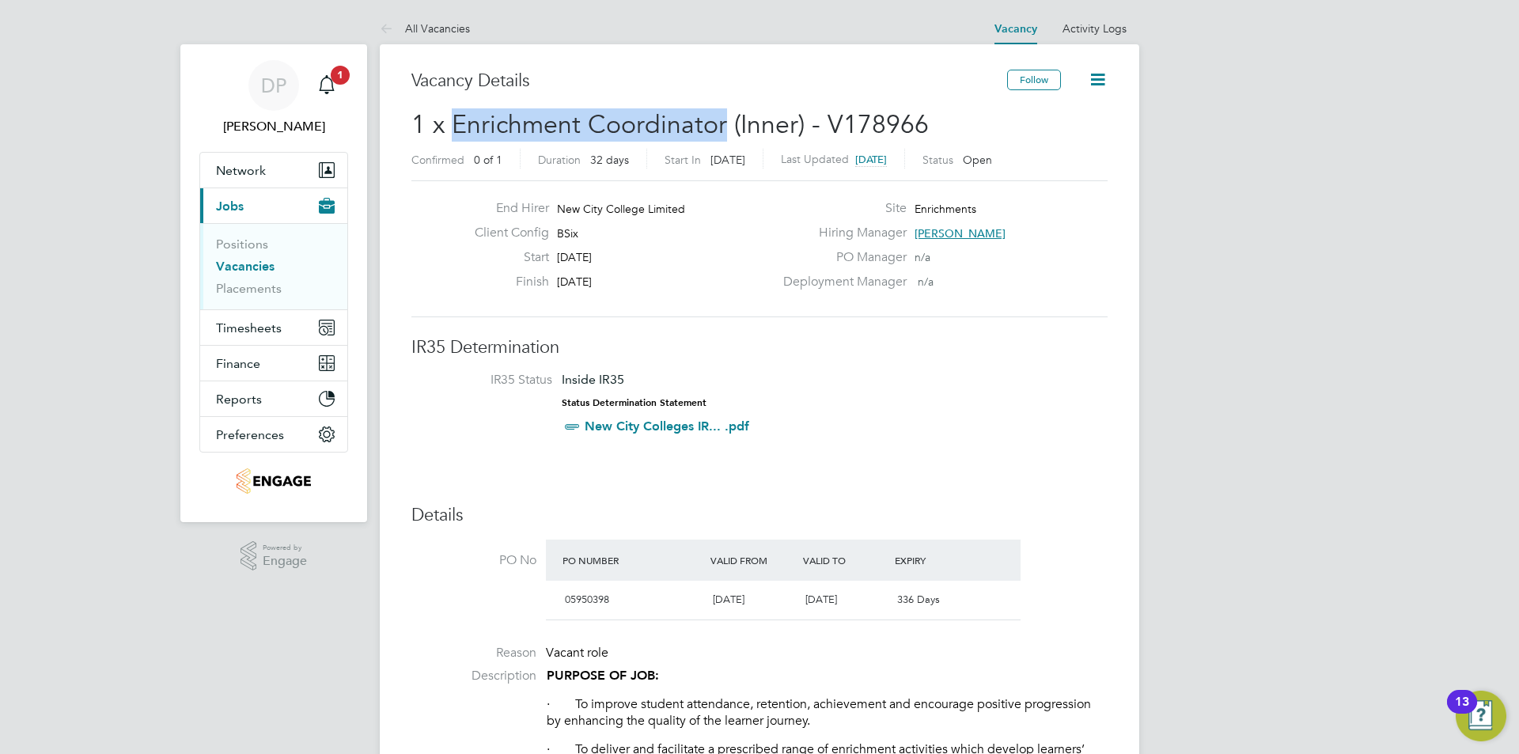
drag, startPoint x: 722, startPoint y: 120, endPoint x: 456, endPoint y: 116, distance: 266.6
click at [456, 116] on span "1 x Enrichment Coordinator (Inner) - V178966" at bounding box center [669, 124] width 517 height 31
copy span "Enrichment Coordinator"
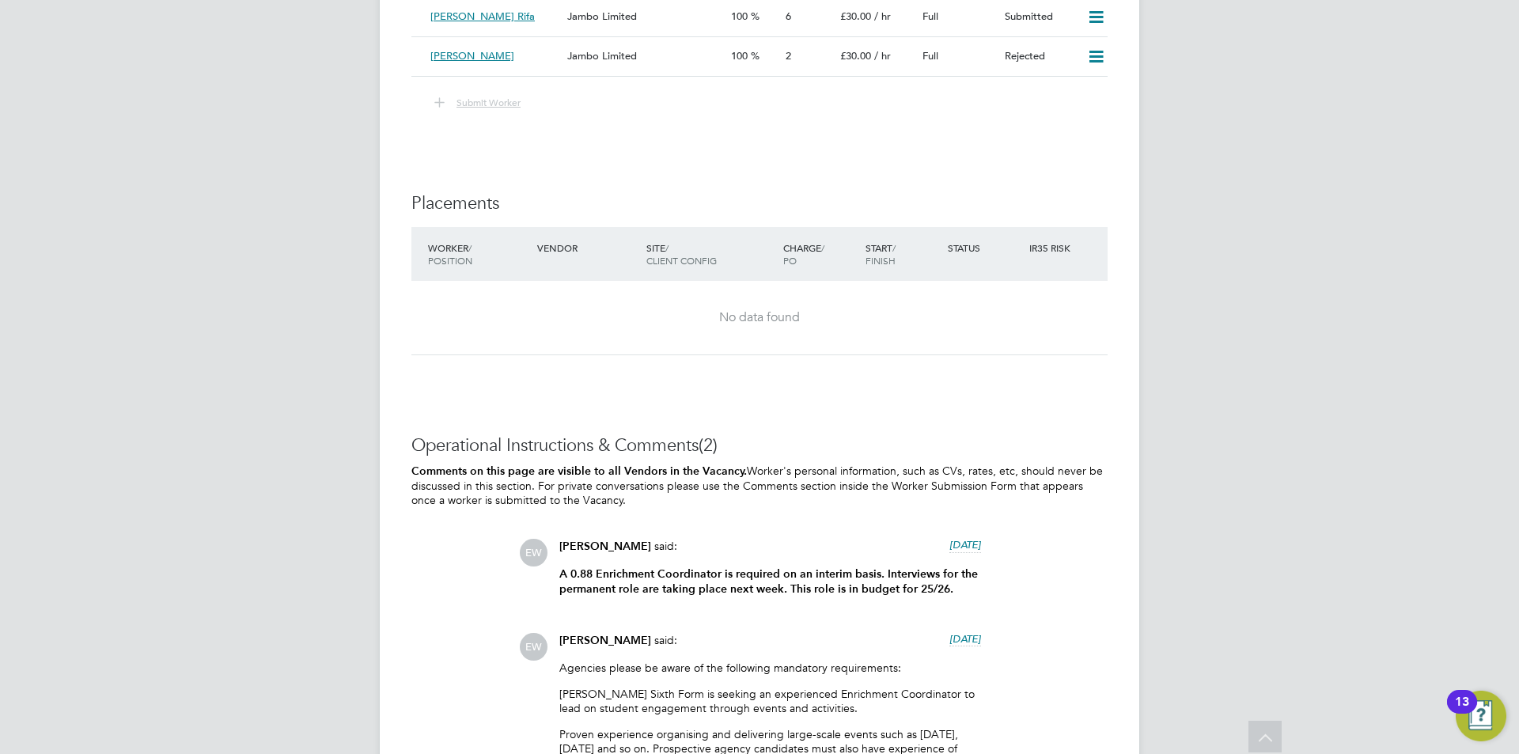
scroll to position [3462, 0]
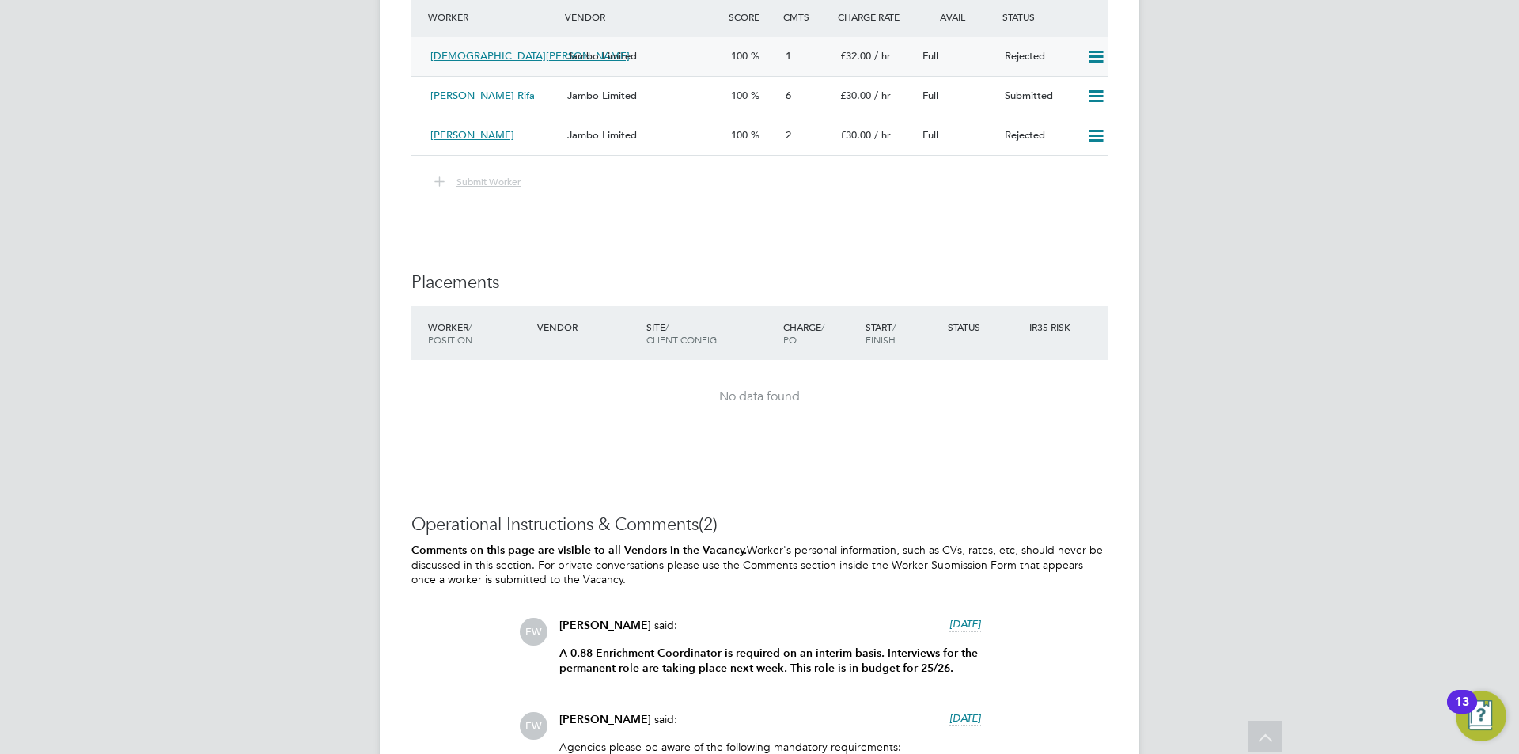
click at [857, 62] on span "£32.00" at bounding box center [855, 55] width 31 height 13
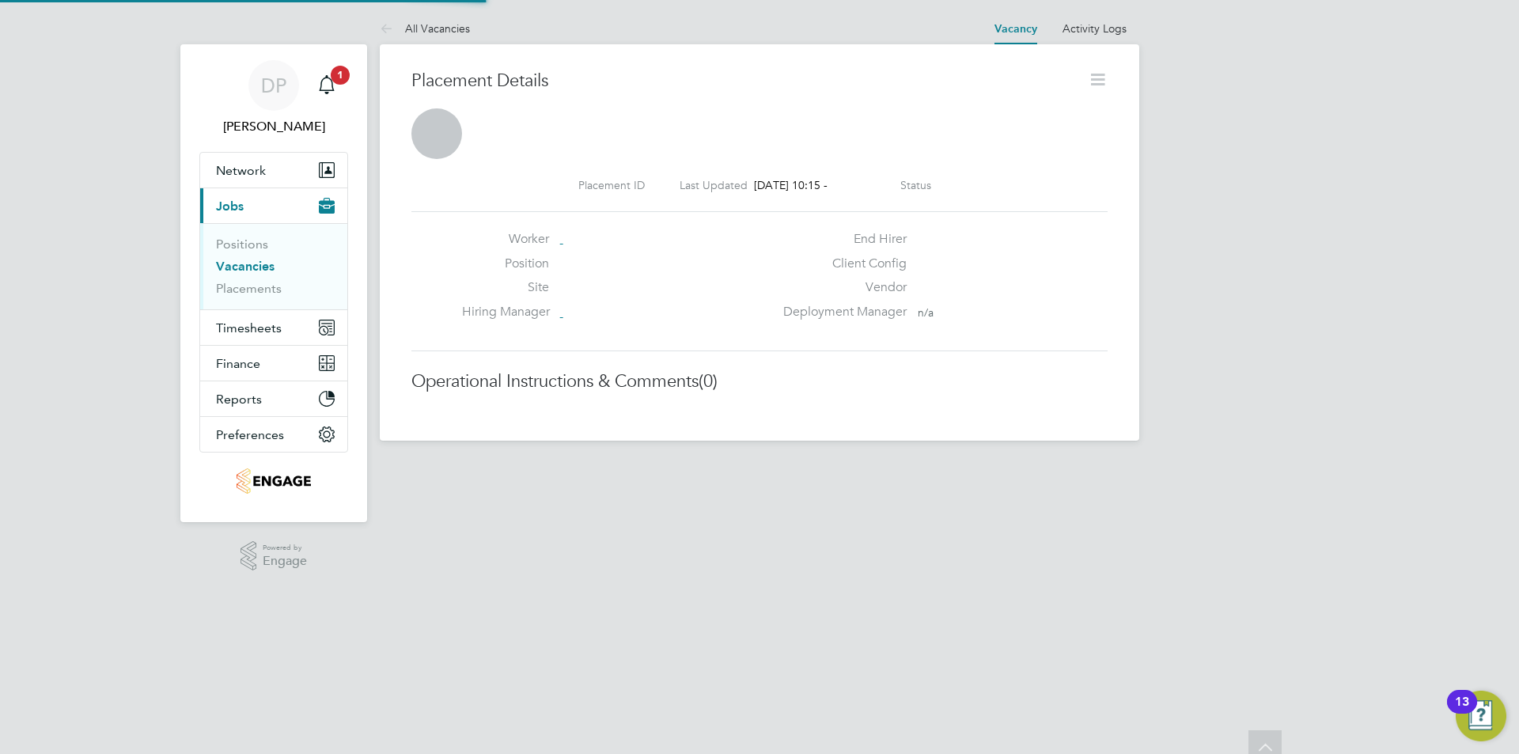
scroll to position [8, 8]
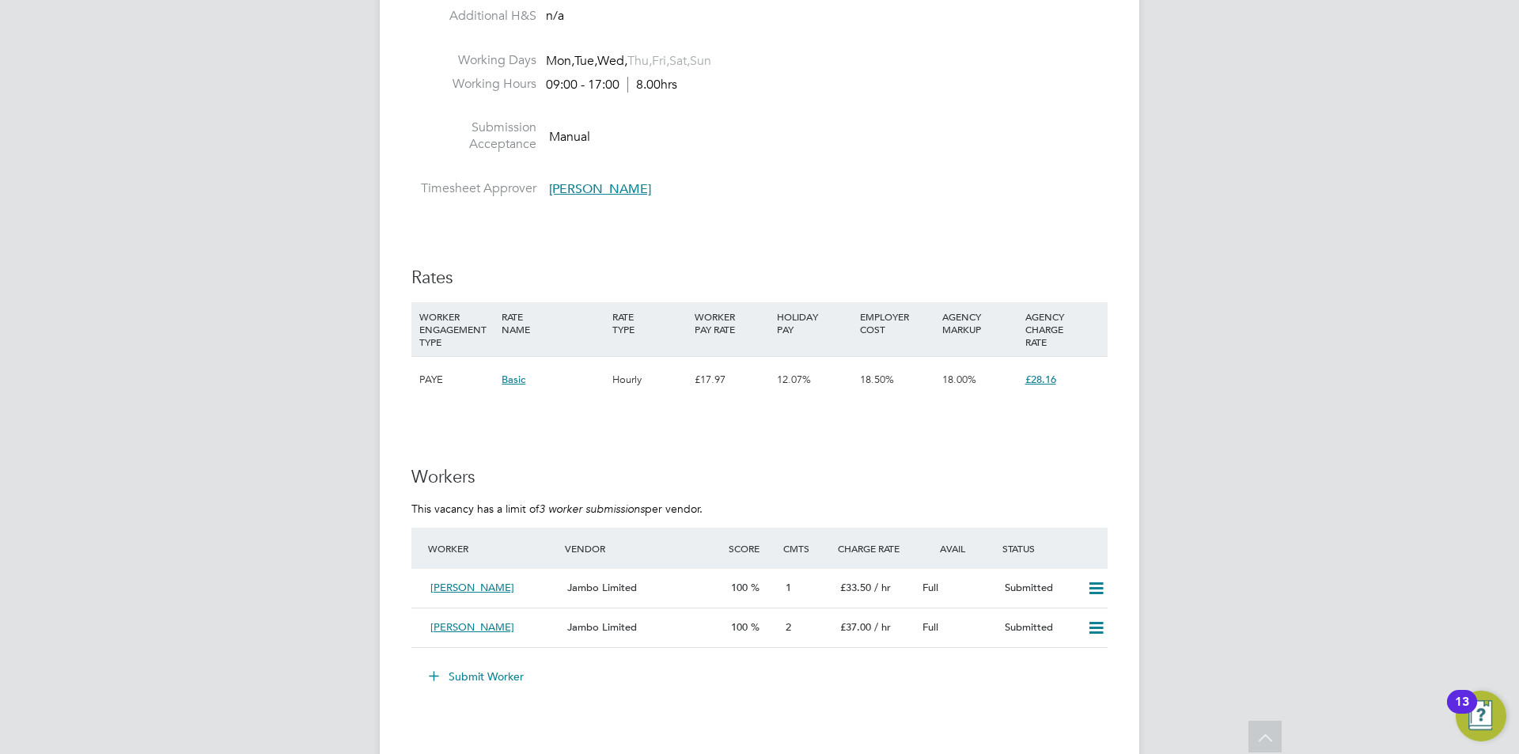
scroll to position [2756, 0]
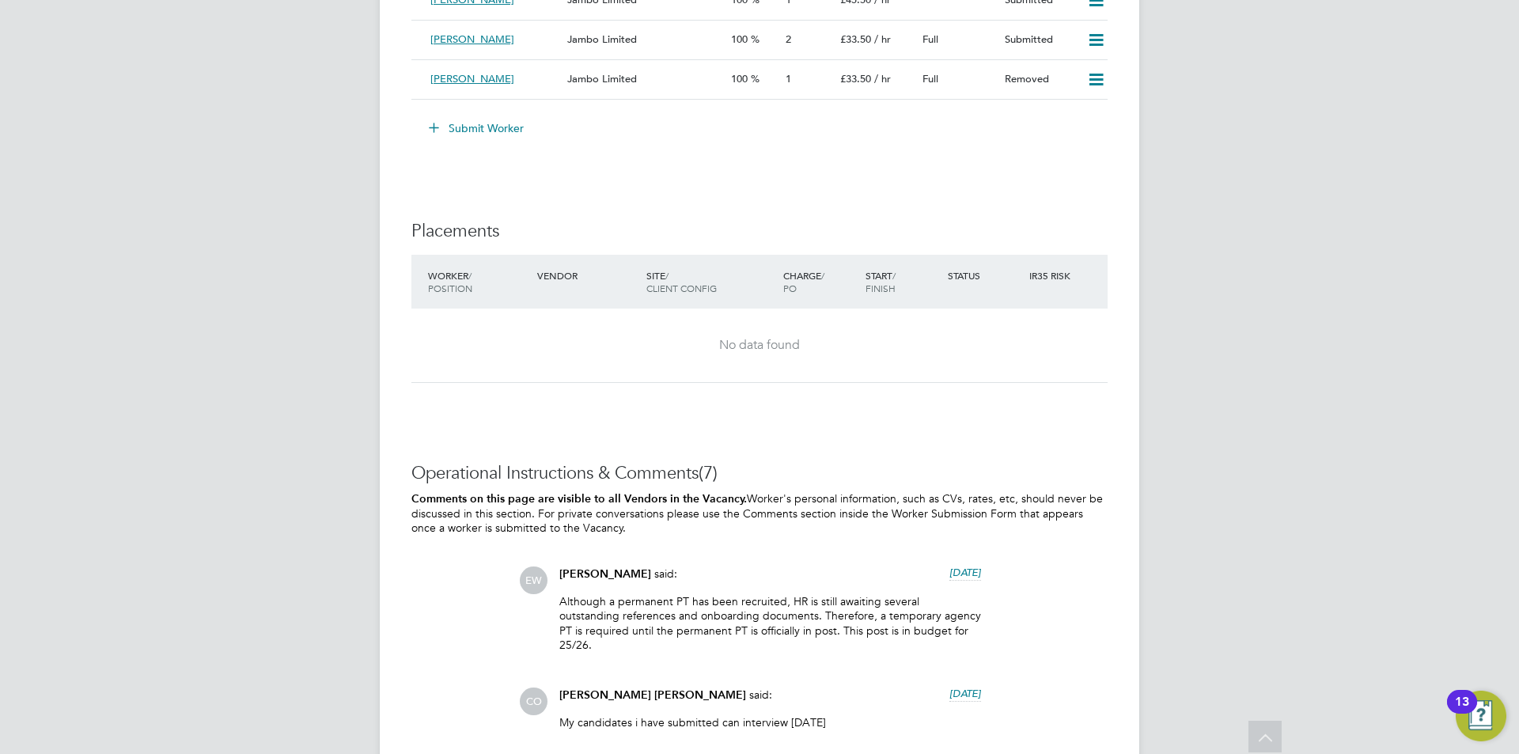
scroll to position [3023, 0]
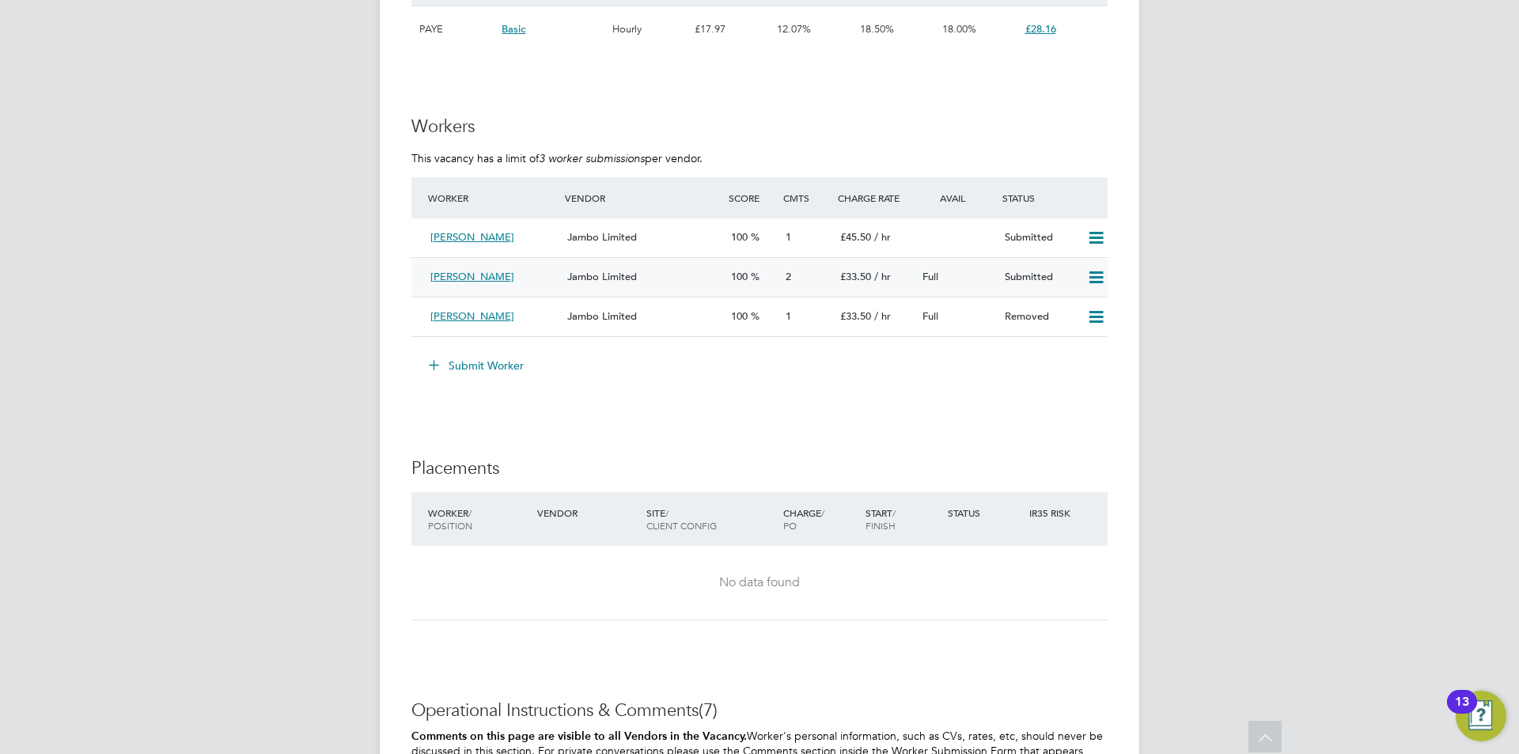
click at [520, 269] on div "[PERSON_NAME]" at bounding box center [492, 277] width 137 height 26
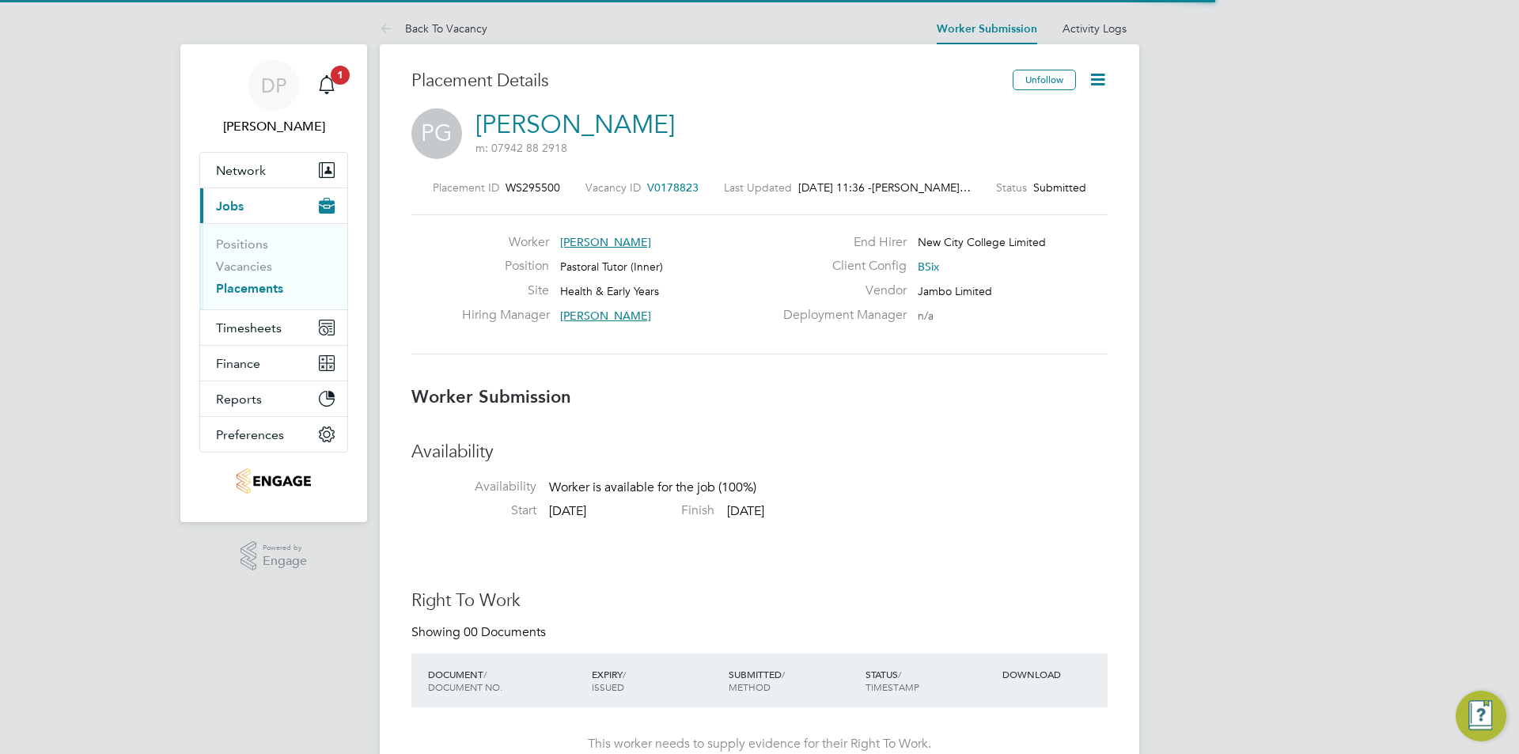
scroll to position [8, 8]
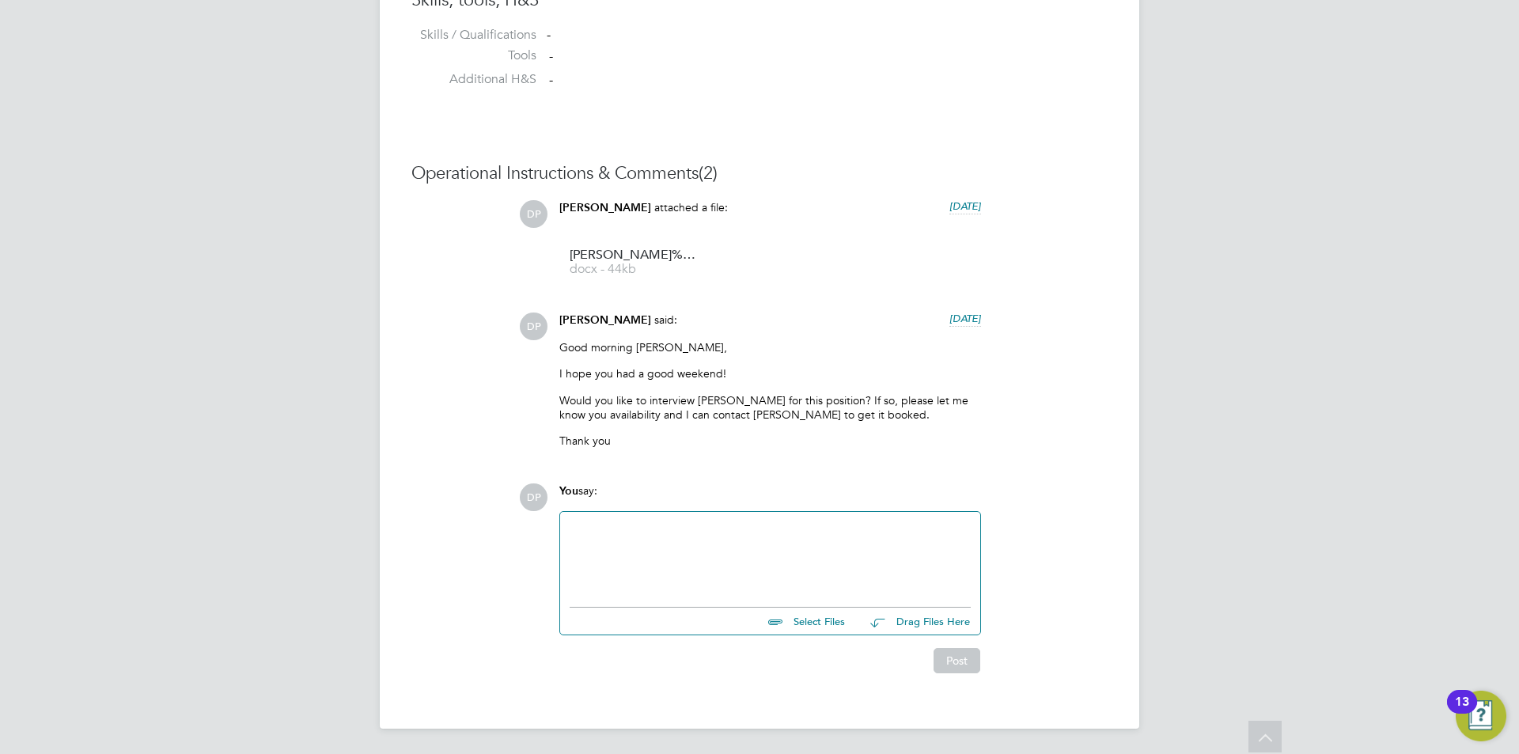
click at [713, 554] on div at bounding box center [770, 555] width 401 height 68
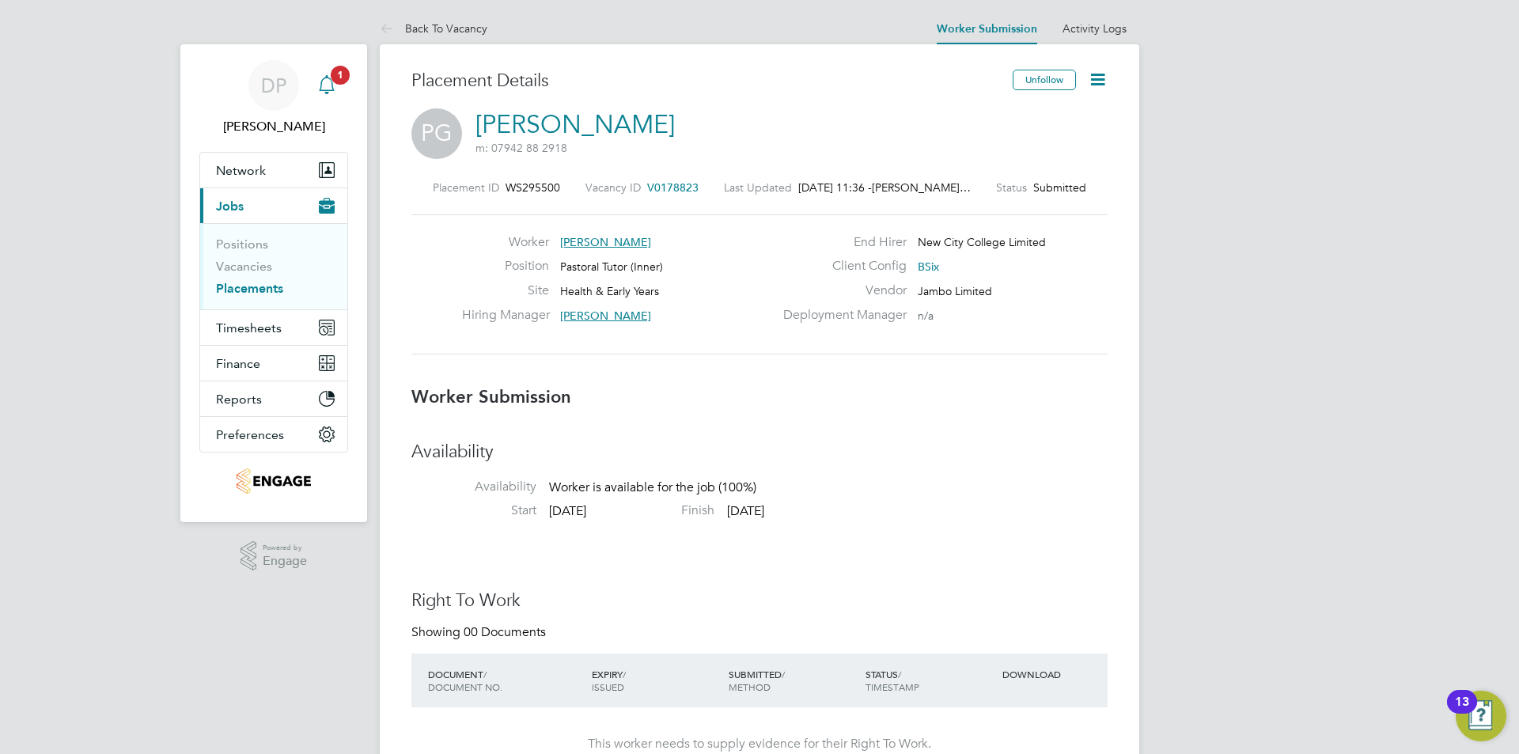
click at [341, 78] on span "1" at bounding box center [340, 75] width 19 height 19
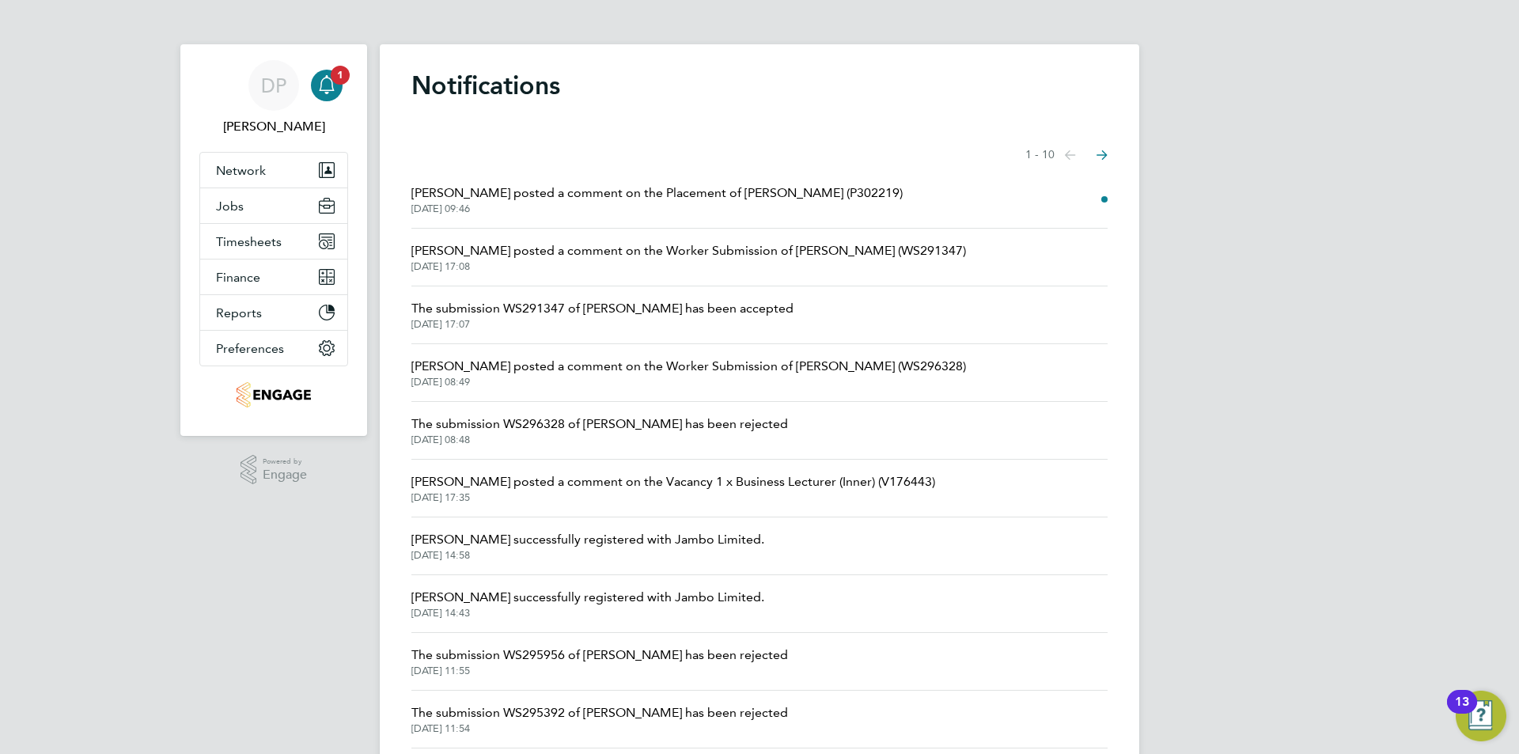
click at [738, 203] on span "[DATE] 09:46" at bounding box center [656, 209] width 491 height 13
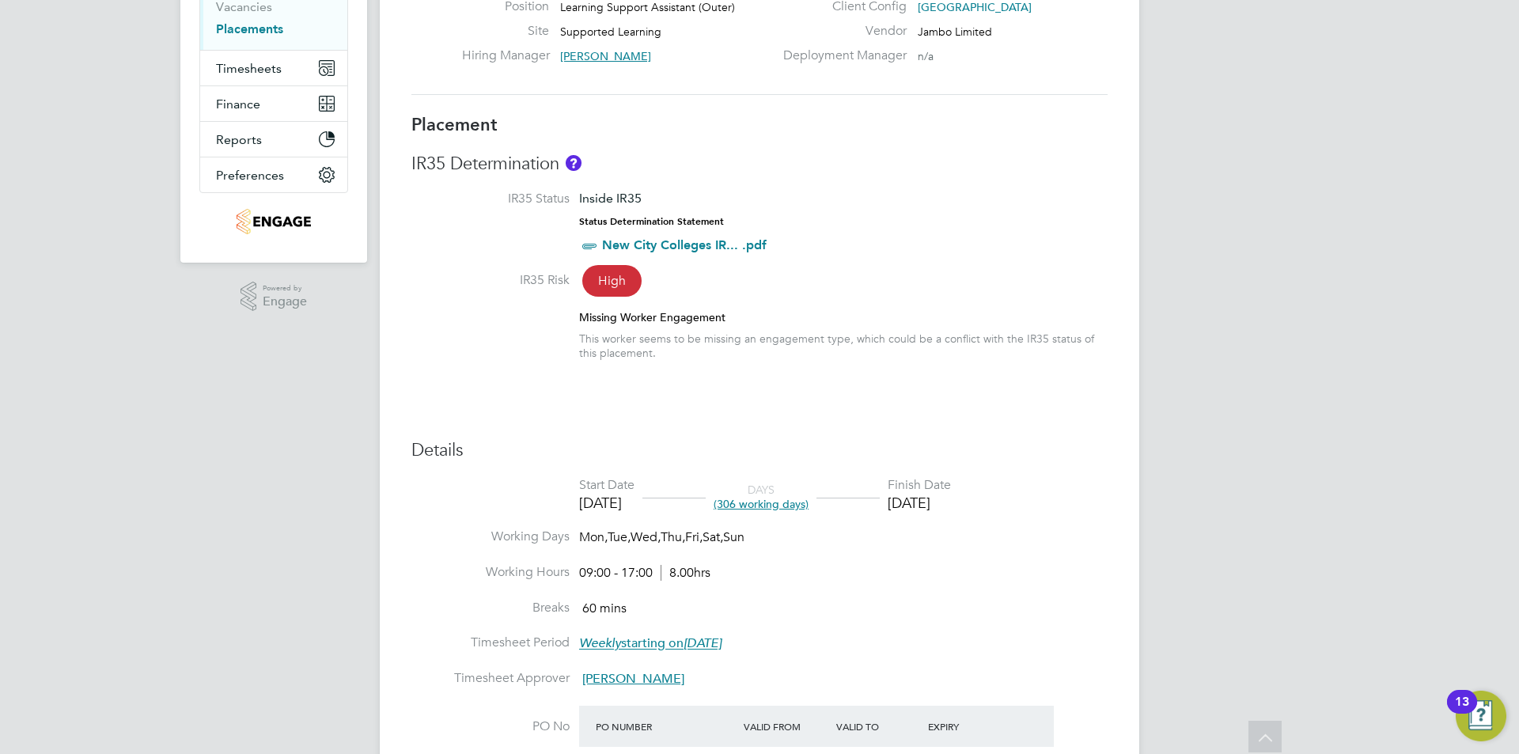
scroll to position [101, 0]
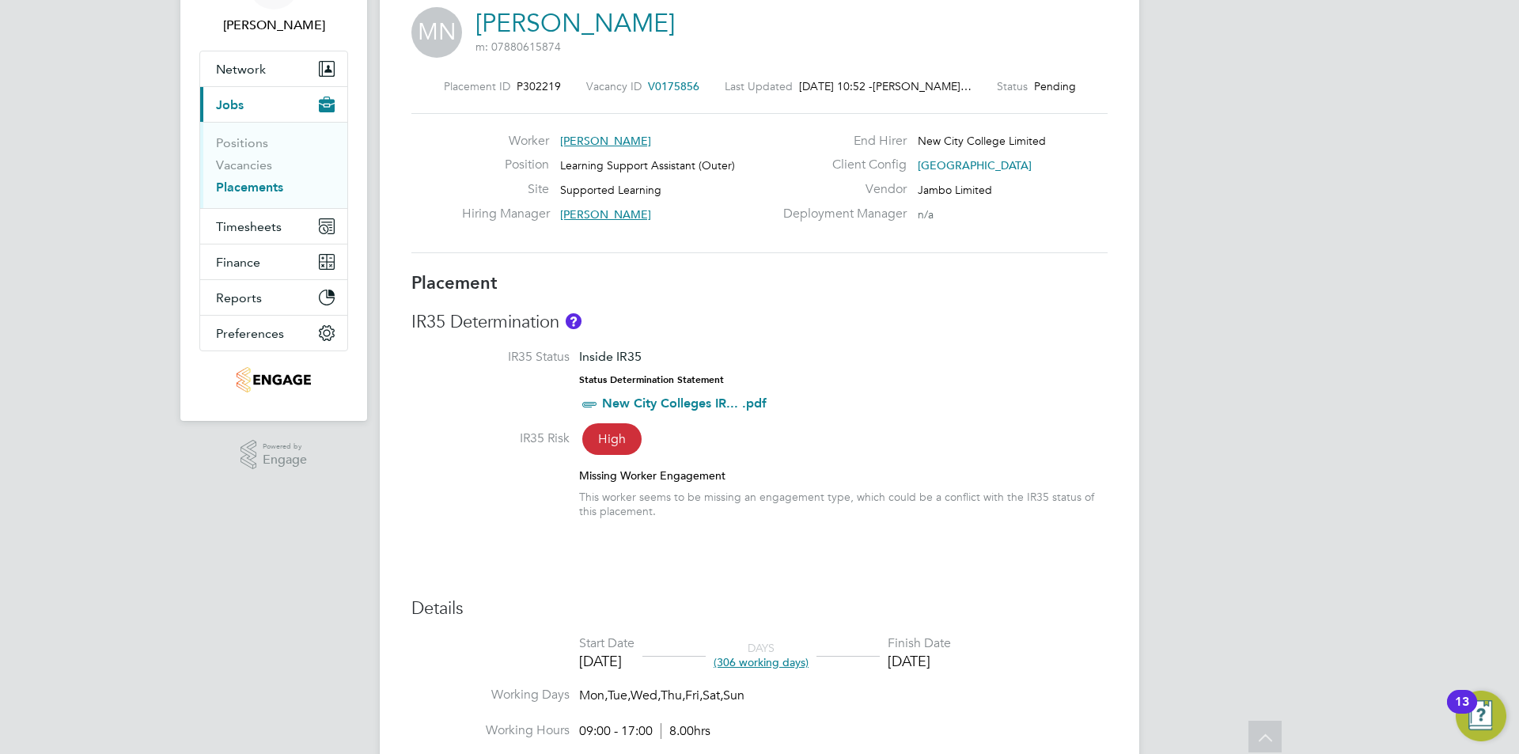
click at [607, 445] on span "High" at bounding box center [611, 439] width 59 height 32
drag, startPoint x: 642, startPoint y: 528, endPoint x: 660, endPoint y: 601, distance: 75.8
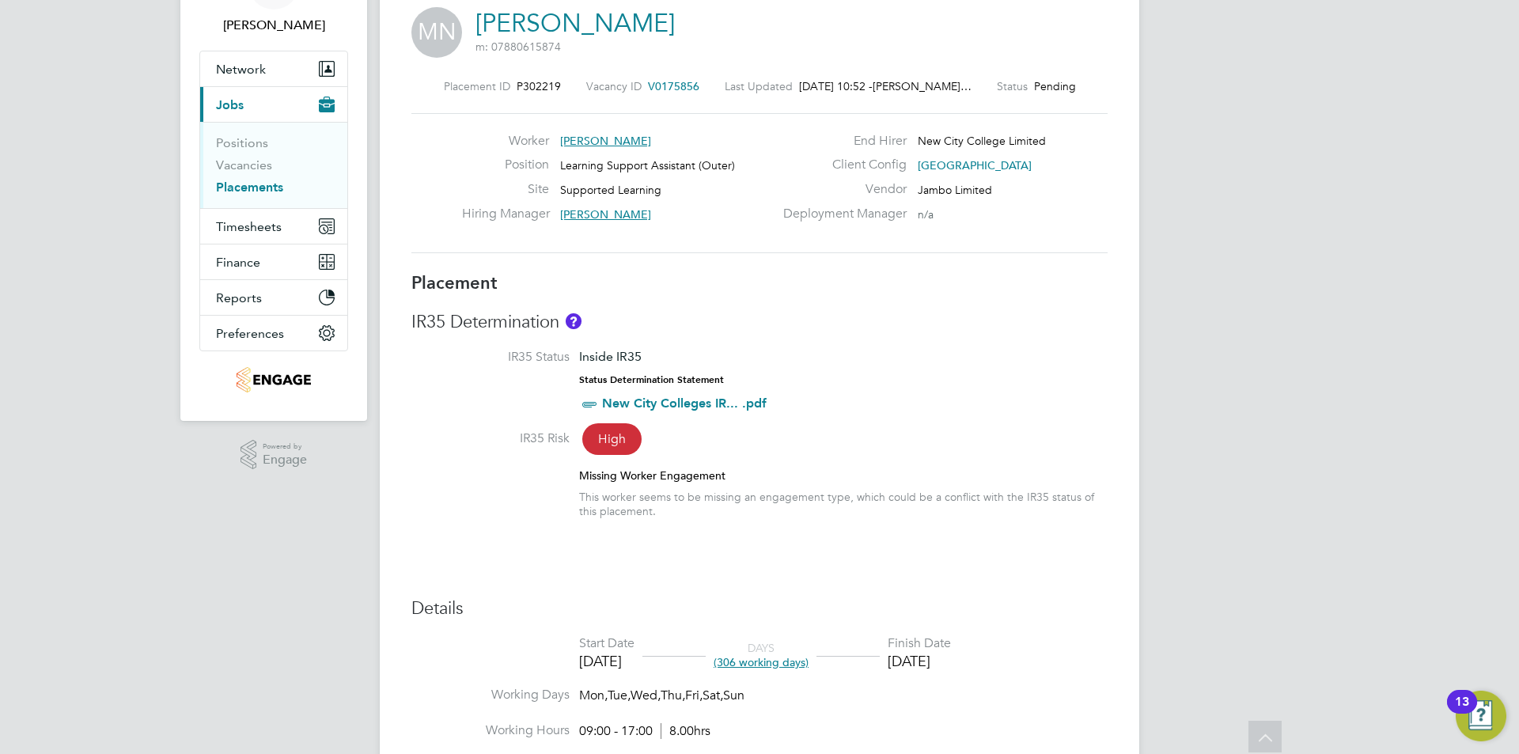
click at [640, 528] on li "IR35 Risk High Missing Worker Engagement This worker seems to be missing an eng…" at bounding box center [759, 482] width 696 height 104
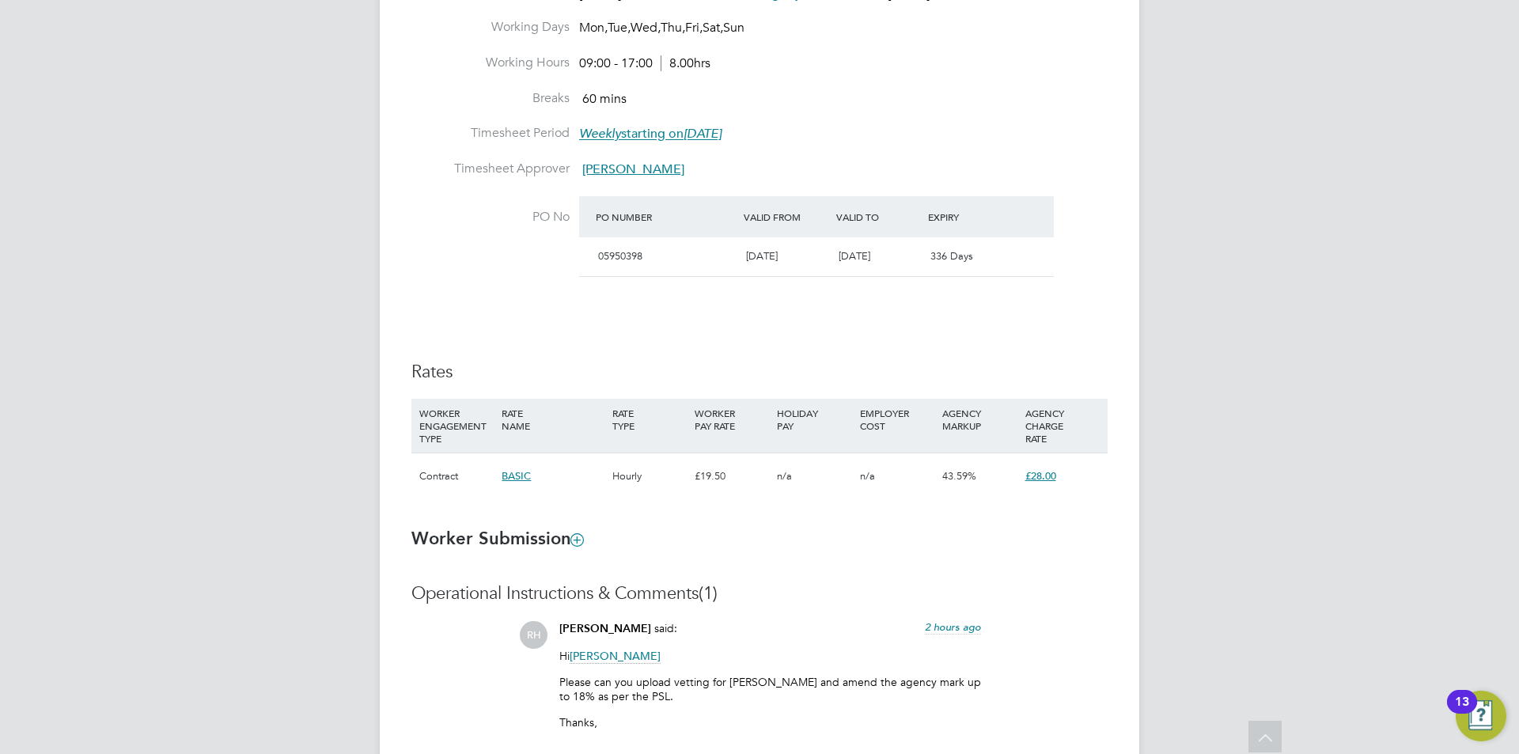
scroll to position [1051, 0]
